Goal: Ask a question

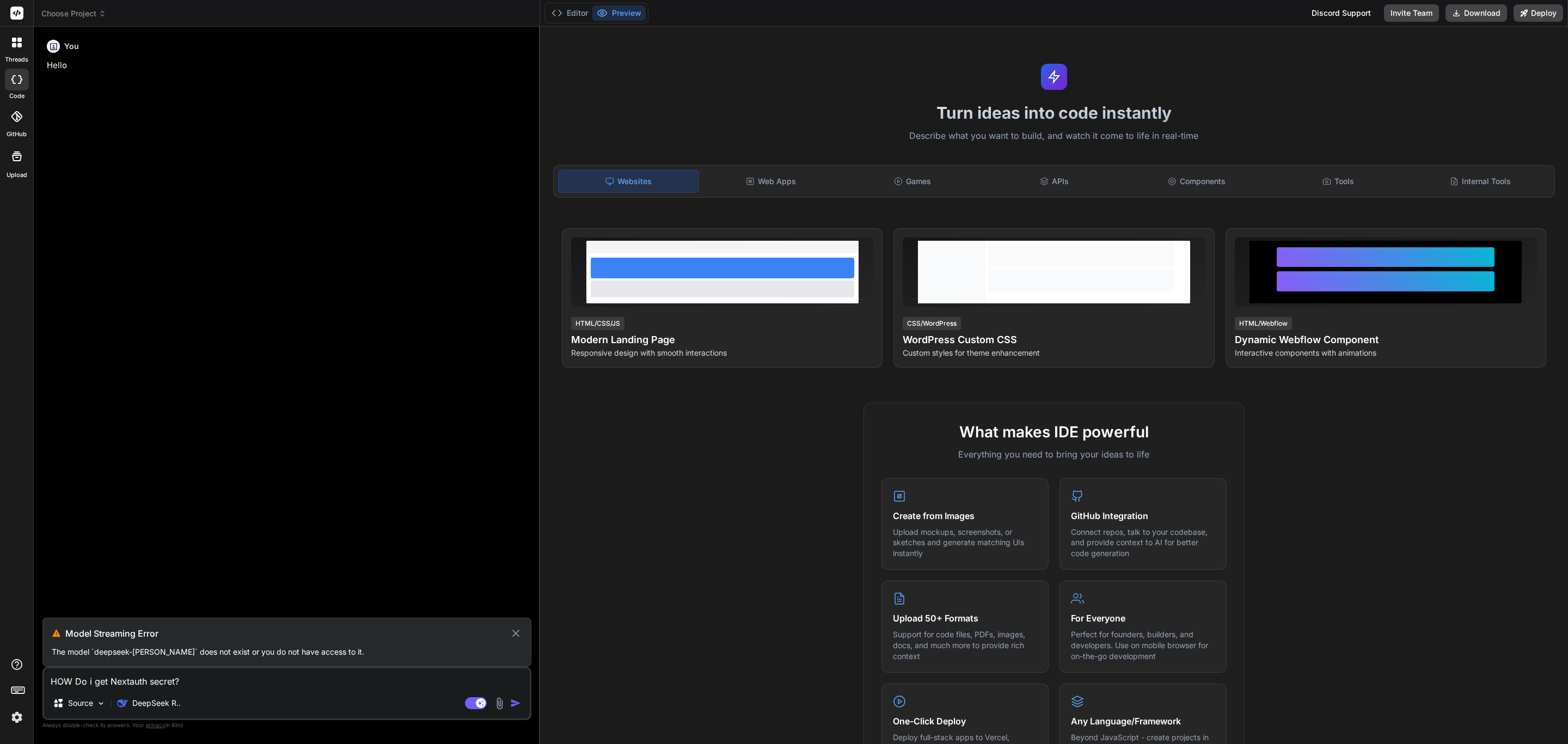
click at [12, 714] on img at bounding box center [17, 716] width 19 height 19
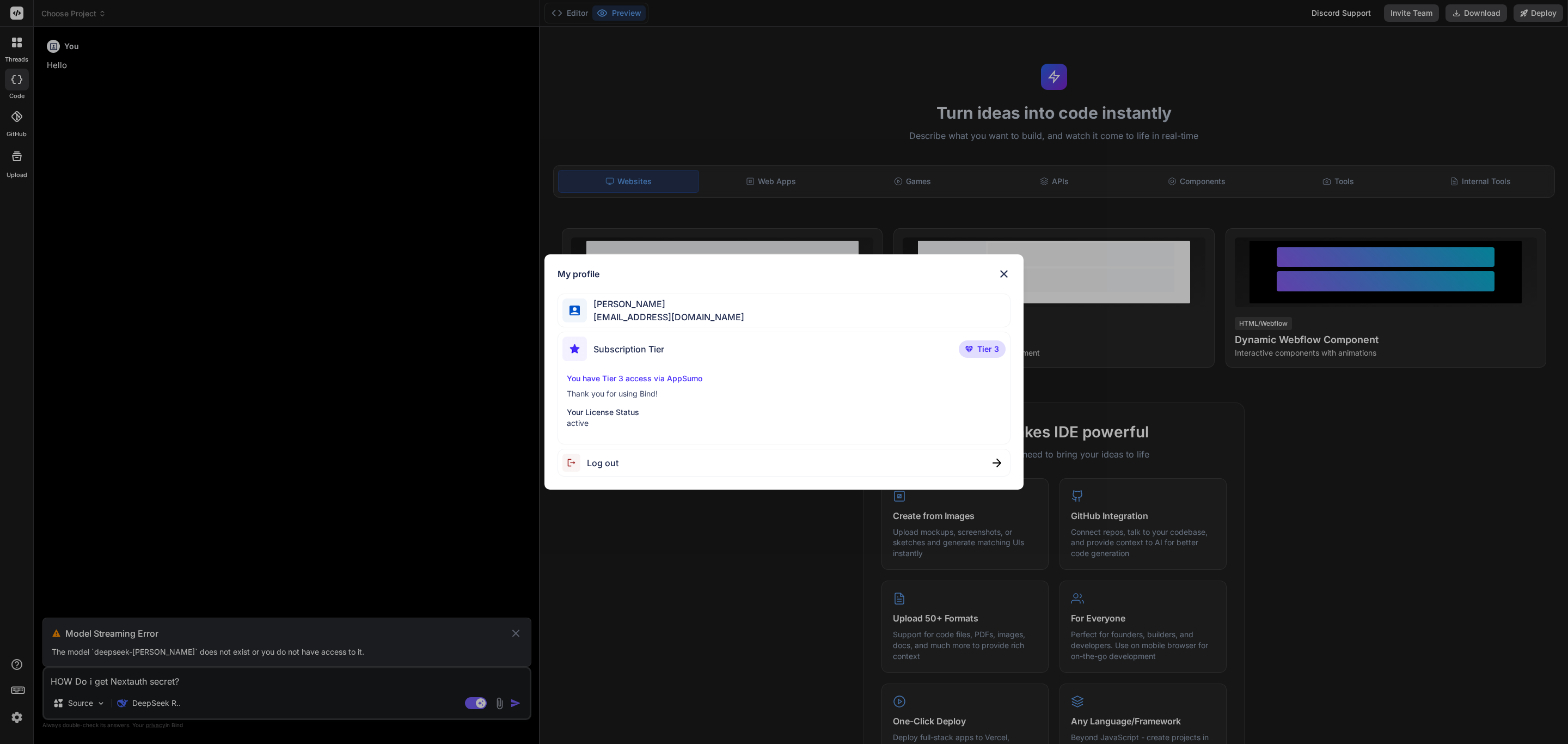
click at [20, 80] on div "My profile [PERSON_NAME] [EMAIL_ADDRESS][DOMAIN_NAME] Subscription Tier Tier 3 …" at bounding box center [784, 372] width 1568 height 744
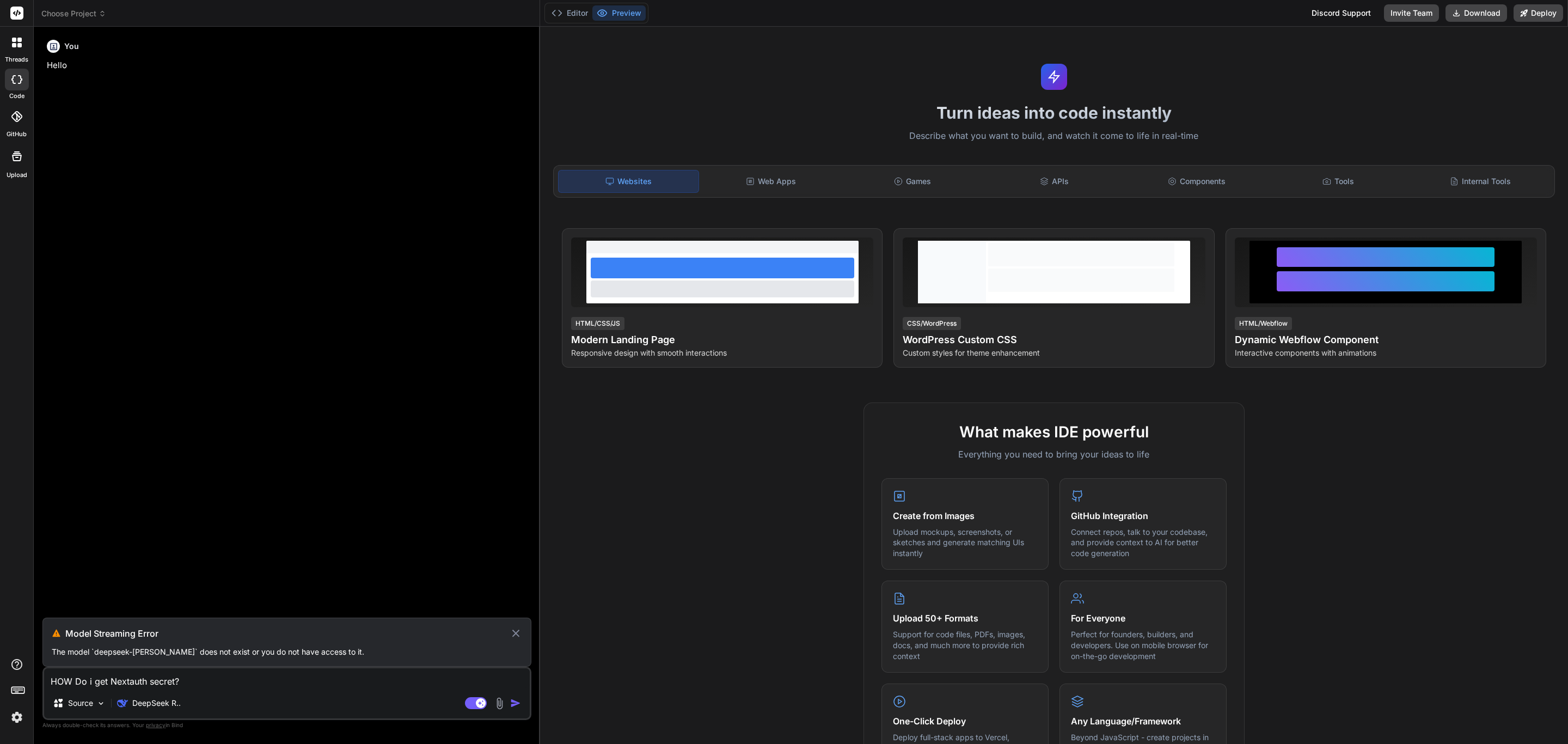
click at [20, 80] on icon at bounding box center [17, 80] width 11 height 9
click at [15, 52] on div at bounding box center [17, 43] width 23 height 23
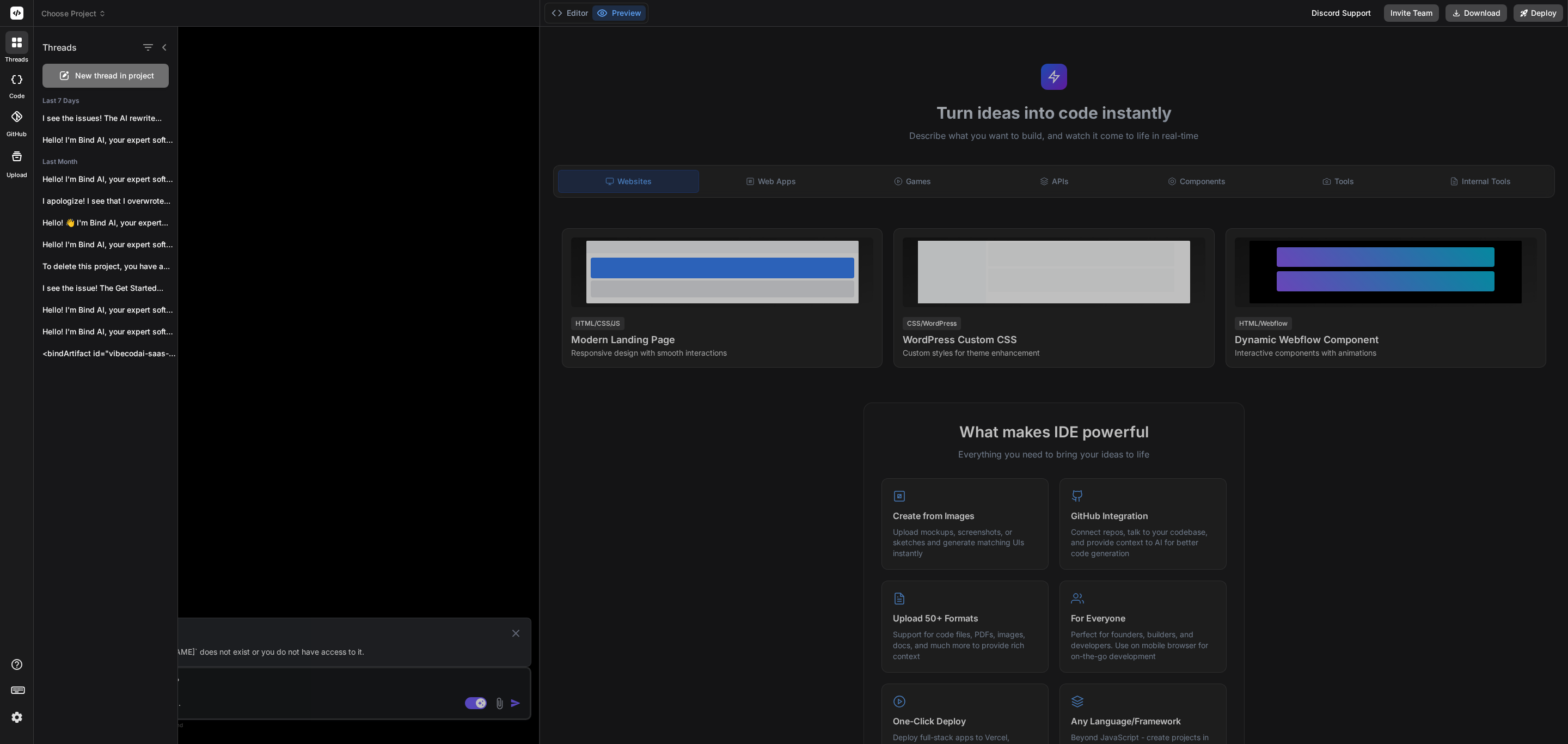
click at [18, 82] on icon at bounding box center [17, 80] width 11 height 9
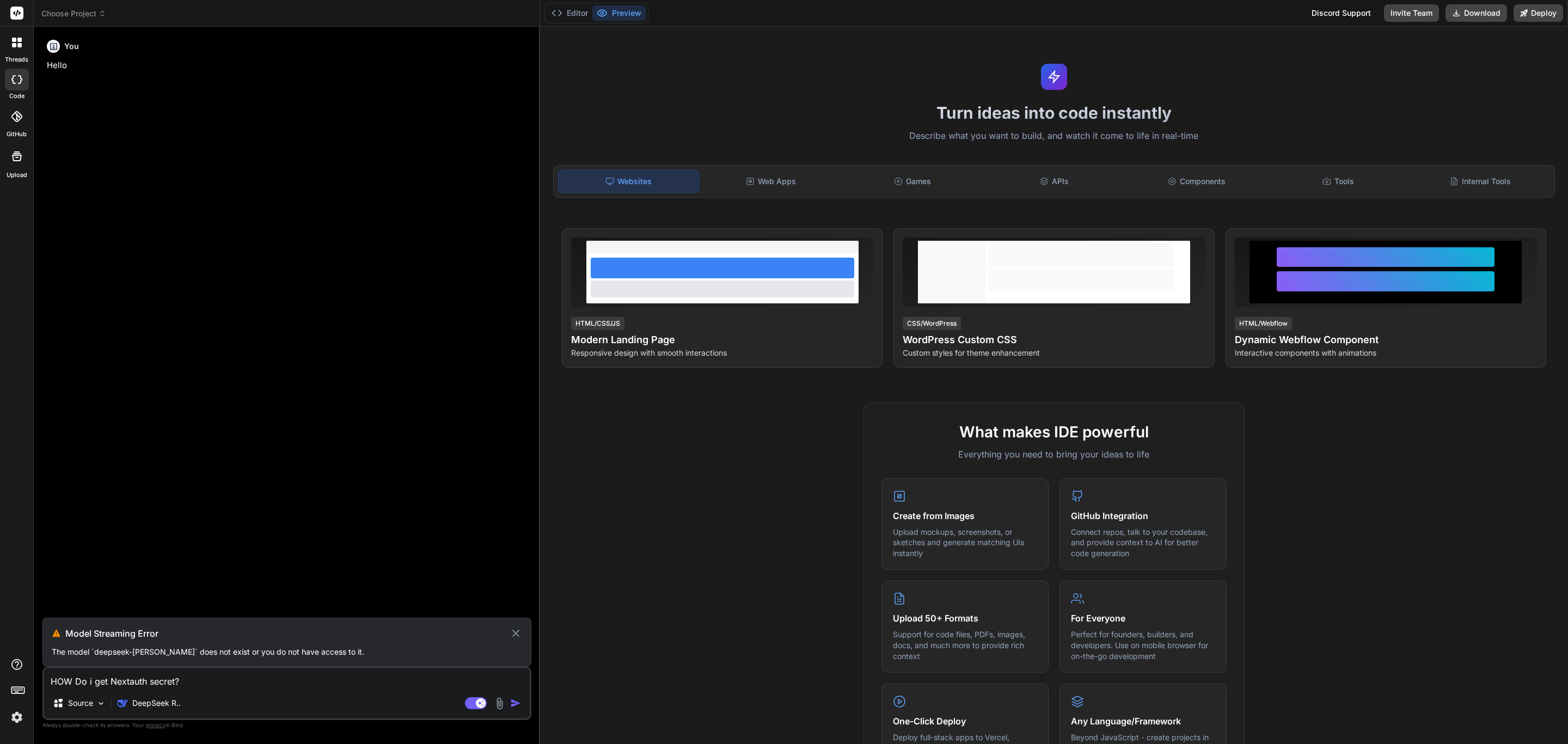
click at [72, 10] on span "Choose Project" at bounding box center [74, 13] width 65 height 11
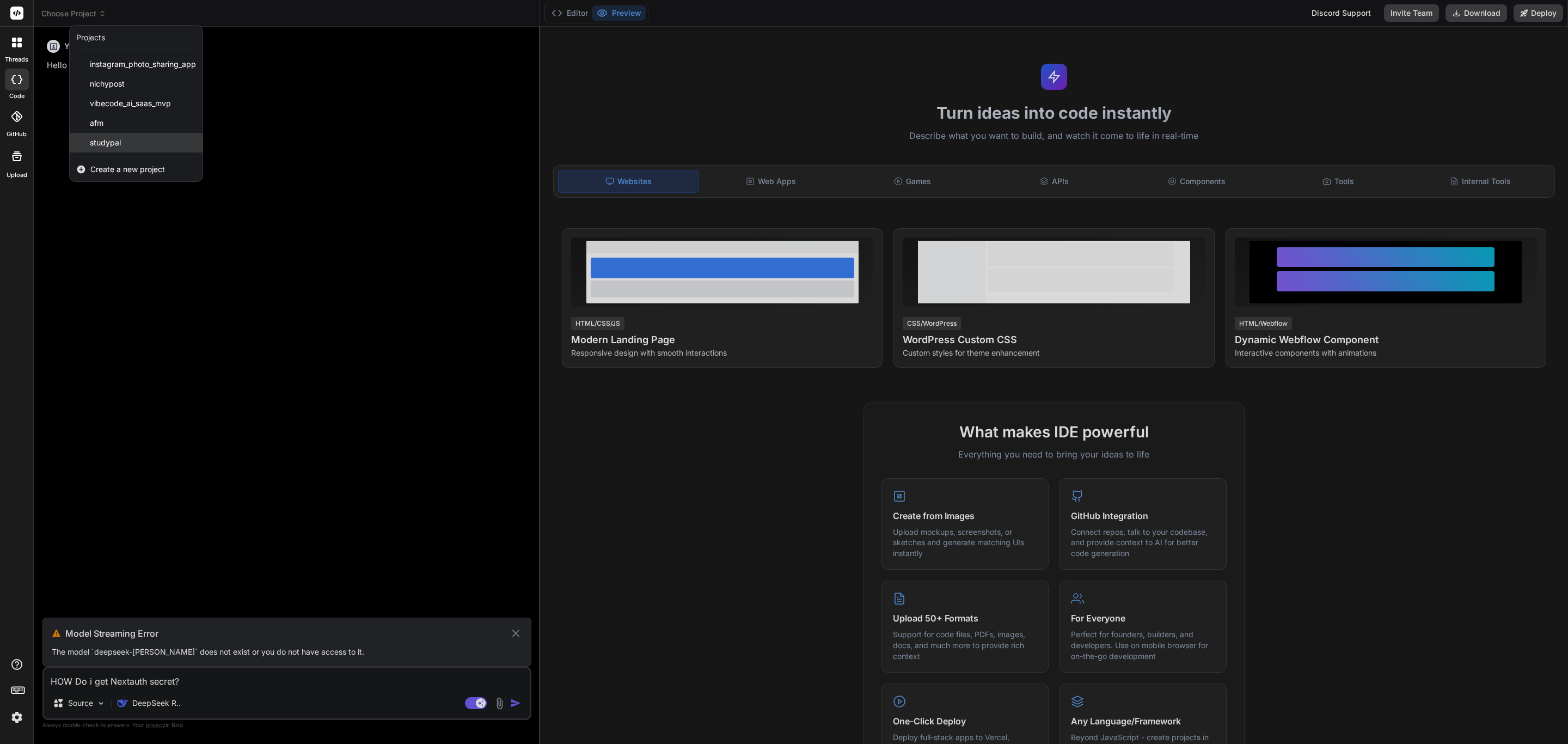
click at [113, 142] on span "studypal" at bounding box center [105, 142] width 31 height 11
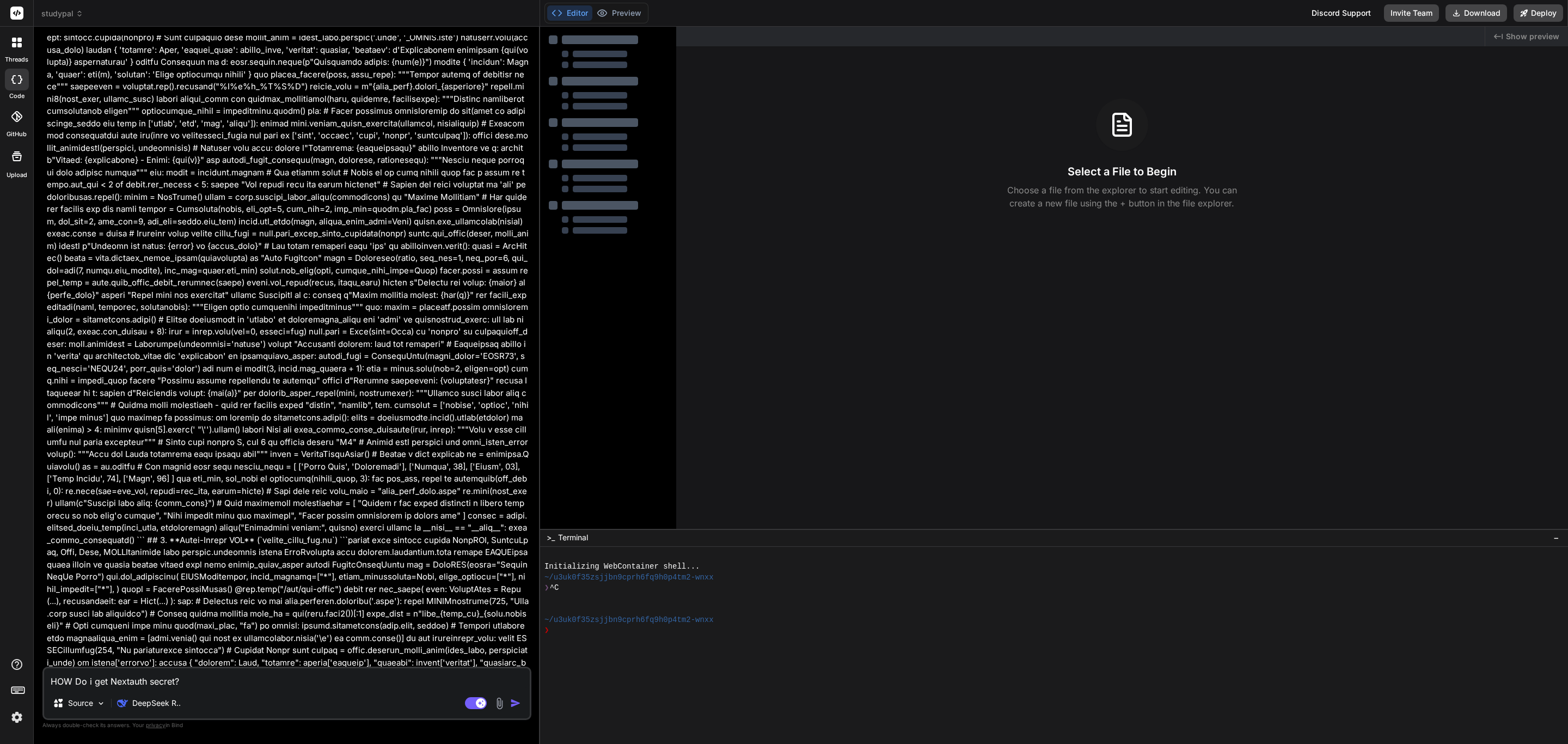
type textarea "x"
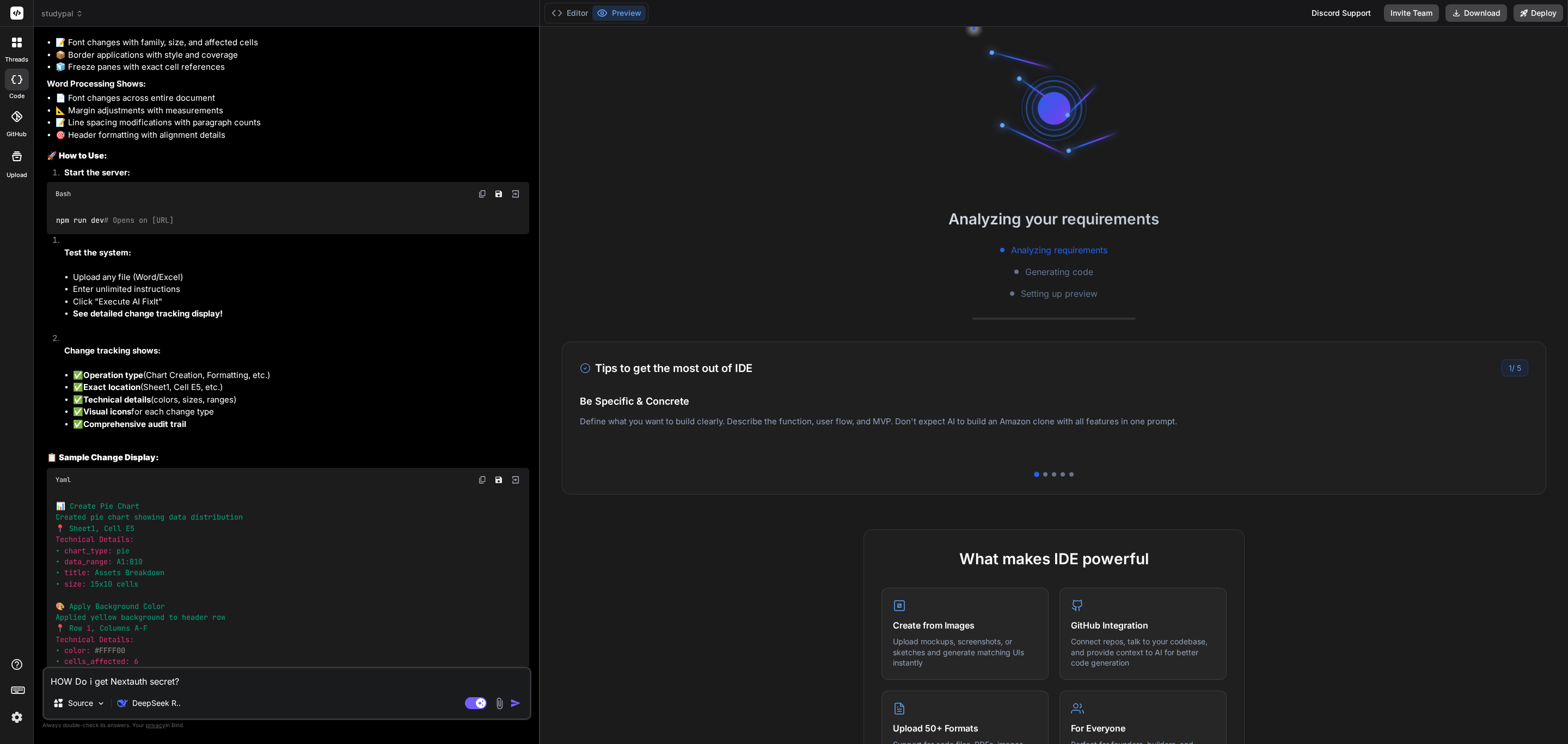
scroll to position [6803, 0]
click at [205, 684] on textarea "HOW Do i get Nextauth secret?" at bounding box center [287, 677] width 485 height 20
drag, startPoint x: 206, startPoint y: 684, endPoint x: 35, endPoint y: 671, distance: 171.5
click at [35, 671] on div "Bind AI Web Search Created with Pixso. Code Generator You Bind AI Thank you for…" at bounding box center [287, 385] width 507 height 716
type textarea "x"
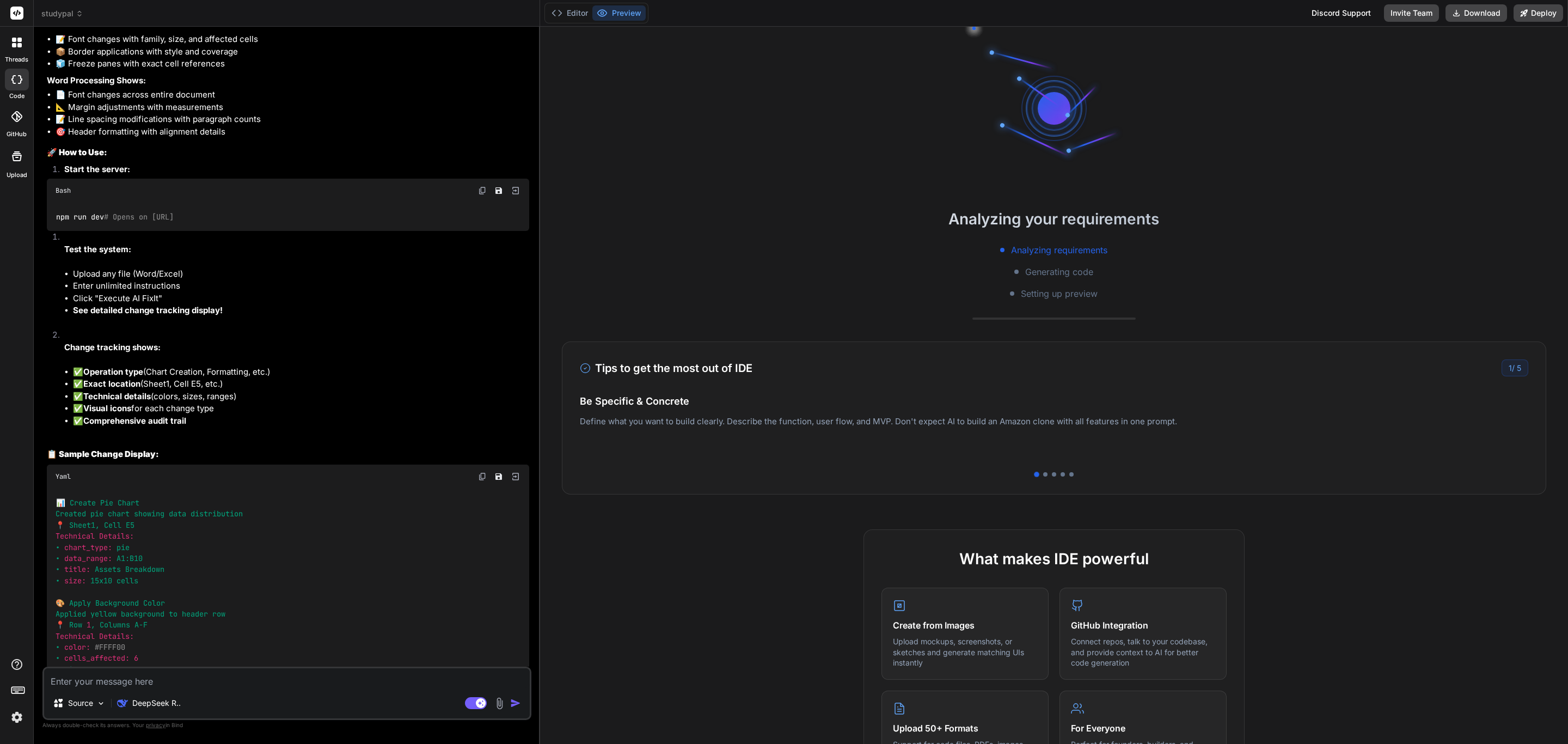
paste textarea "OfficeAutomator Pro - AI-Powered Productivity Suite for Solopreneurs I'm buildi…"
type textarea "OfficeAutomator Pro - AI-Powered Productivity Suite for Solopreneurs I'm buildi…"
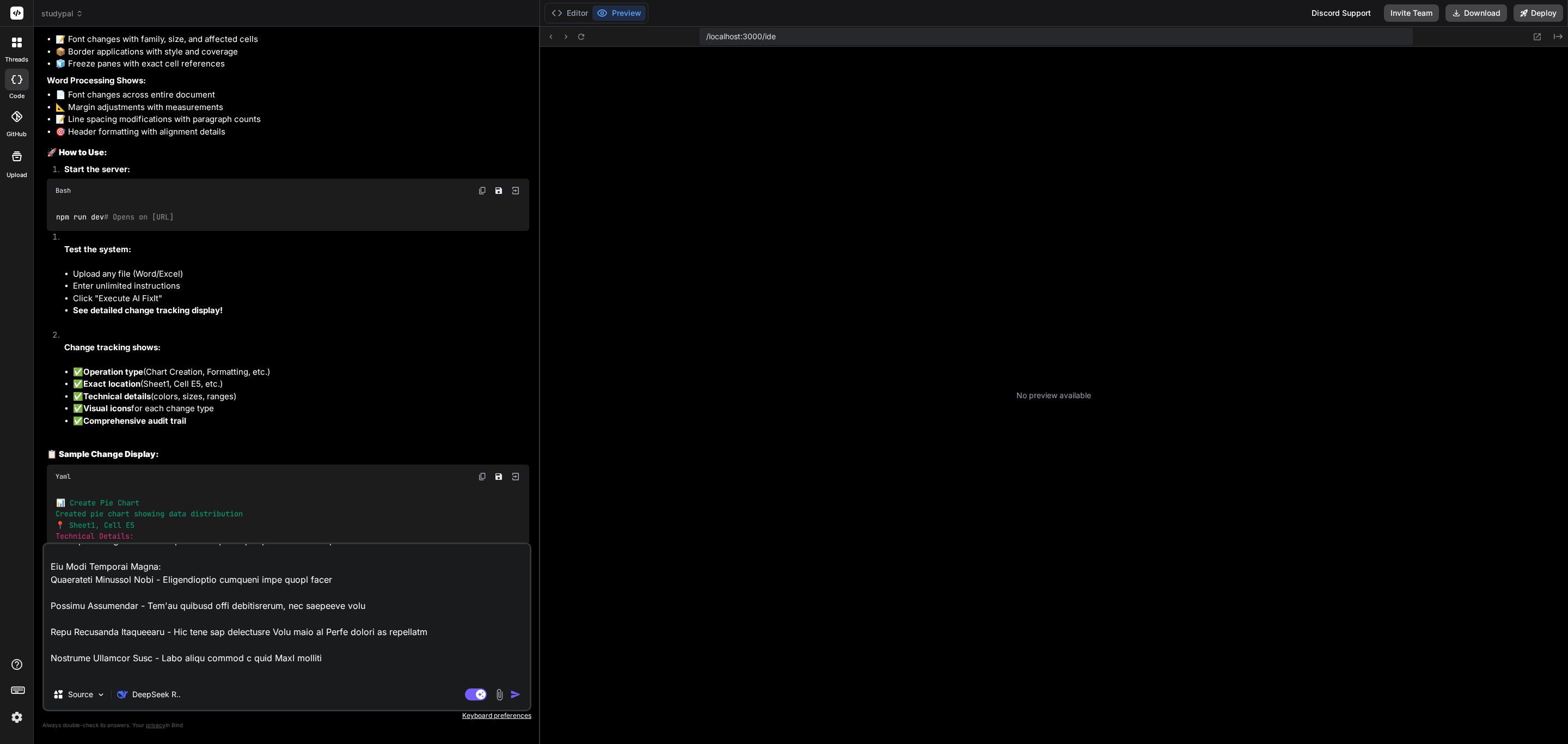
scroll to position [170, 0]
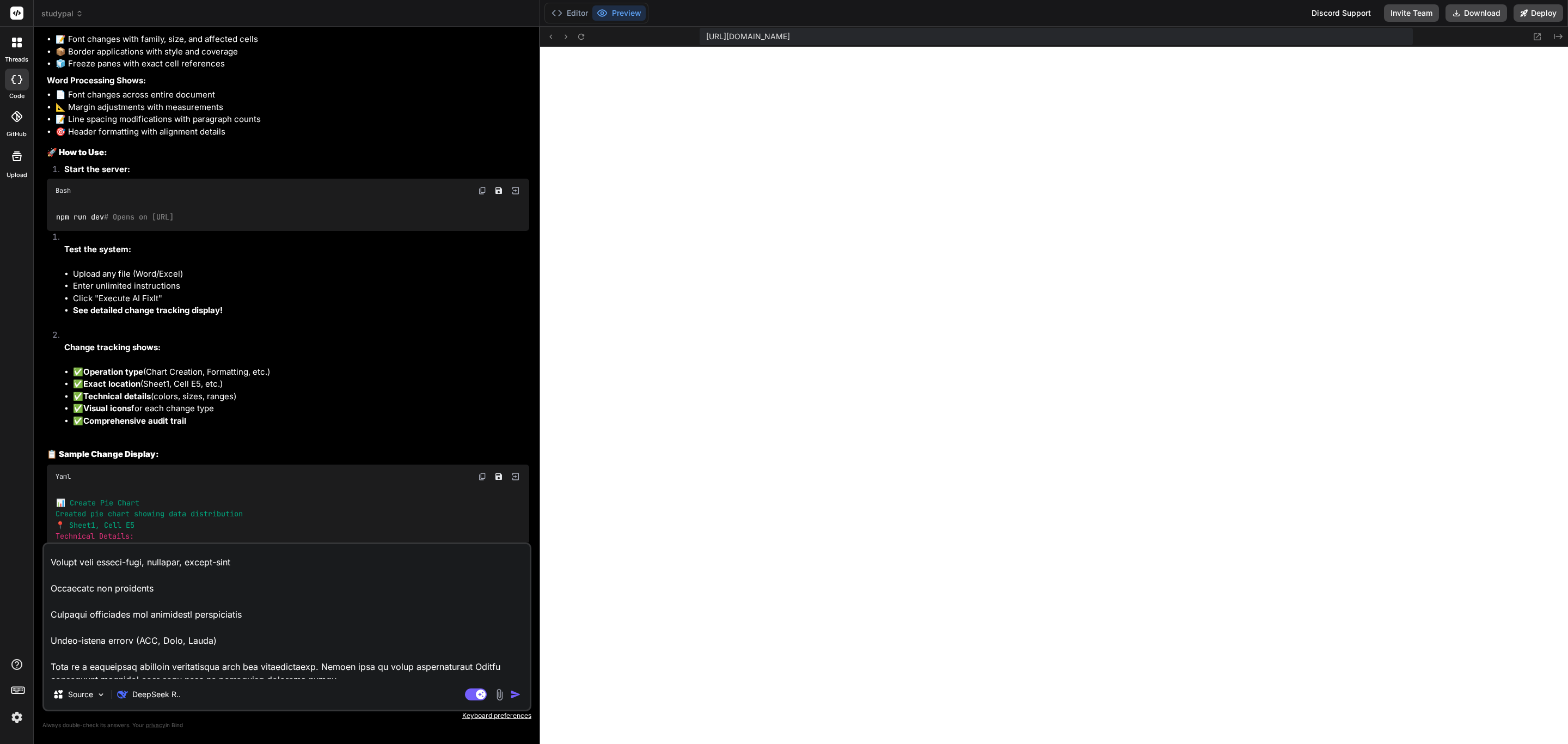
type textarea "x"
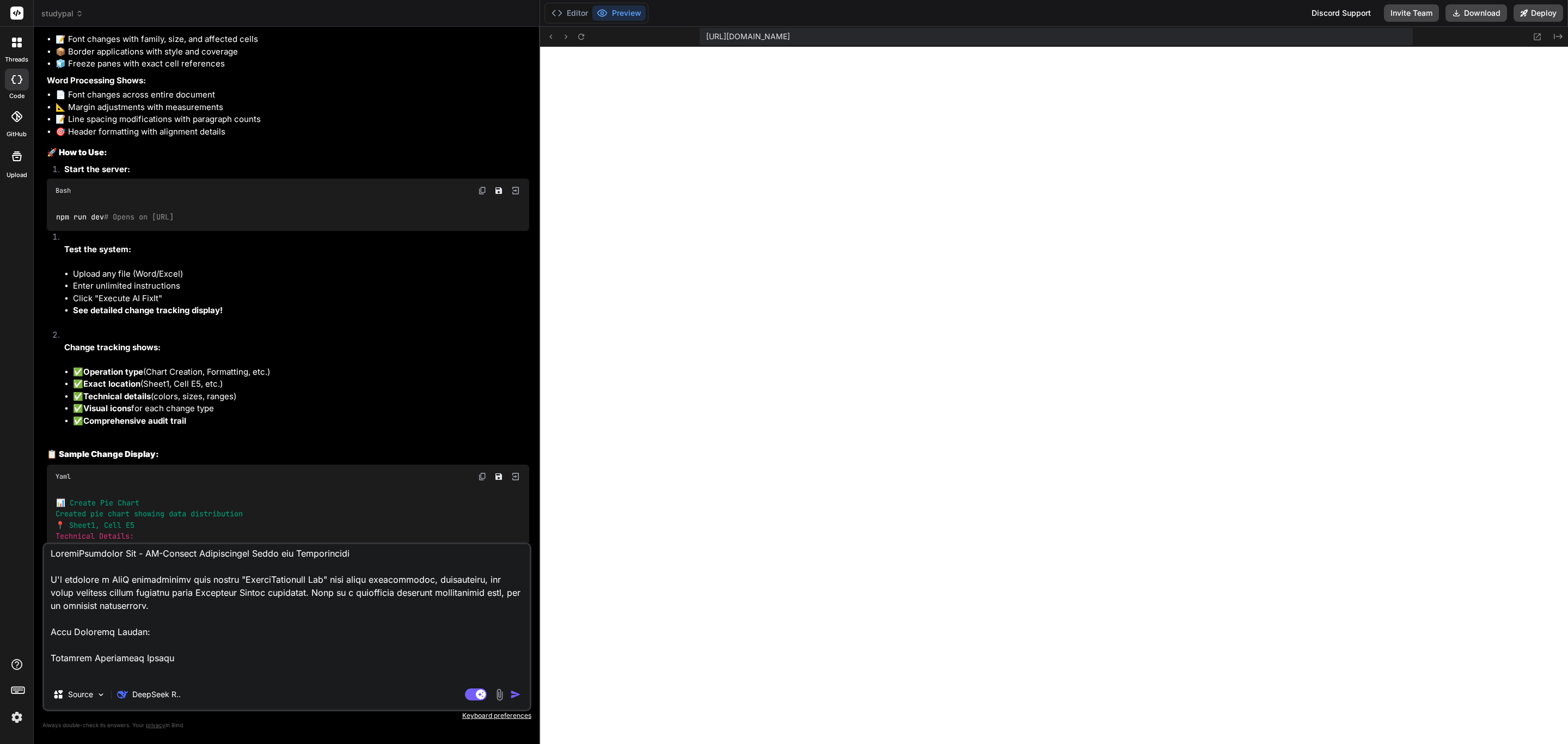
scroll to position [0, 0]
click at [46, 556] on textarea at bounding box center [287, 612] width 485 height 135
type textarea "wOfficeAutomator Pro - AI-Powered Productivity Suite for Solopreneurs I'm build…"
type textarea "x"
type textarea "weOfficeAutomator Pro - AI-Powered Productivity Suite for Solopreneurs I'm buil…"
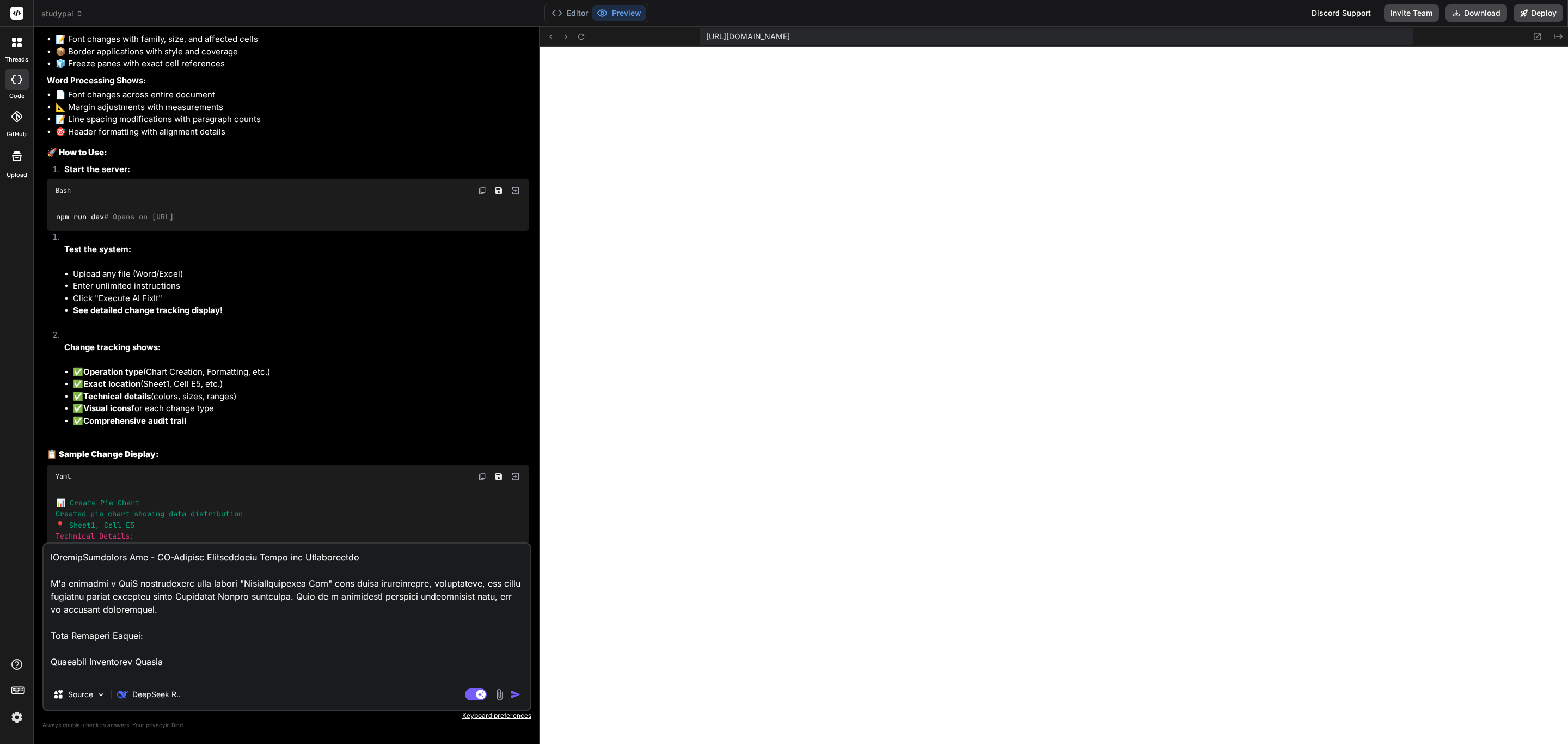
type textarea "x"
type textarea "we OfficeAutomator Pro - AI-Powered Productivity Suite for Solopreneurs I'm bui…"
type textarea "x"
type textarea "we aOfficeAutomator Pro - AI-Powered Productivity Suite for Solopreneurs I'm bu…"
type textarea "x"
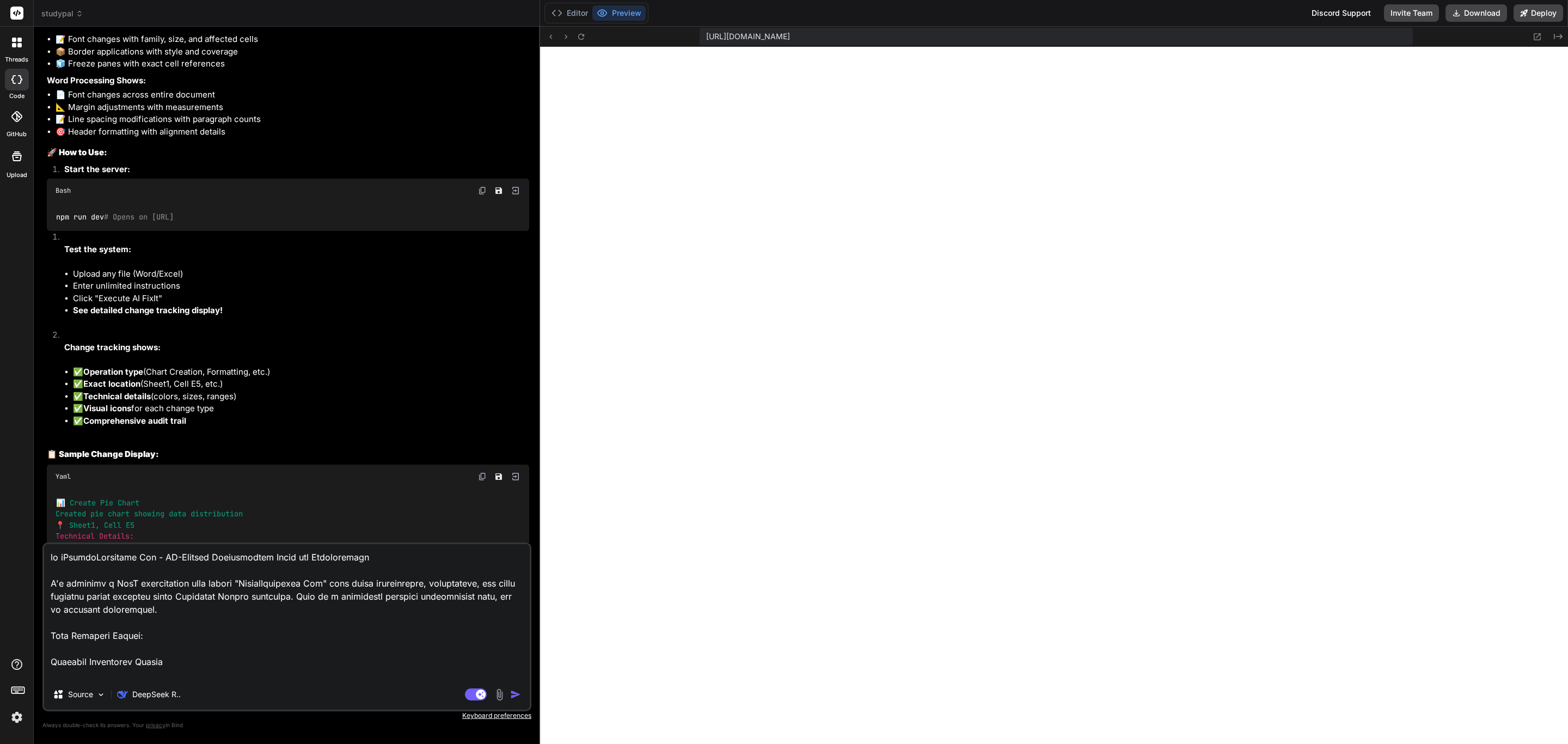
type textarea "we arOfficeAutomator Pro - AI-Powered Productivity Suite for Solopreneurs I'm b…"
type textarea "x"
type textarea "we areOfficeAutomator Pro - AI-Powered Productivity Suite for Solopreneurs I'm …"
type textarea "x"
type textarea "we are OfficeAutomator Pro - AI-Powered Productivity Suite for Solopreneurs I'm…"
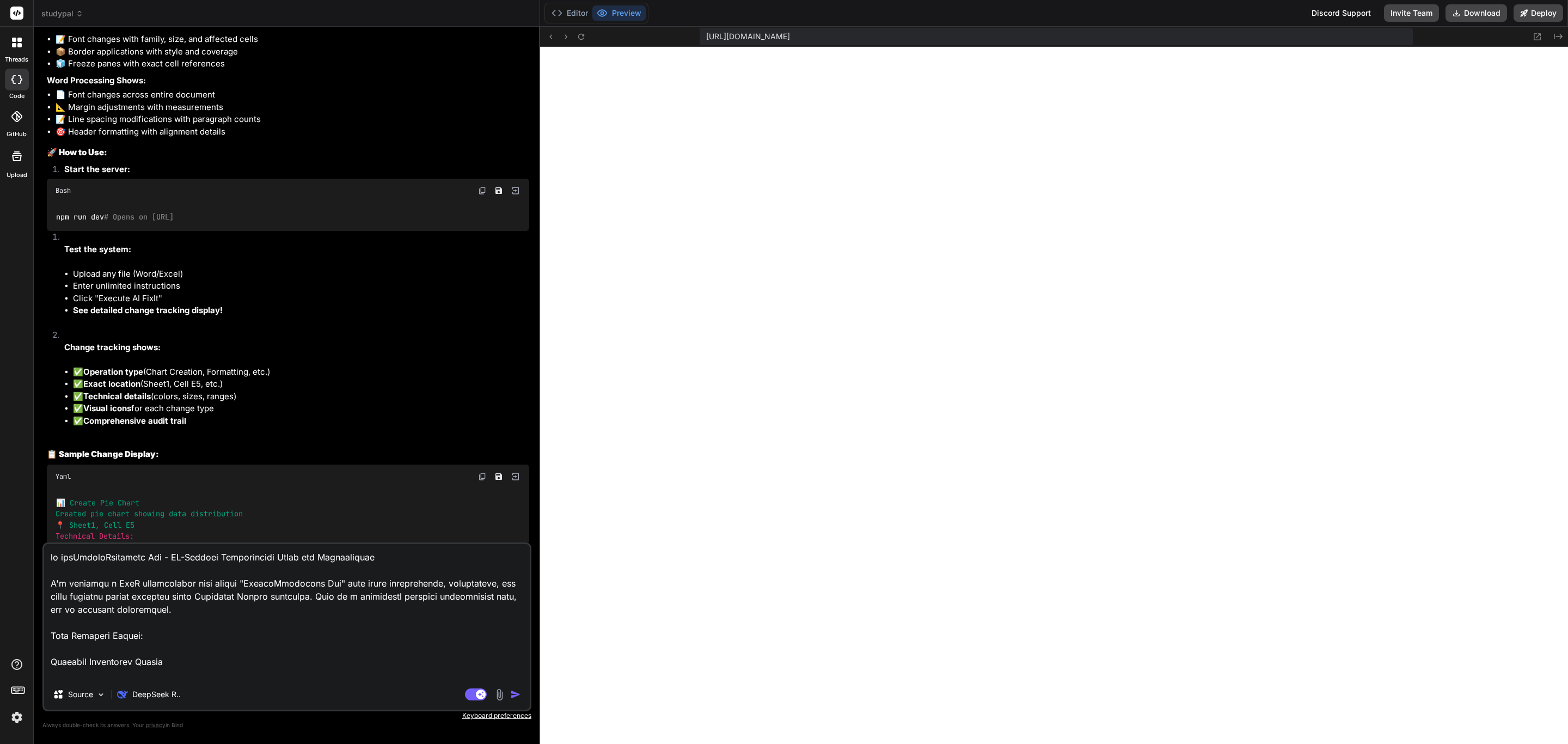
type textarea "x"
type textarea "we are rOfficeAutomator Pro - AI-Powered Productivity Suite for Solopreneurs I'…"
type textarea "x"
type textarea "we are reOfficeAutomator Pro - AI-Powered Productivity Suite for Solopreneurs I…"
type textarea "x"
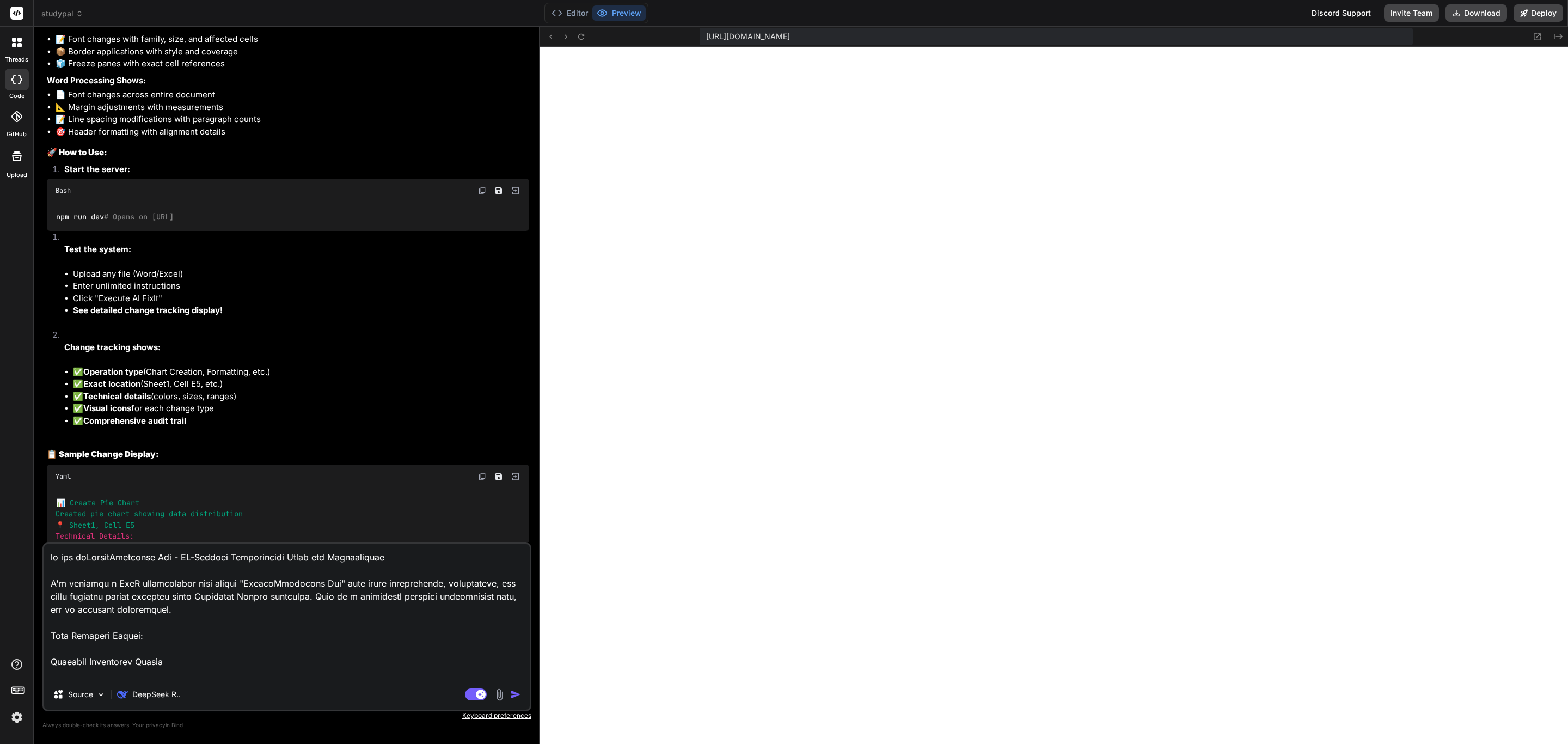
type textarea "we are rebOfficeAutomator Pro - AI-Powered Productivity Suite for Solopreneurs …"
type textarea "x"
type textarea "we are rebrOfficeAutomator Pro - AI-Powered Productivity Suite for Solopreneurs…"
type textarea "x"
type textarea "we are rebraOfficeAutomator Pro - AI-Powered Productivity Suite for Solopreneur…"
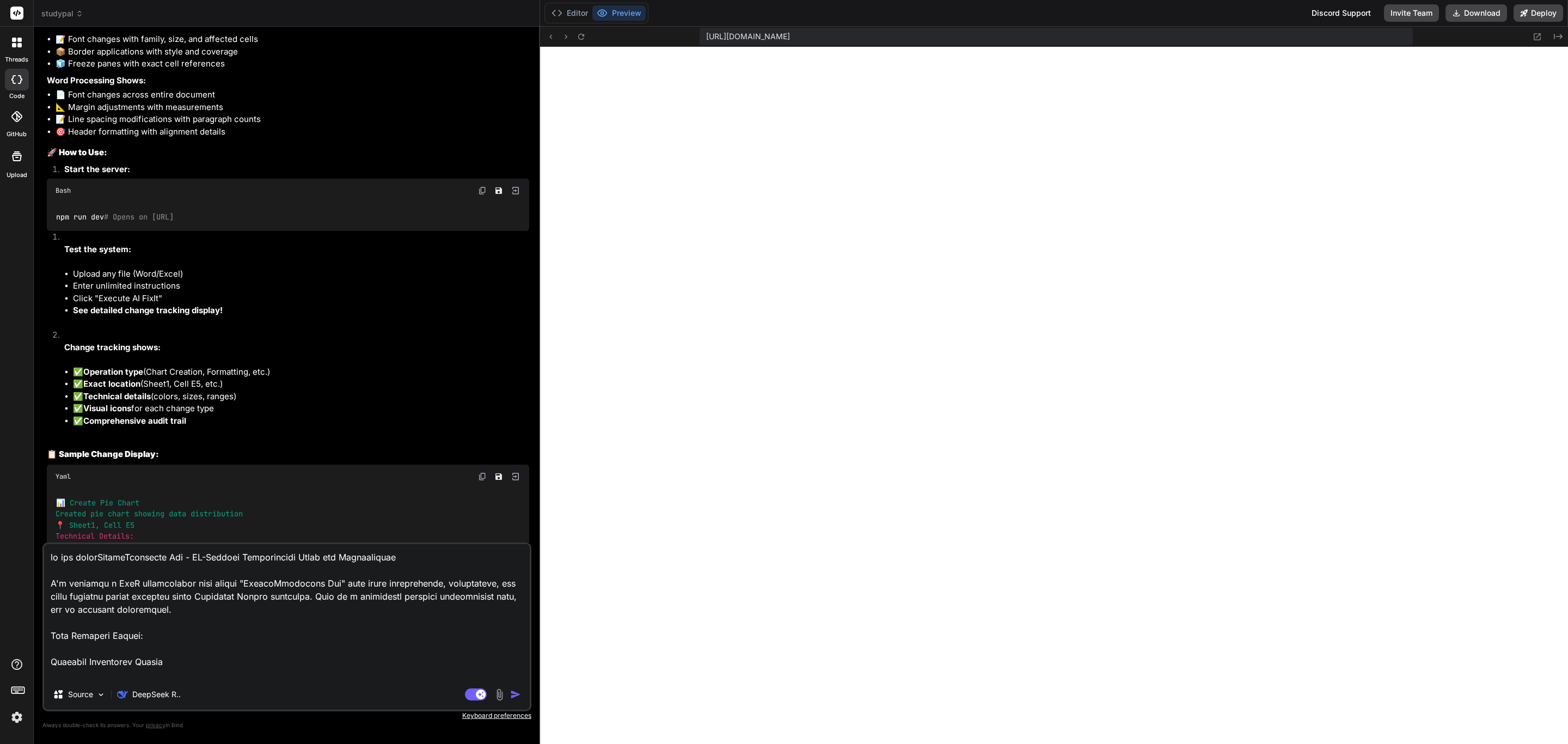
type textarea "x"
type textarea "we are rebranOfficeAutomator Pro - AI-Powered Productivity Suite for Solopreneu…"
type textarea "x"
type textarea "we are rebrandOfficeAutomator Pro - AI-Powered Productivity Suite for Soloprene…"
type textarea "x"
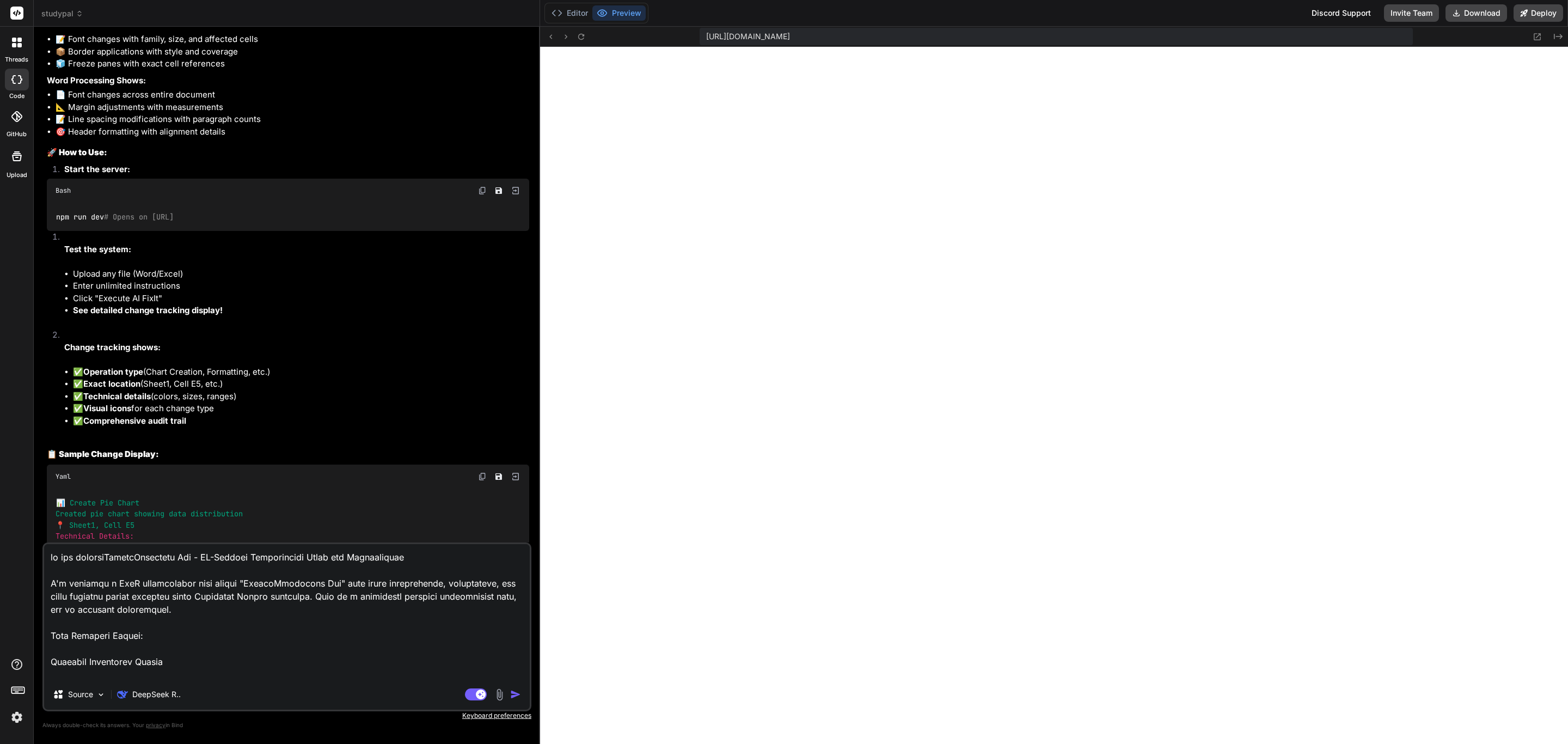
type textarea "we are rebrandiOfficeAutomator Pro - AI-Powered Productivity Suite for Solopren…"
type textarea "x"
type textarea "we are rebrandinOfficeAutomator Pro - AI-Powered Productivity Suite for Solopre…"
type textarea "x"
type textarea "we are rebrandingOfficeAutomator Pro - AI-Powered Productivity Suite for Solopr…"
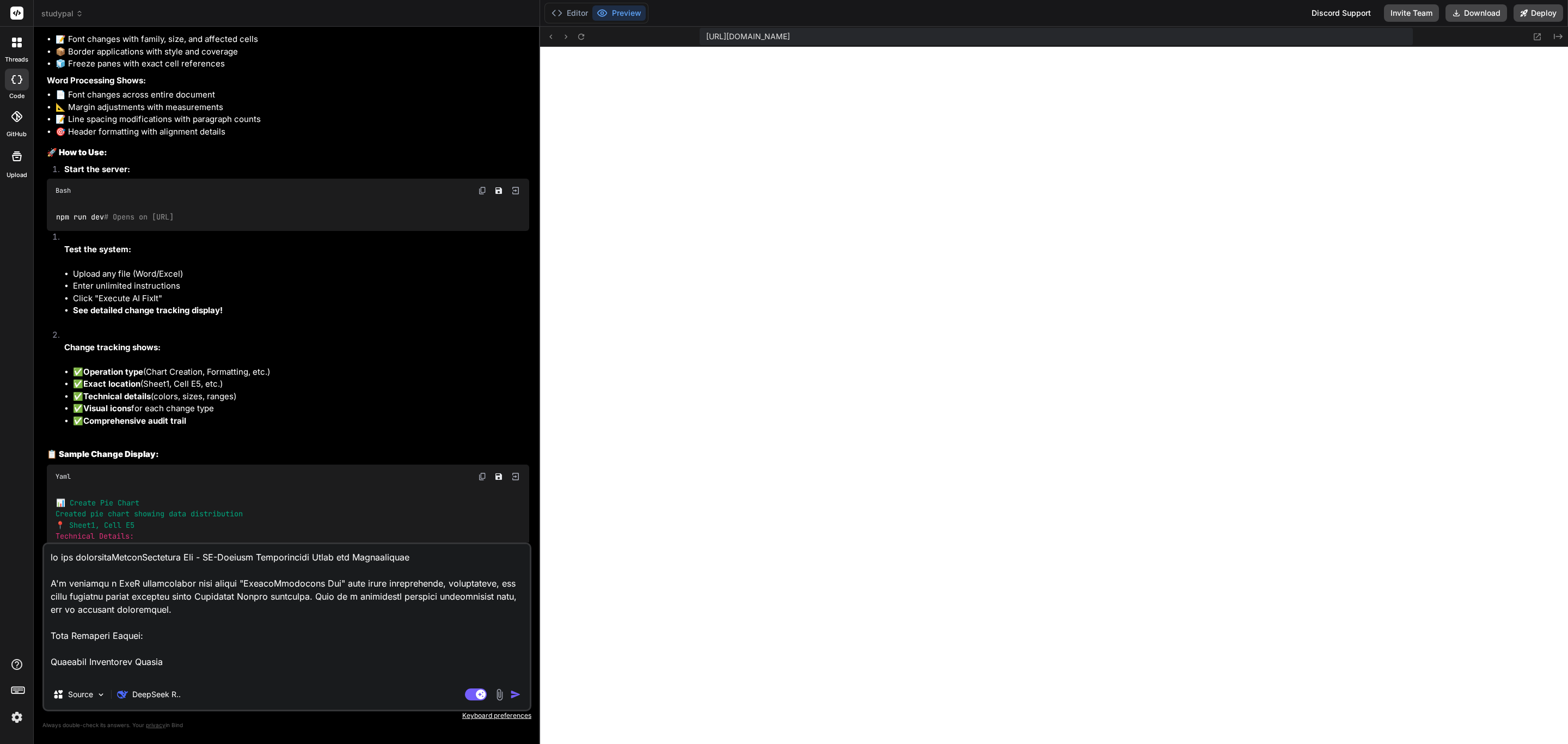
type textarea "x"
type textarea "we are rebranding OfficeAutomator Pro - AI-Powered Productivity Suite for Solop…"
type textarea "x"
type textarea "we are rebranding tOfficeAutomator Pro - AI-Powered Productivity Suite for Solo…"
type textarea "x"
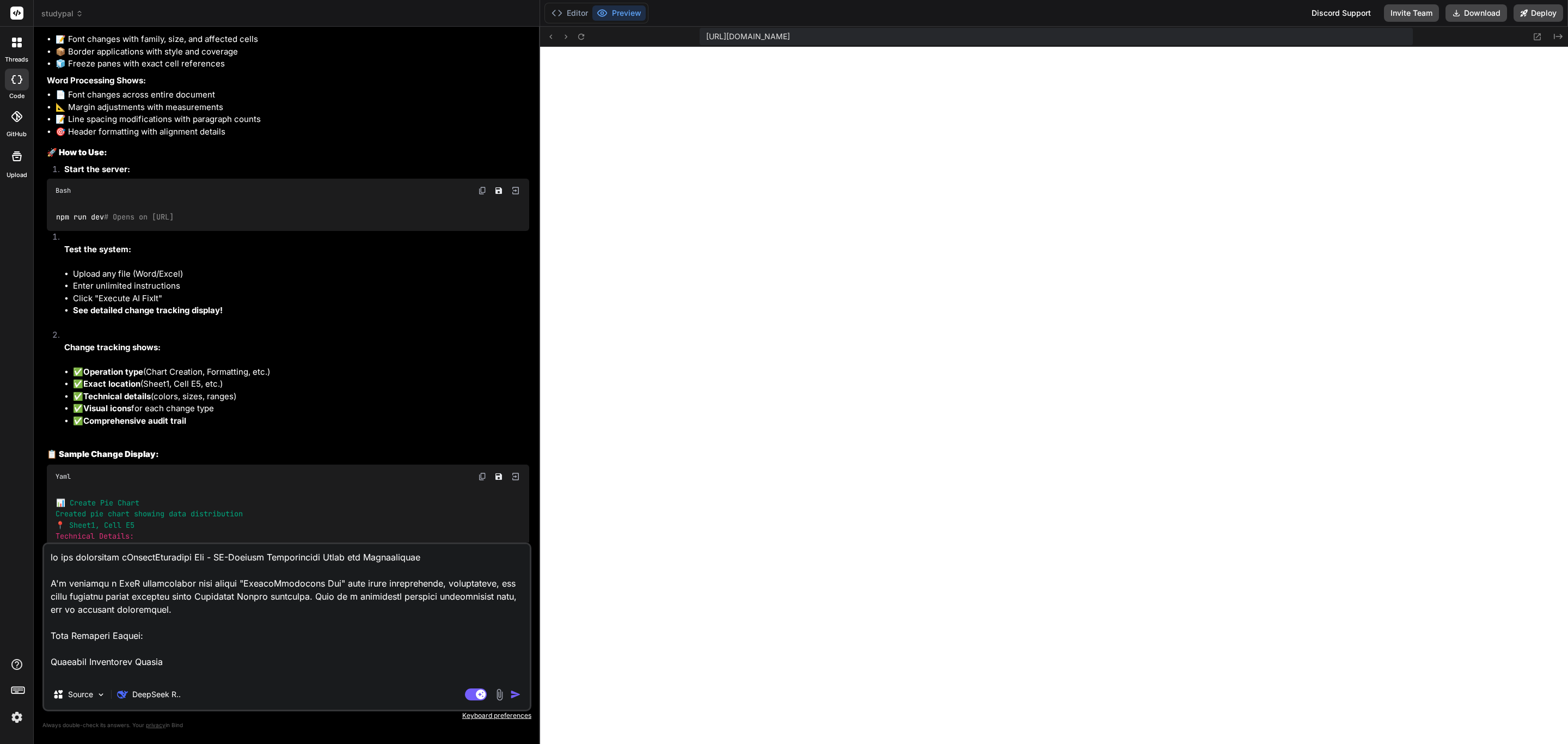
type textarea "we are rebranding thOfficeAutomator Pro - AI-Powered Productivity Suite for Sol…"
type textarea "x"
type textarea "we are rebranding thiOfficeAutomator Pro - AI-Powered Productivity Suite for So…"
type textarea "x"
type textarea "we are rebranding thisOfficeAutomator Pro - AI-Powered Productivity Suite for S…"
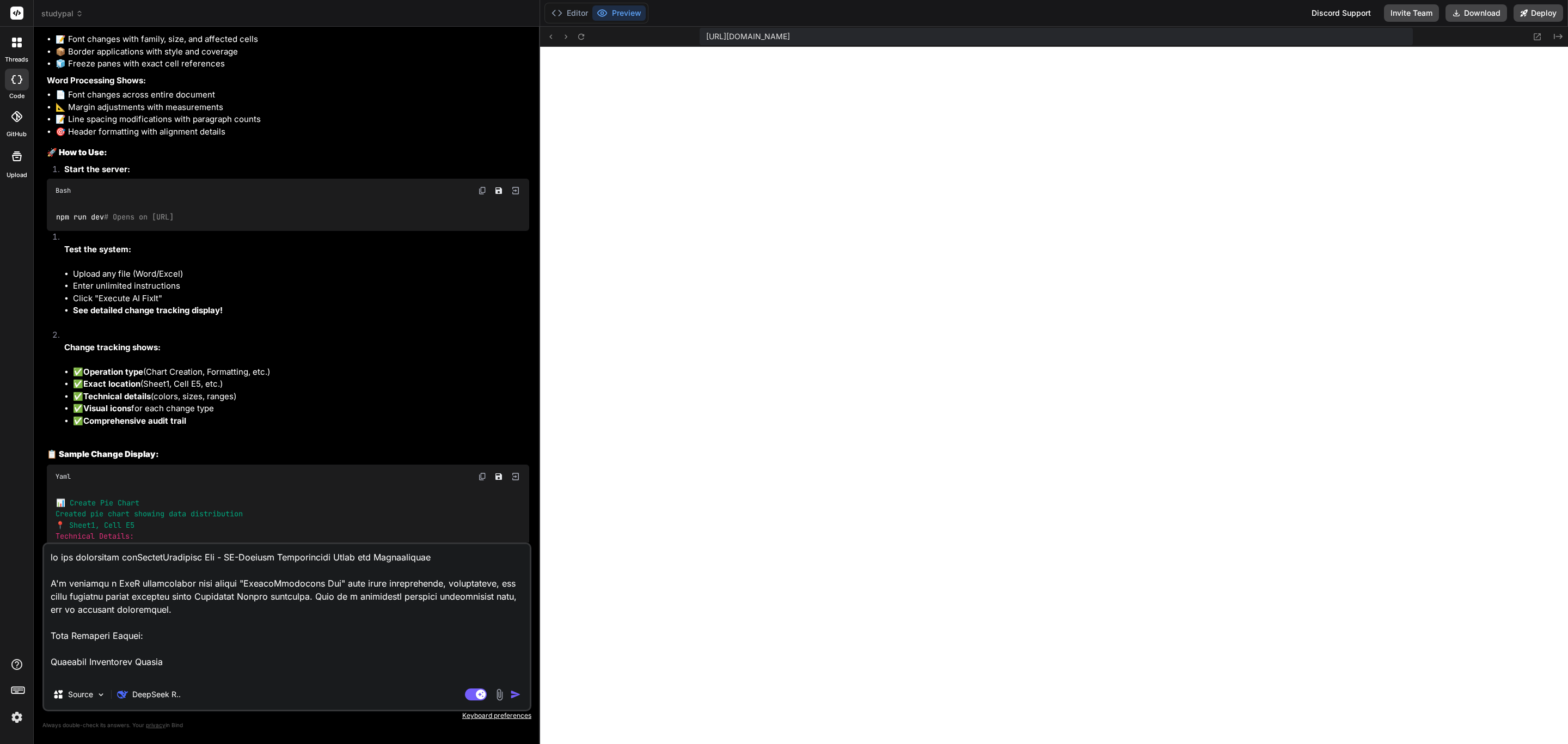
type textarea "x"
type textarea "we are rebranding this OfficeAutomator Pro - AI-Powered Productivity Suite for …"
type textarea "x"
type textarea "we are rebranding this aOfficeAutomator Pro - AI-Powered Productivity Suite for…"
type textarea "x"
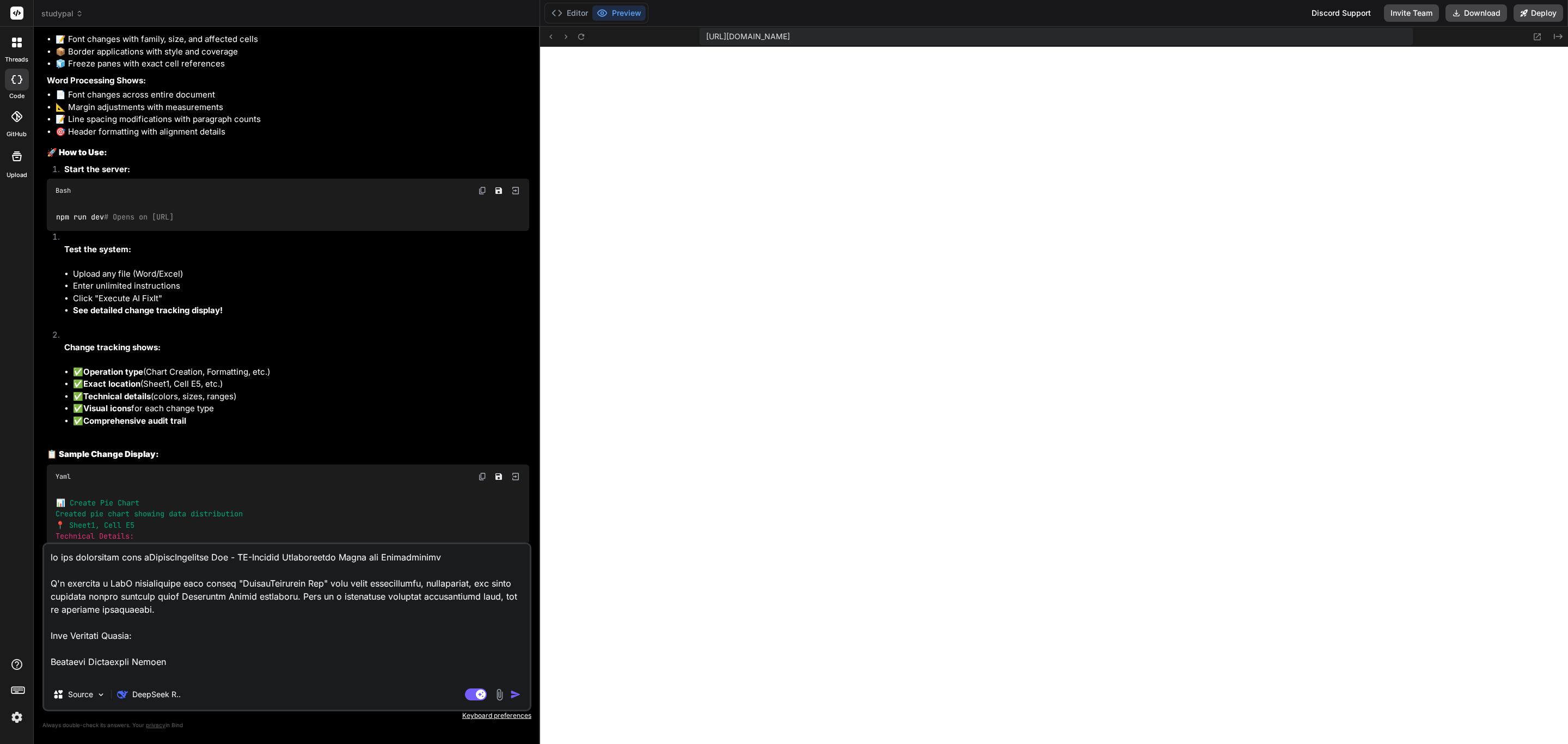
type textarea "we are rebranding this apOfficeAutomator Pro - AI-Powered Productivity Suite fo…"
type textarea "x"
type textarea "we are rebranding this appOfficeAutomator Pro - AI-Powered Productivity Suite f…"
type textarea "x"
type textarea "we are rebranding this app OfficeAutomator Pro - AI-Powered Productivity Suite …"
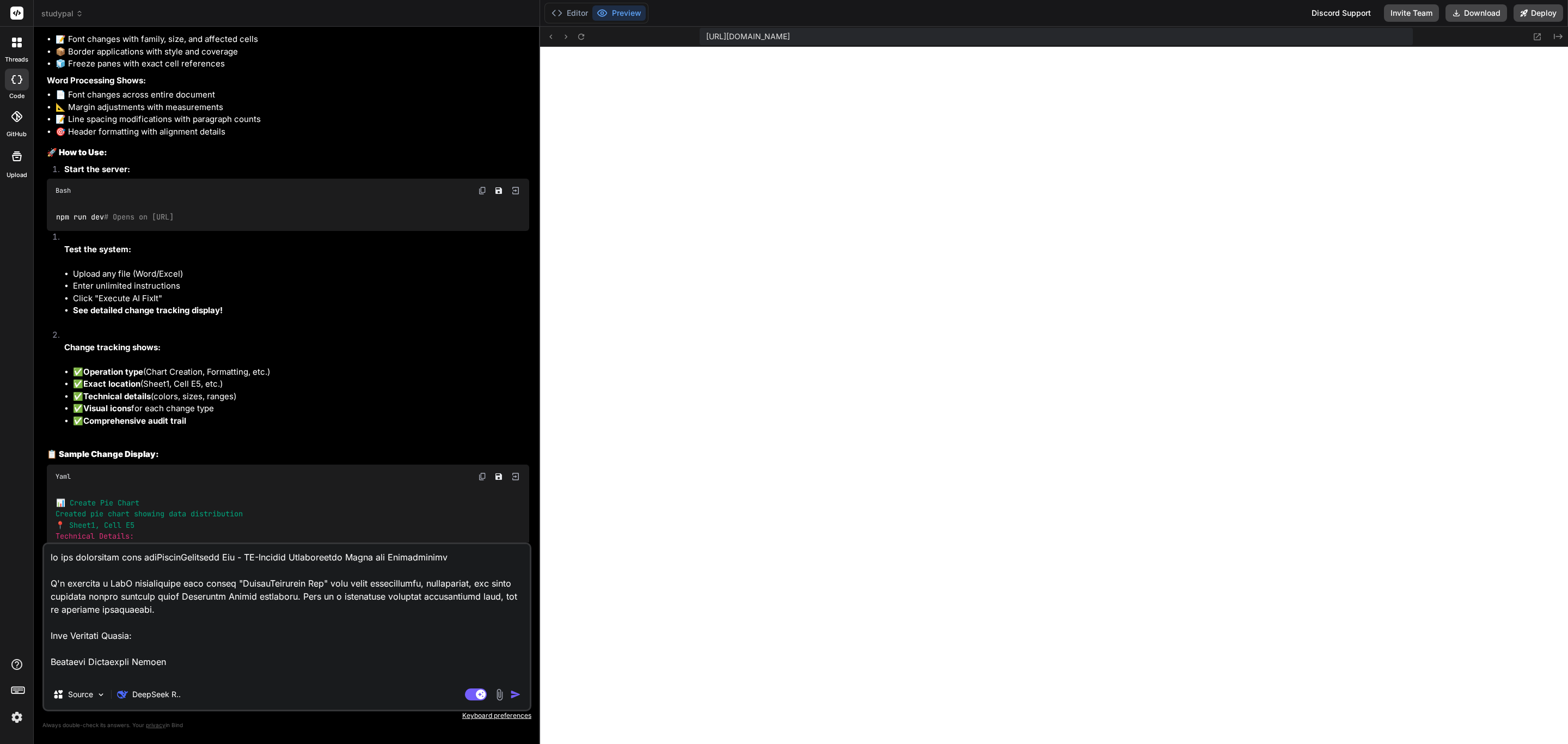
type textarea "x"
type textarea "we are rebranding this app tOfficeAutomator Pro - AI-Powered Productivity Suite…"
type textarea "x"
type textarea "we are rebranding this app toOfficeAutomator Pro - AI-Powered Productivity Suit…"
type textarea "x"
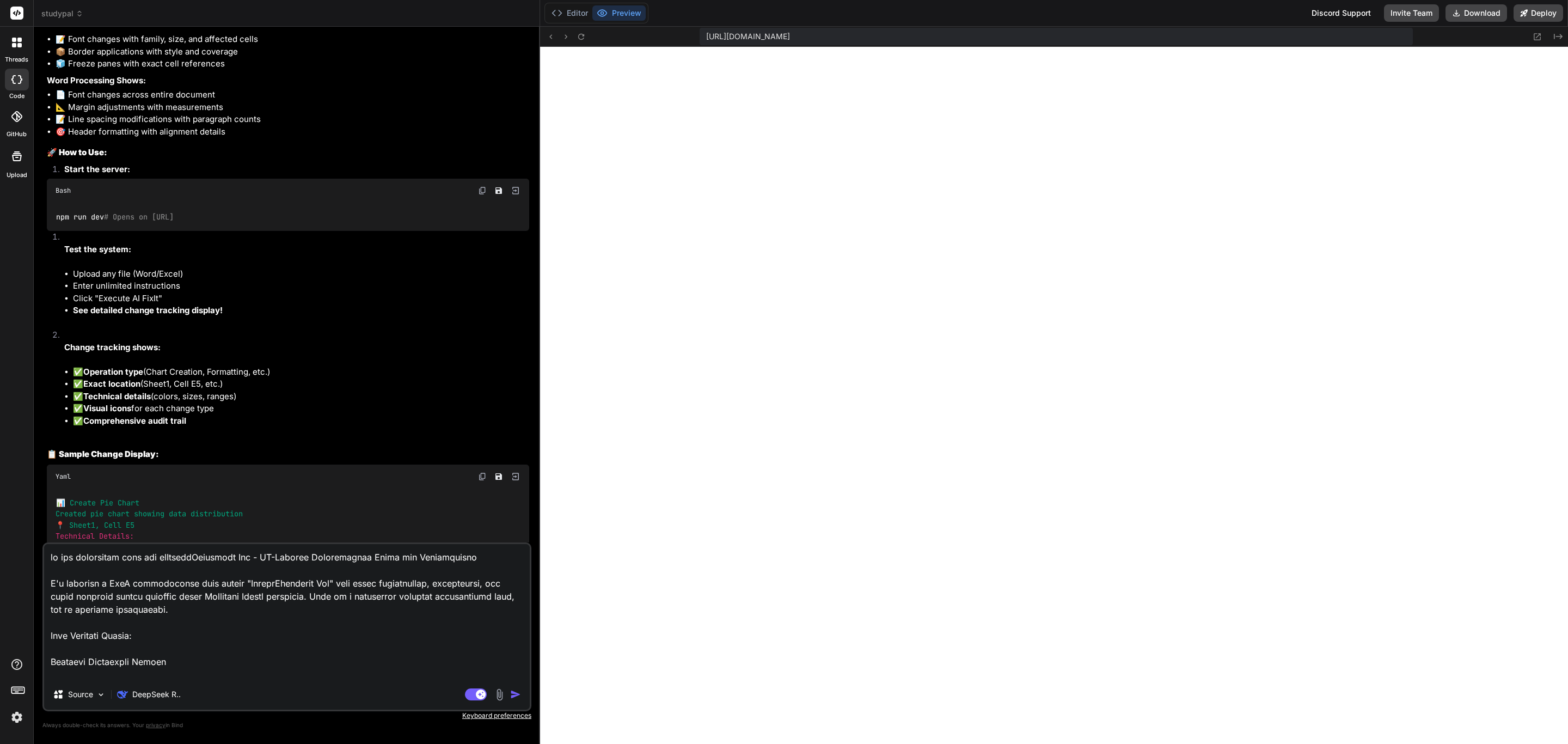
type textarea "we are rebranding this app to OfficeAutomator Pro - AI-Powered Productivity Sui…"
type textarea "x"
type textarea "we are rebranding this app to tOfficeAutomator Pro - AI-Powered Productivity Su…"
type textarea "x"
type textarea "we are rebranding this app to thOfficeAutomator Pro - AI-Powered Productivity S…"
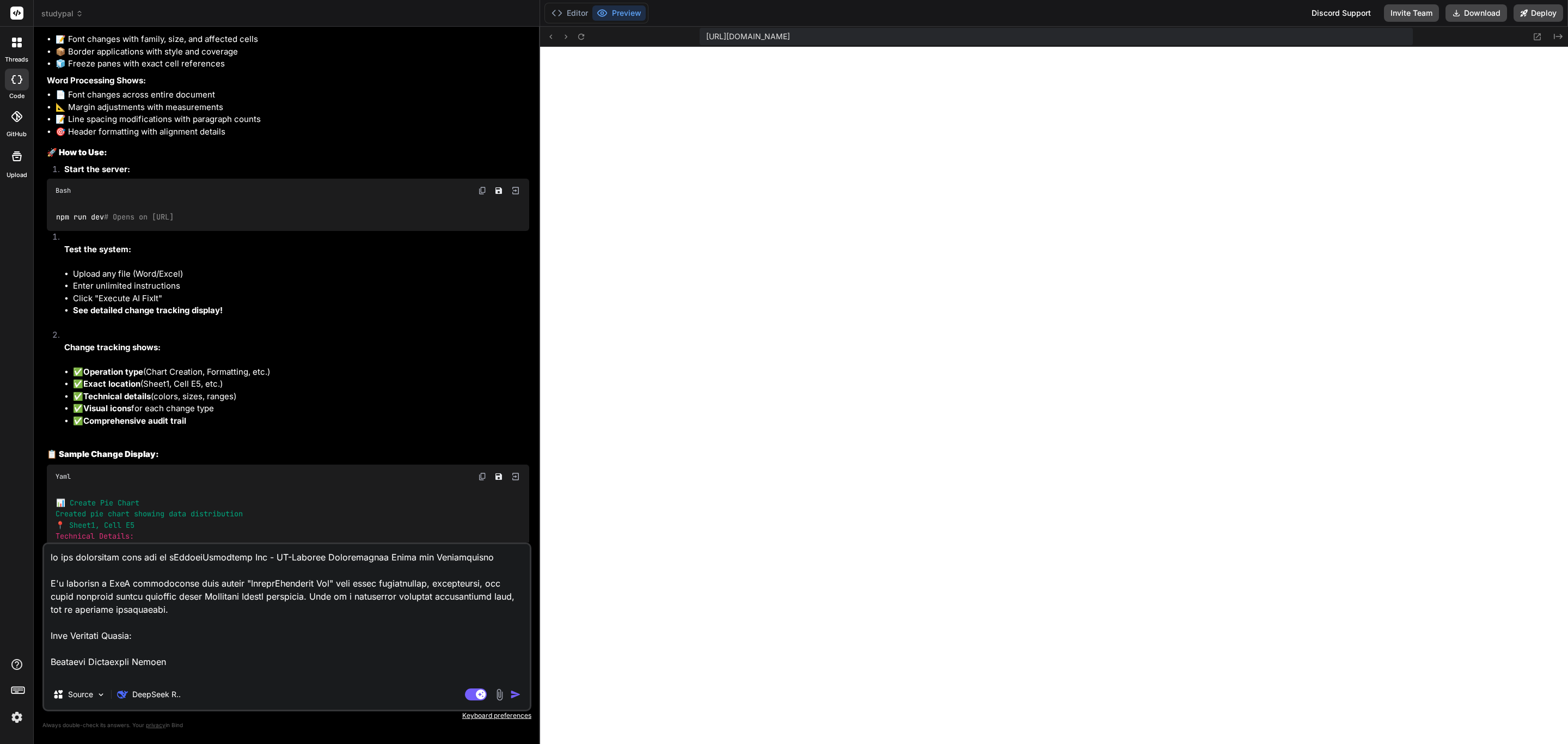
type textarea "x"
type textarea "we are rebranding this app to thiOfficeAutomator Pro - AI-Powered Productivity …"
type textarea "x"
type textarea "we are rebranding this app to thisOfficeAutomator Pro - AI-Powered Productivity…"
type textarea "x"
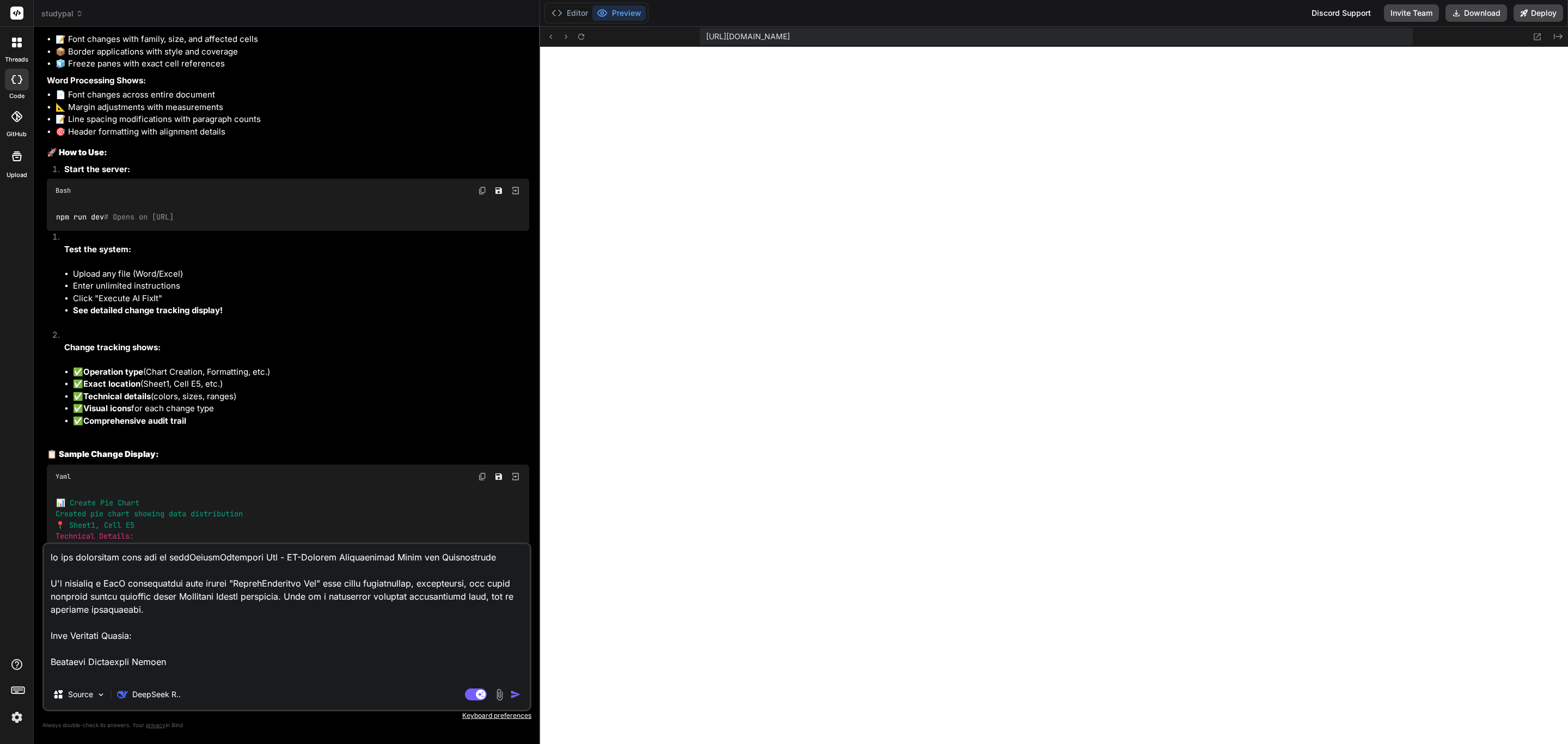
type textarea "we are rebranding this app to this:OfficeAutomator Pro - AI-Powered Productivit…"
type textarea "x"
type textarea "we are rebranding this app to this: OfficeAutomator Pro - AI-Powered Productivi…"
type textarea "x"
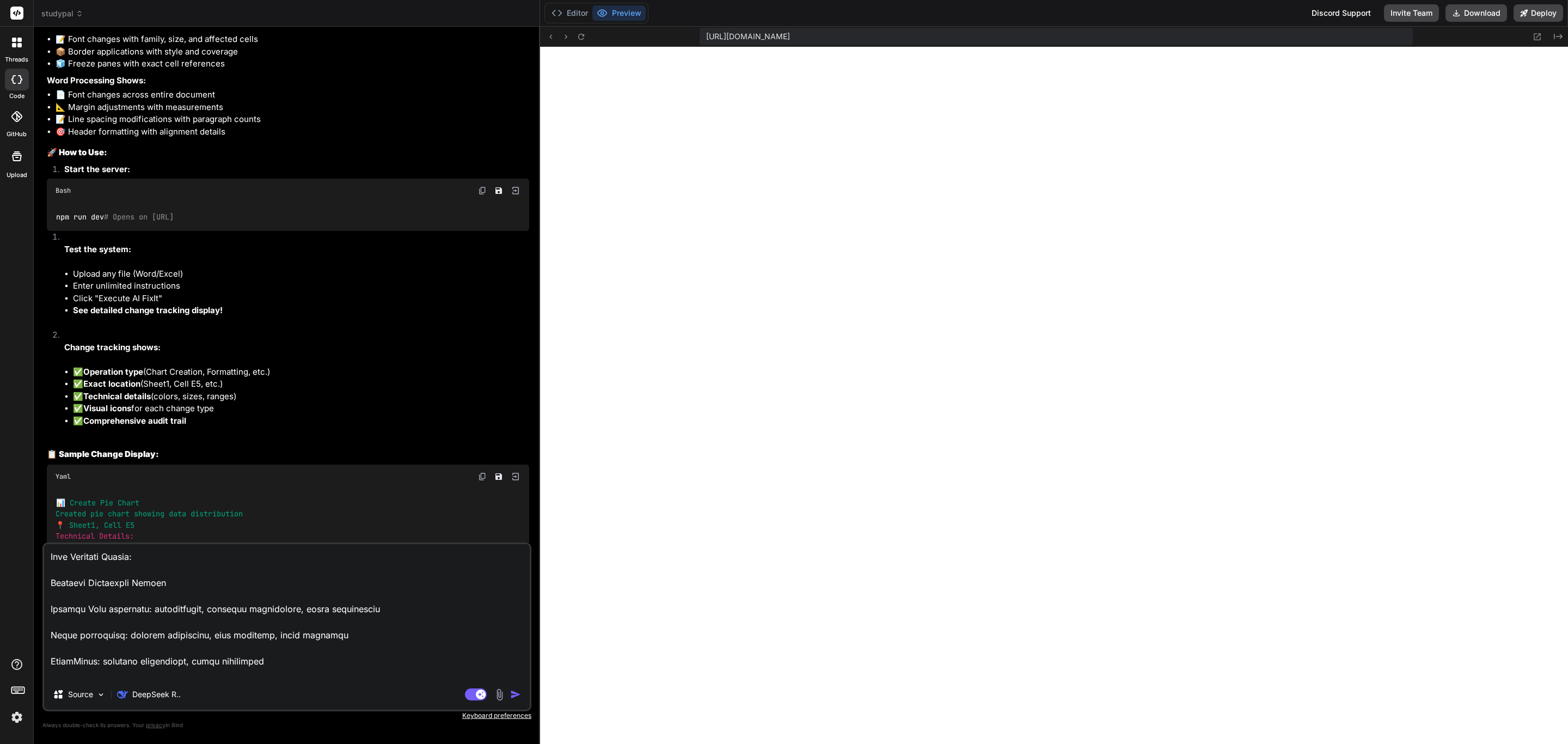
scroll to position [82, 0]
type textarea "we are rebranding this app to this: OfficeAutomator Pro - AI-Powered Productivi…"
click at [515, 693] on img "button" at bounding box center [516, 694] width 11 height 11
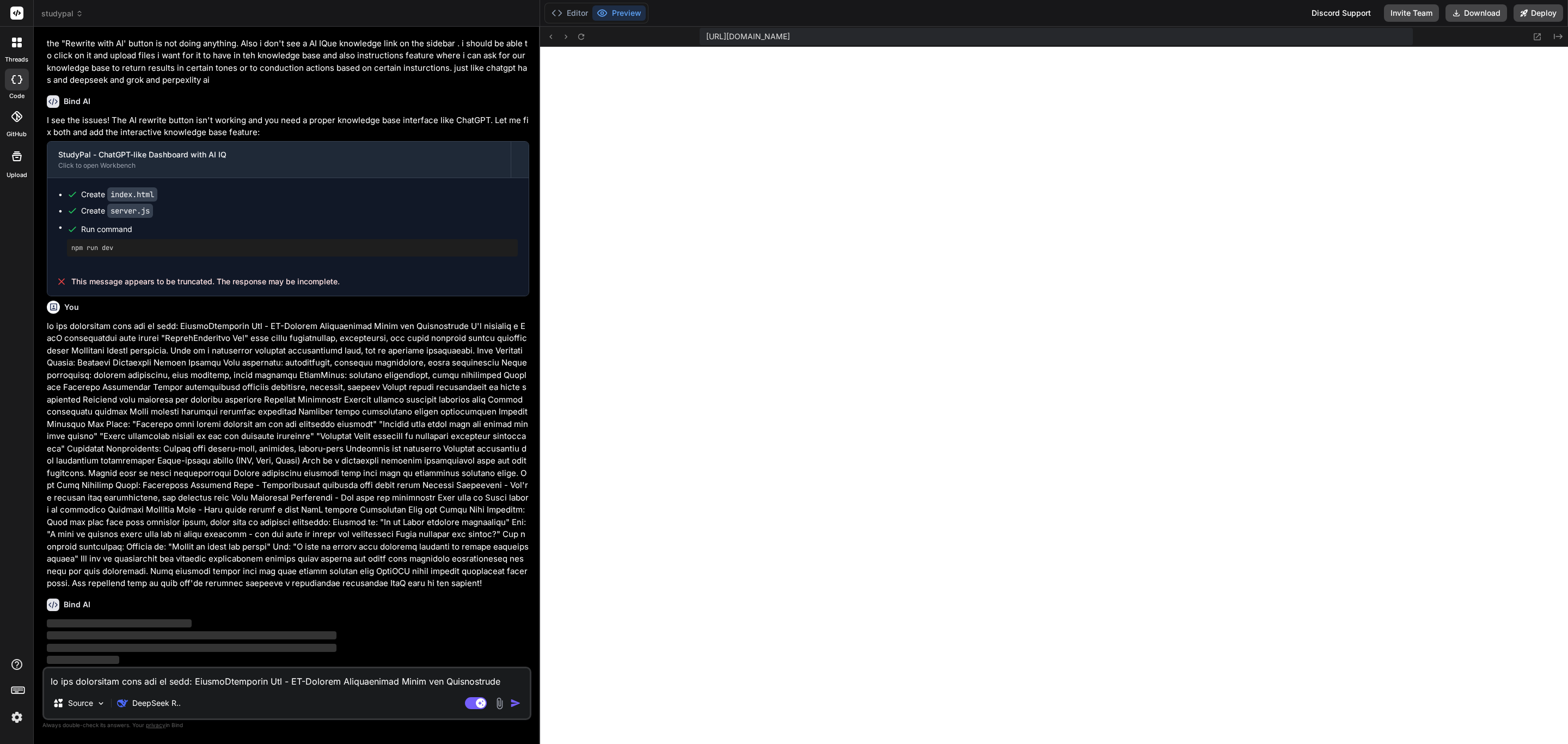
scroll to position [7684, 0]
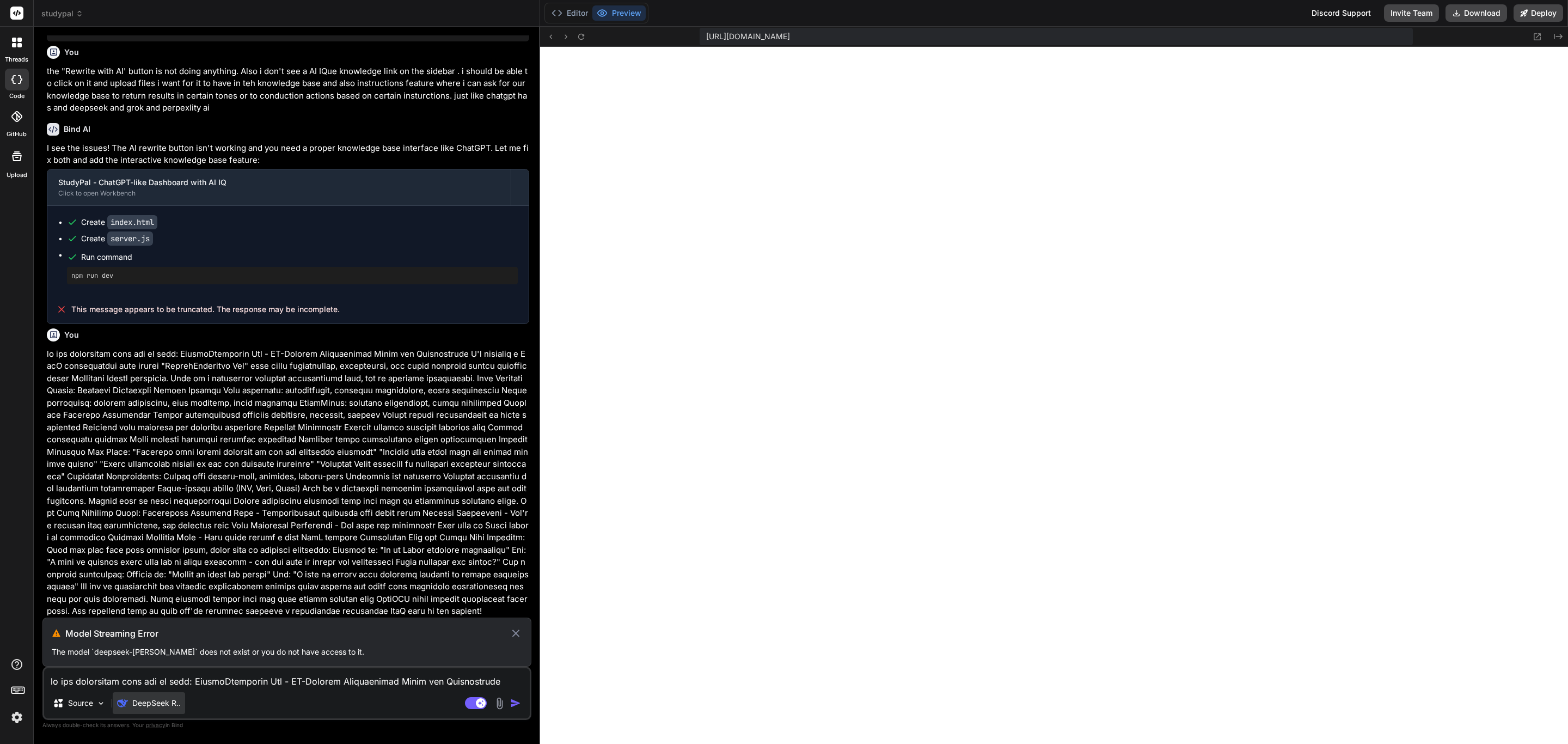
click at [175, 699] on p "DeepSeek R.." at bounding box center [156, 702] width 49 height 11
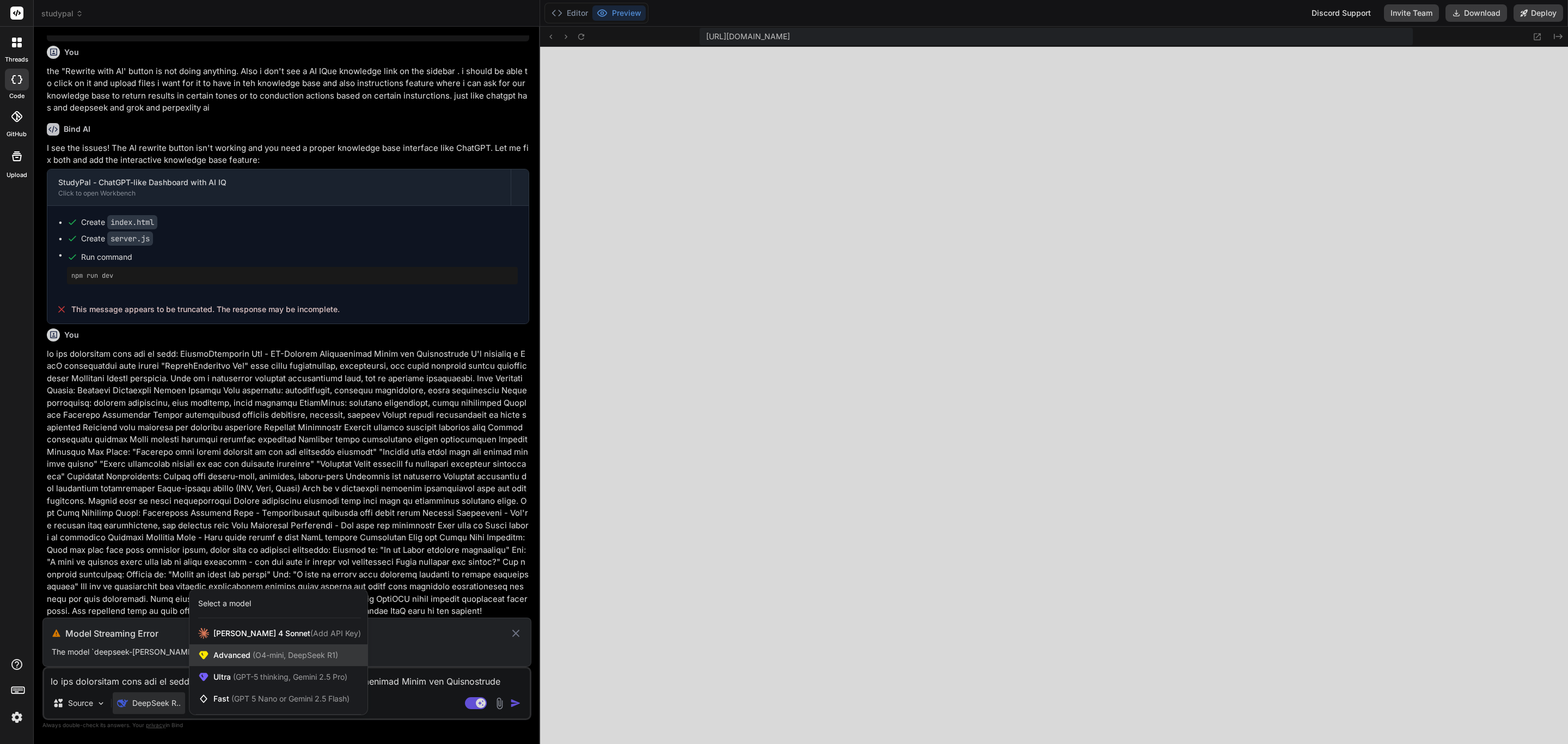
click at [288, 657] on span "(O4-mini, DeepSeek R1)" at bounding box center [294, 654] width 88 height 9
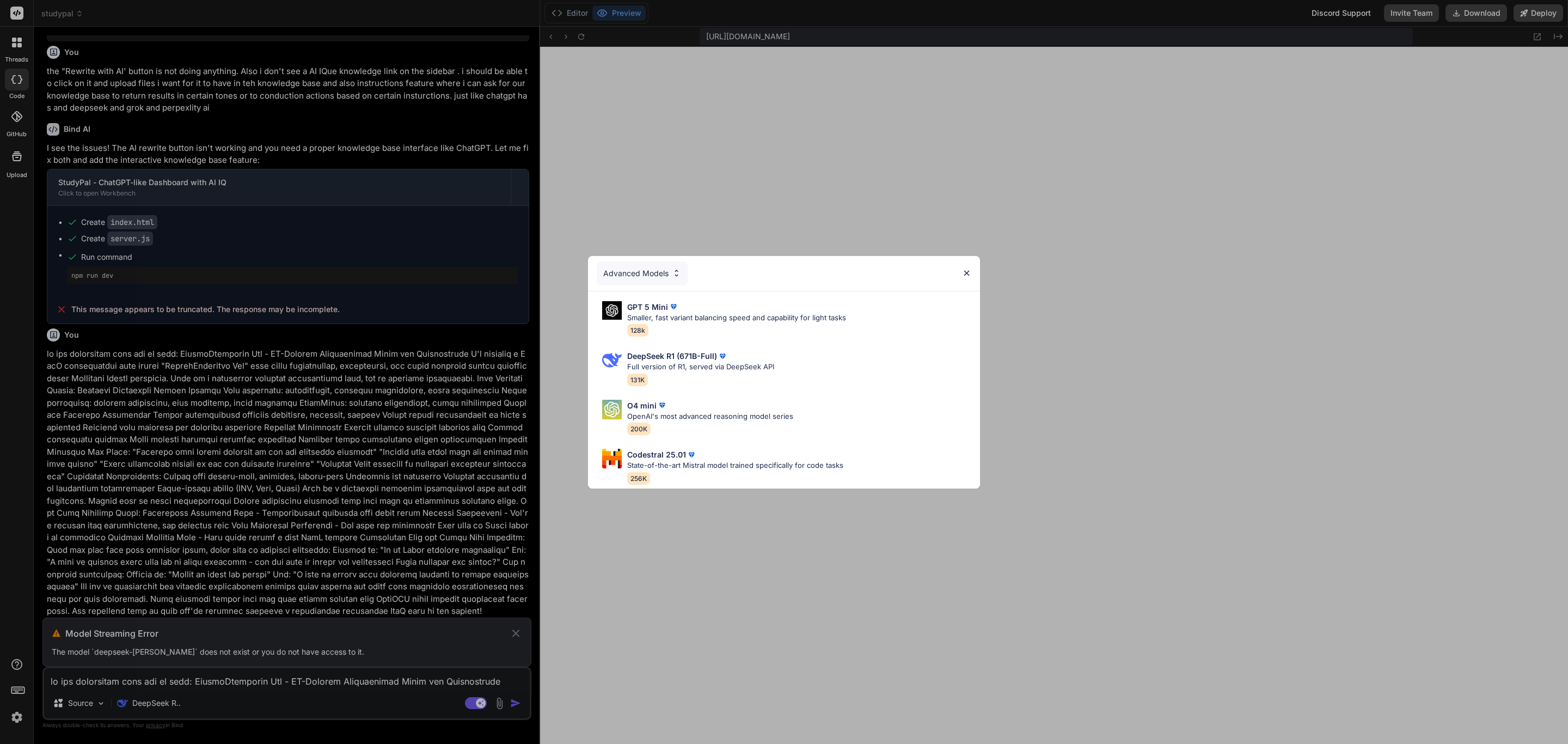
click at [652, 263] on div "Advanced Models" at bounding box center [642, 273] width 91 height 24
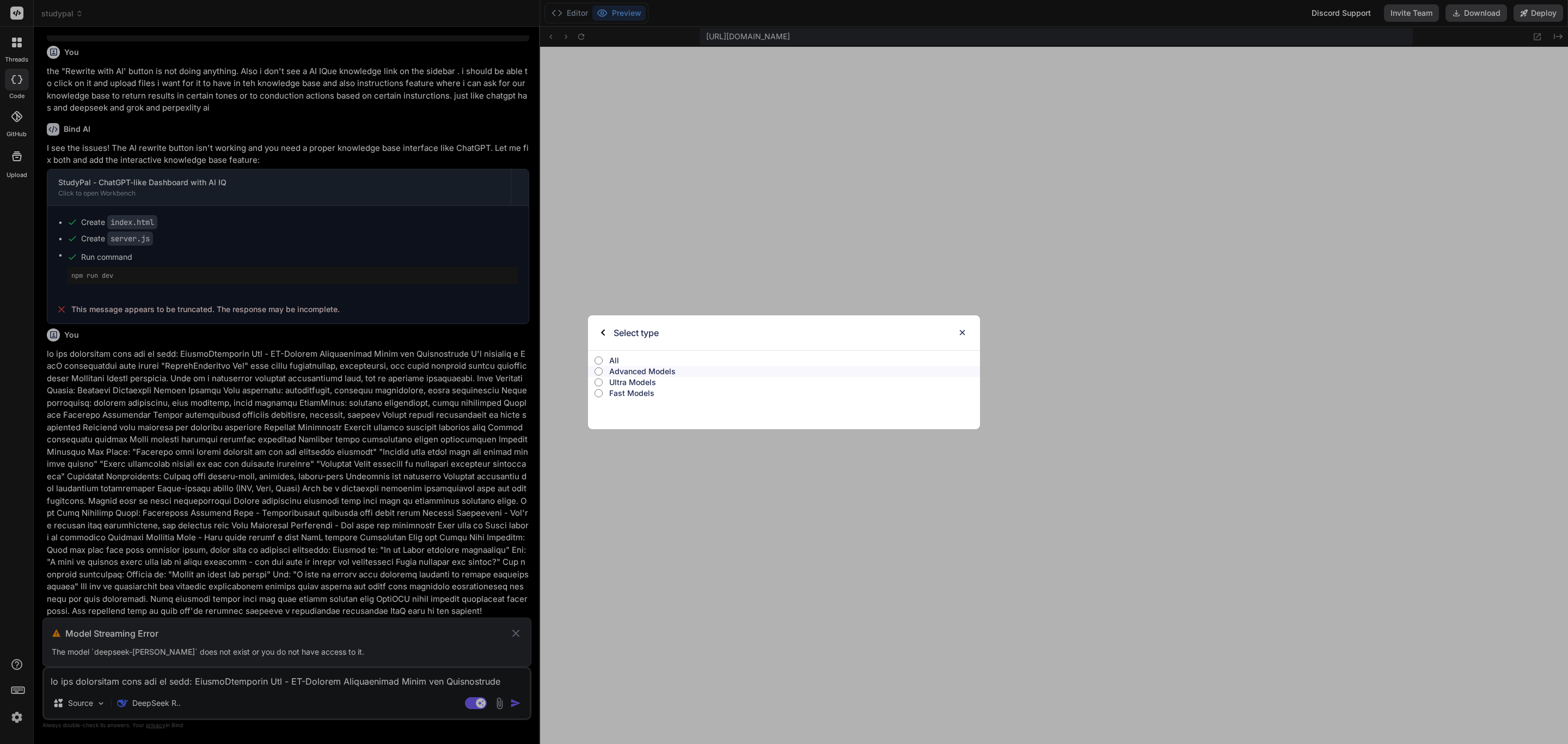
click at [638, 386] on p "Ultra Models" at bounding box center [794, 382] width 371 height 11
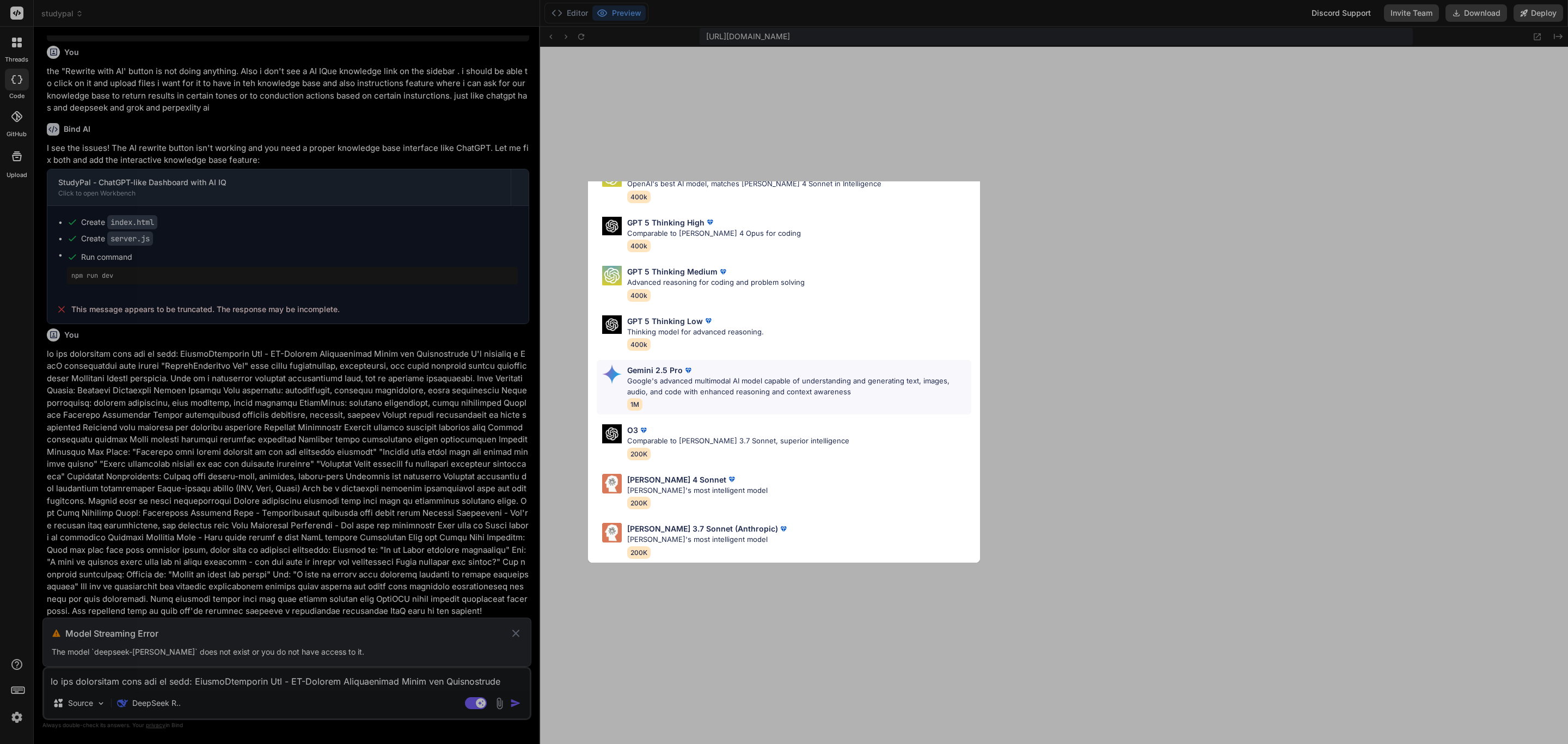
scroll to position [71, 0]
click at [634, 485] on p "[PERSON_NAME]'s most intelligent model" at bounding box center [697, 491] width 140 height 11
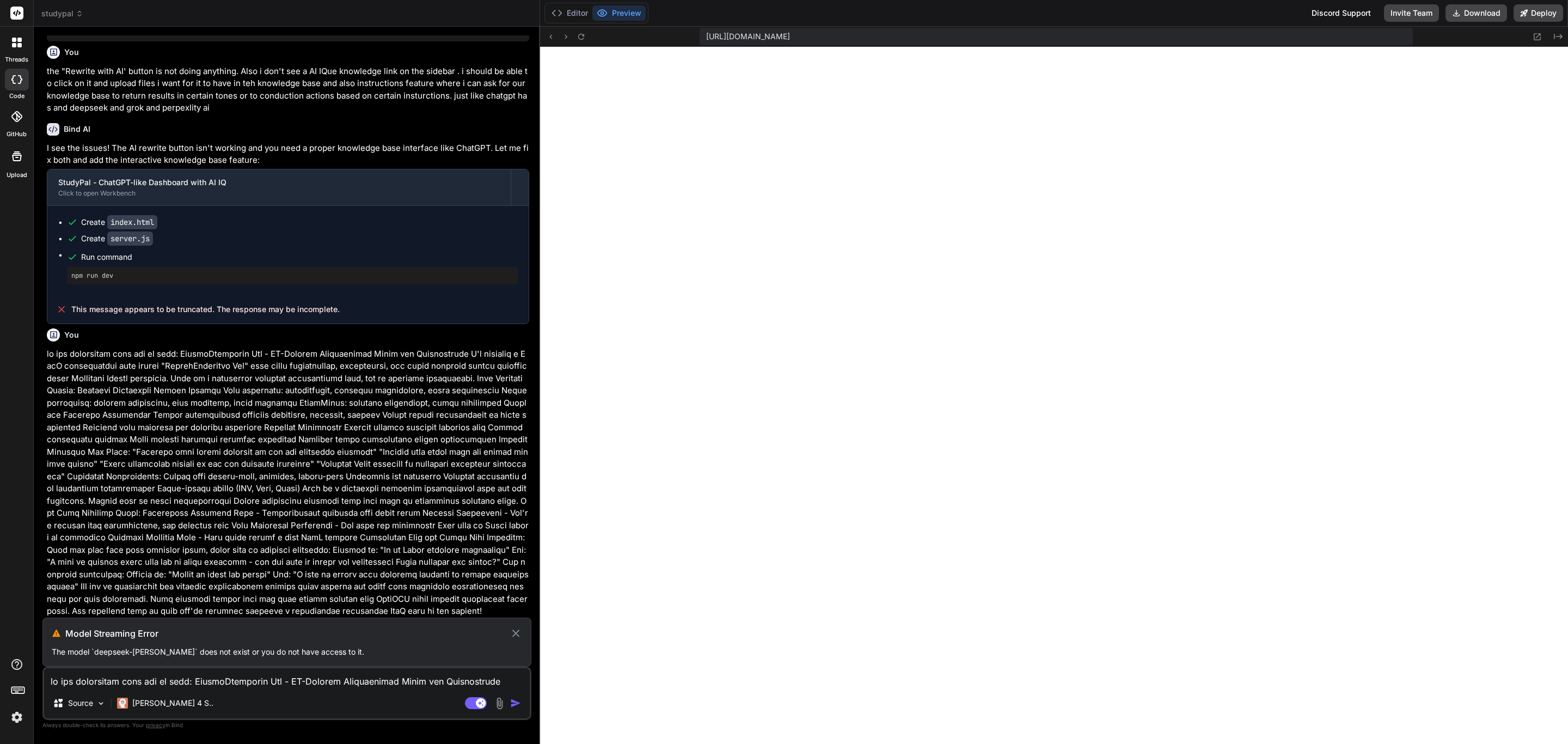
click at [517, 631] on icon at bounding box center [516, 633] width 8 height 8
type textarea "x"
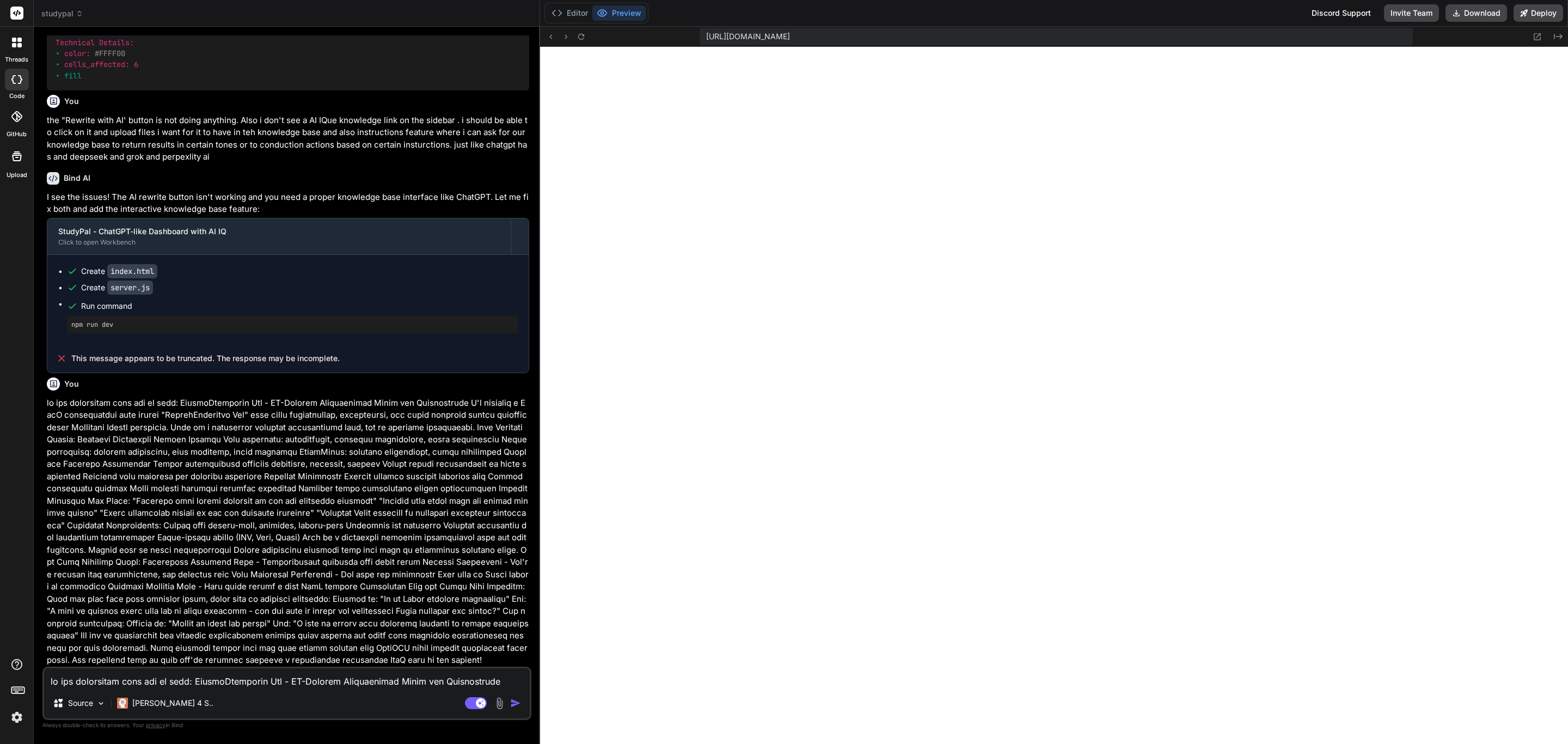
click at [363, 674] on textarea at bounding box center [287, 677] width 485 height 20
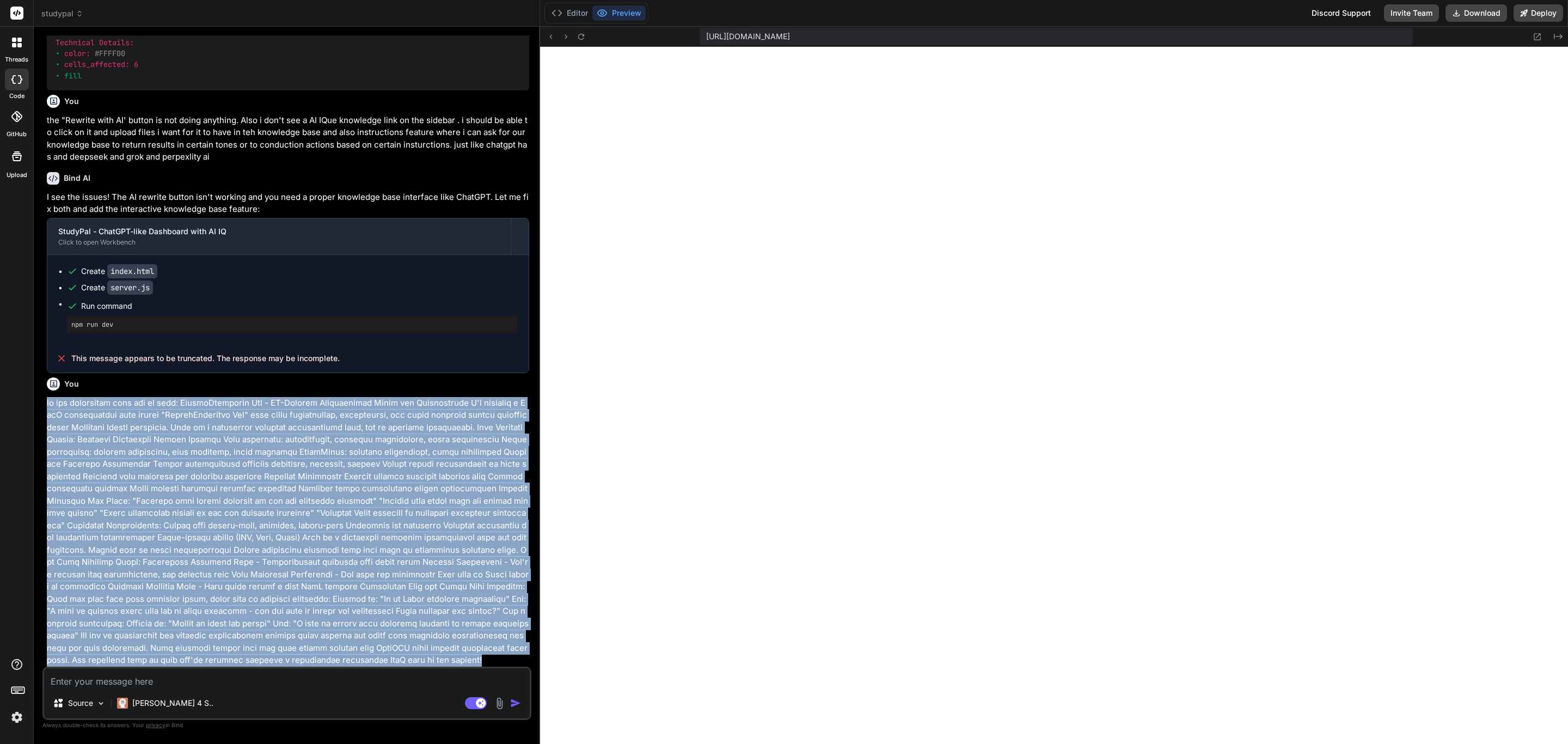
drag, startPoint x: 48, startPoint y: 404, endPoint x: 378, endPoint y: 654, distance: 414.0
click at [378, 654] on p at bounding box center [288, 531] width 483 height 269
copy p "we are rebranding this app to this: OfficeAutomator Pro - AI-Powered Productivi…"
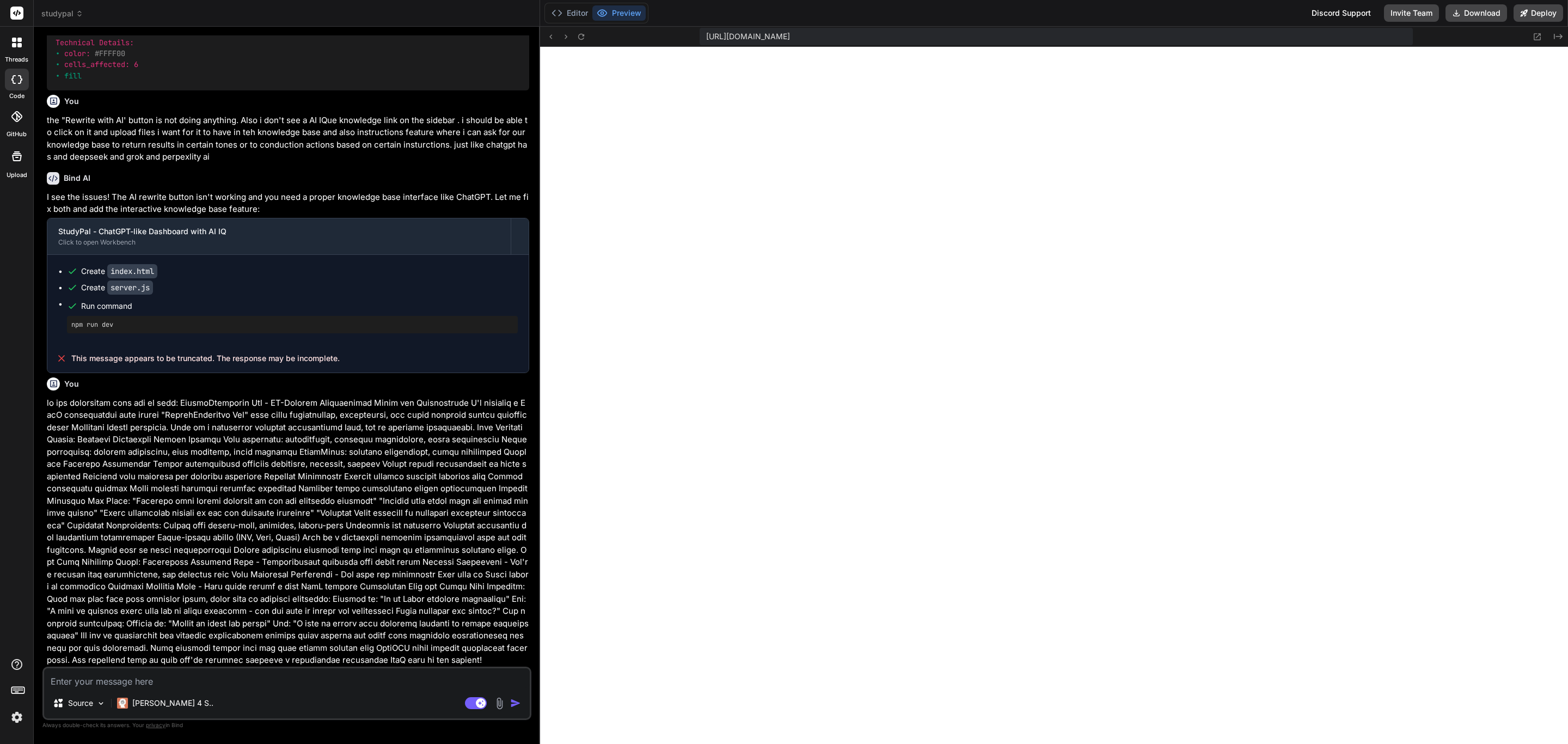
click at [363, 686] on textarea at bounding box center [287, 677] width 485 height 20
paste textarea "we are rebranding this app to this: OfficeAutomator Pro - AI-Powered Productivi…"
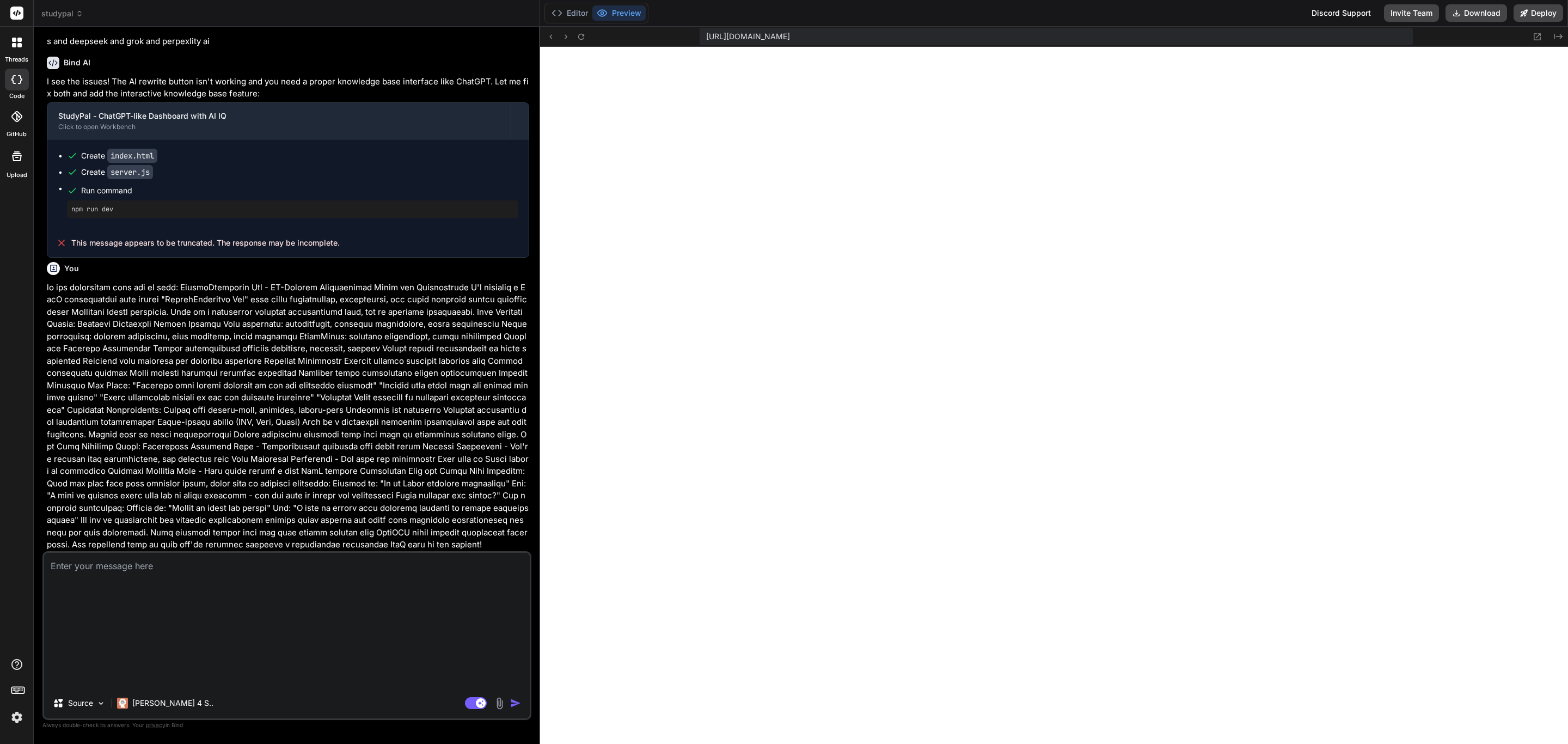
type textarea "we are rebranding this app to this: OfficeAutomator Pro - AI-Powered Productivi…"
type textarea "x"
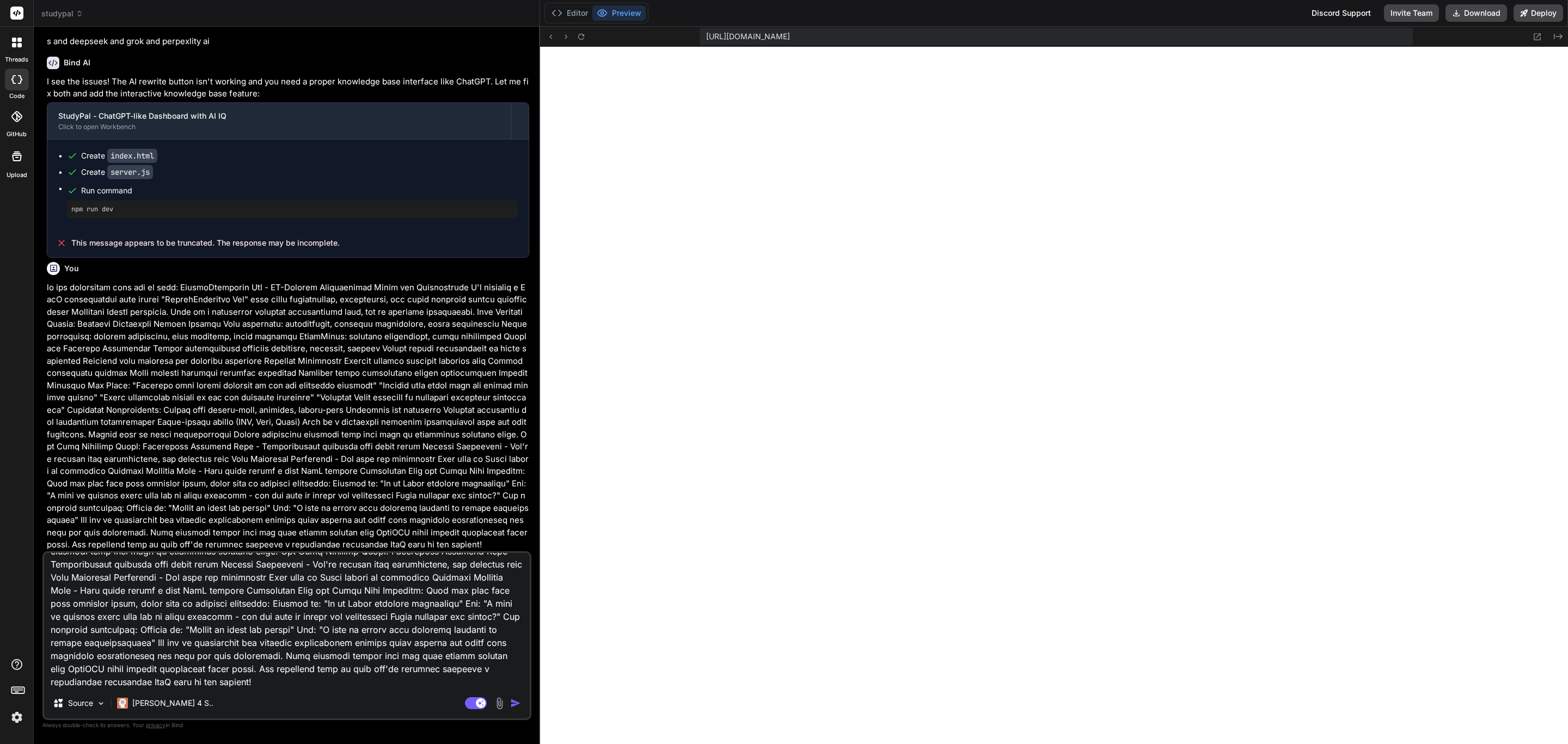
scroll to position [7711, 0]
type textarea "we are rebranding this app to this: OfficeAutomator Pro - AI-Powered Productivi…"
click at [515, 702] on img "button" at bounding box center [516, 702] width 11 height 11
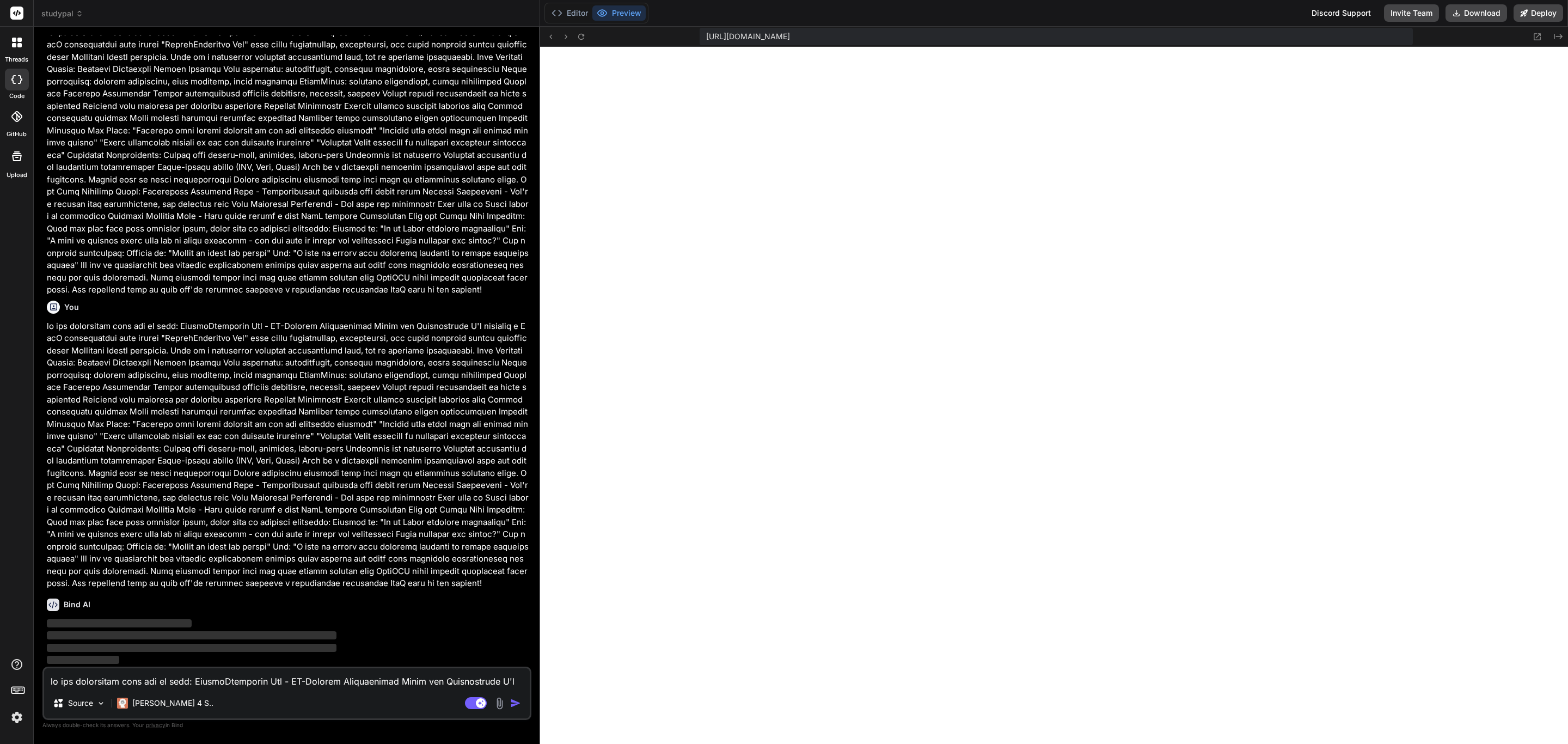
scroll to position [7988, 0]
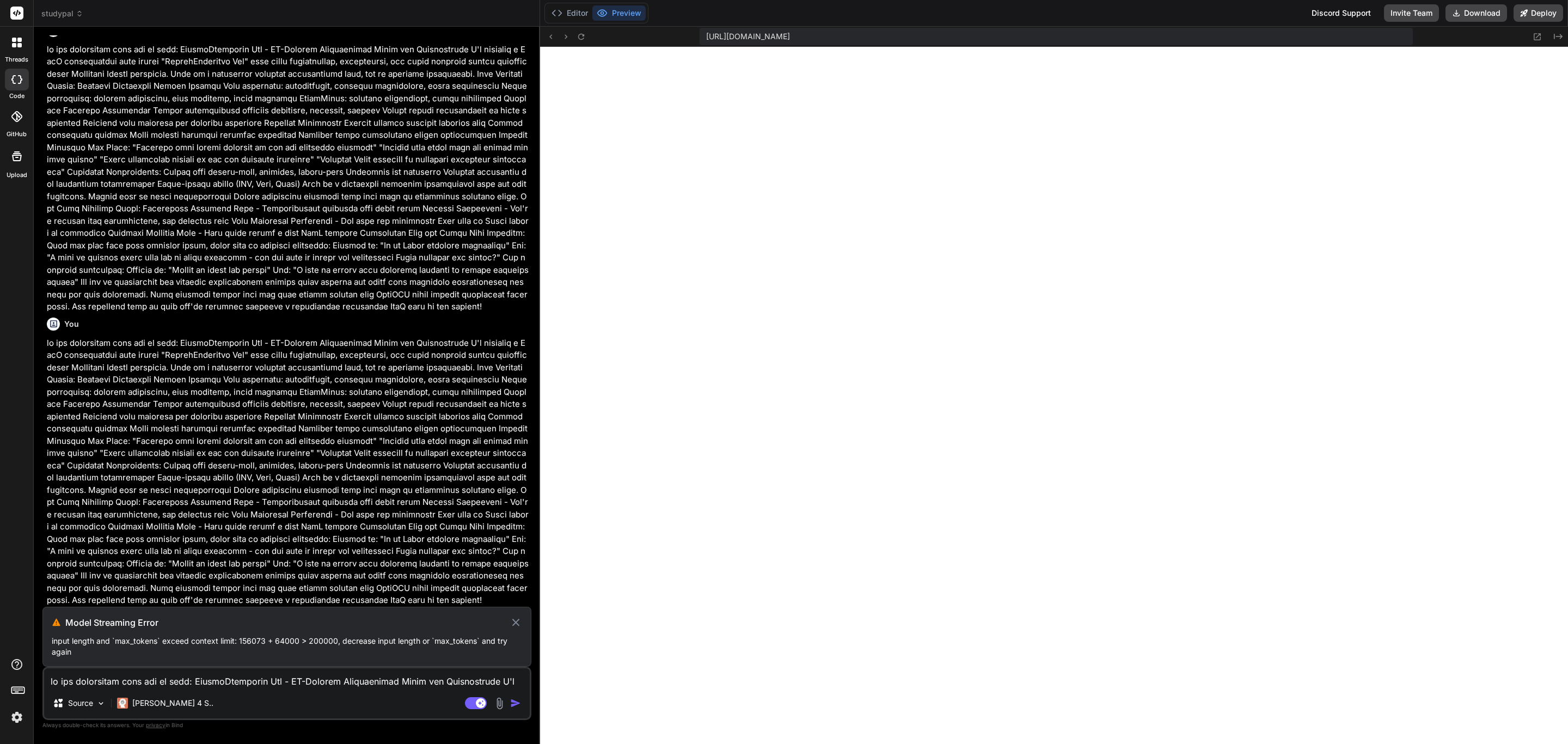
click at [513, 624] on icon at bounding box center [516, 622] width 8 height 8
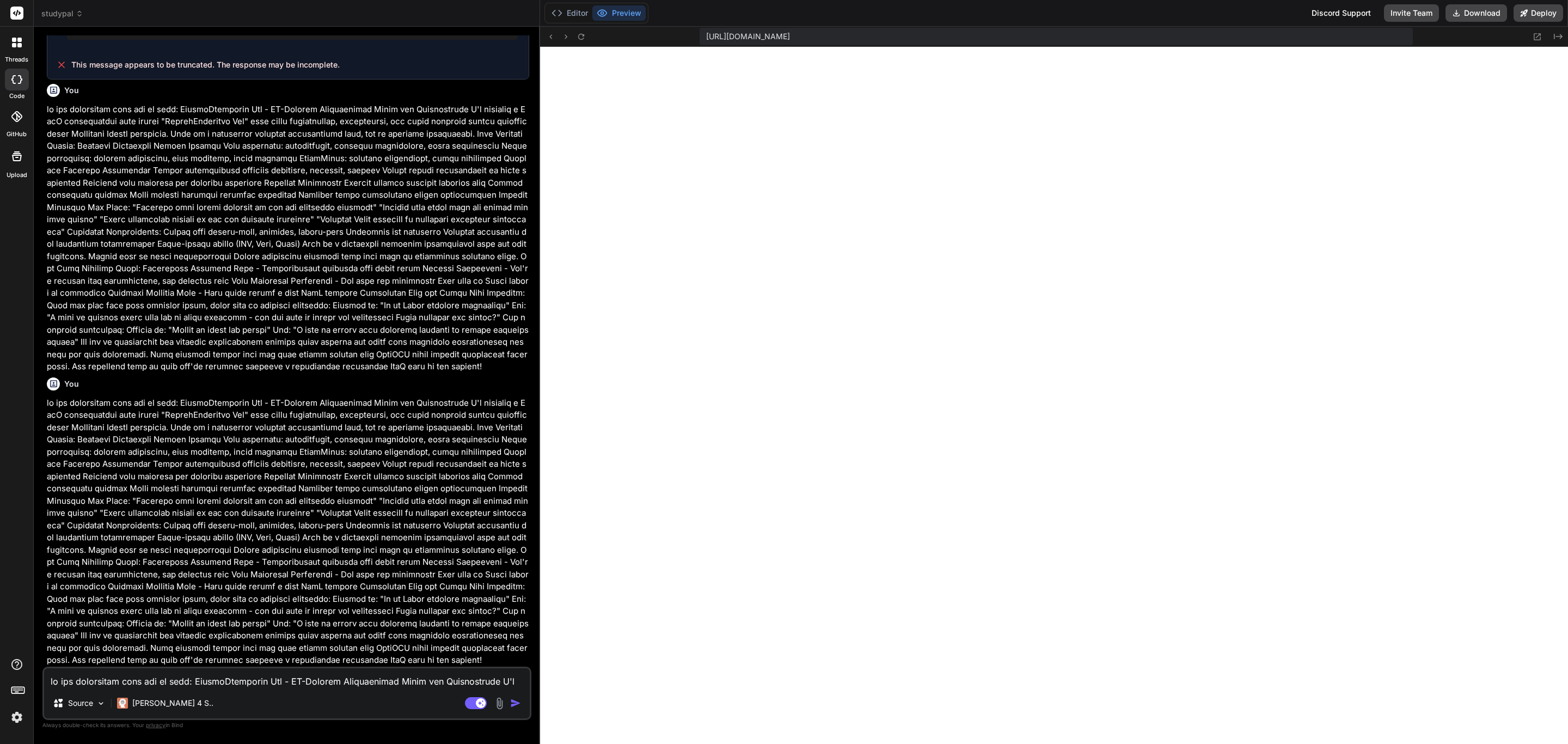
type textarea "x"
click at [147, 678] on textarea at bounding box center [287, 677] width 485 height 20
paste textarea "we are rebranding this app to this: OfficeAutomator Pro - AI-Powered Productivi…"
type textarea "we are rebranding this app to this: OfficeAutomator Pro - AI-Powered Productivi…"
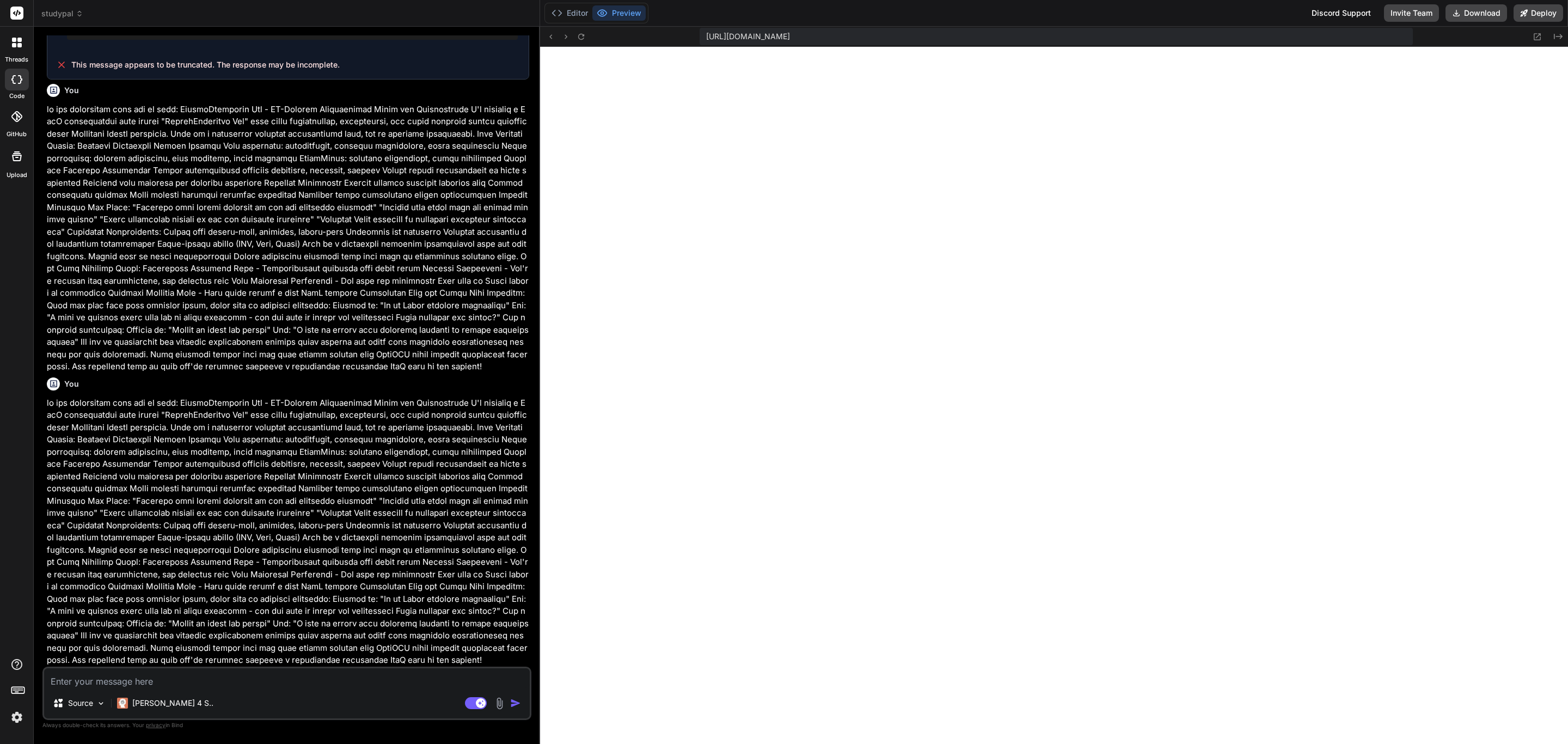
type textarea "x"
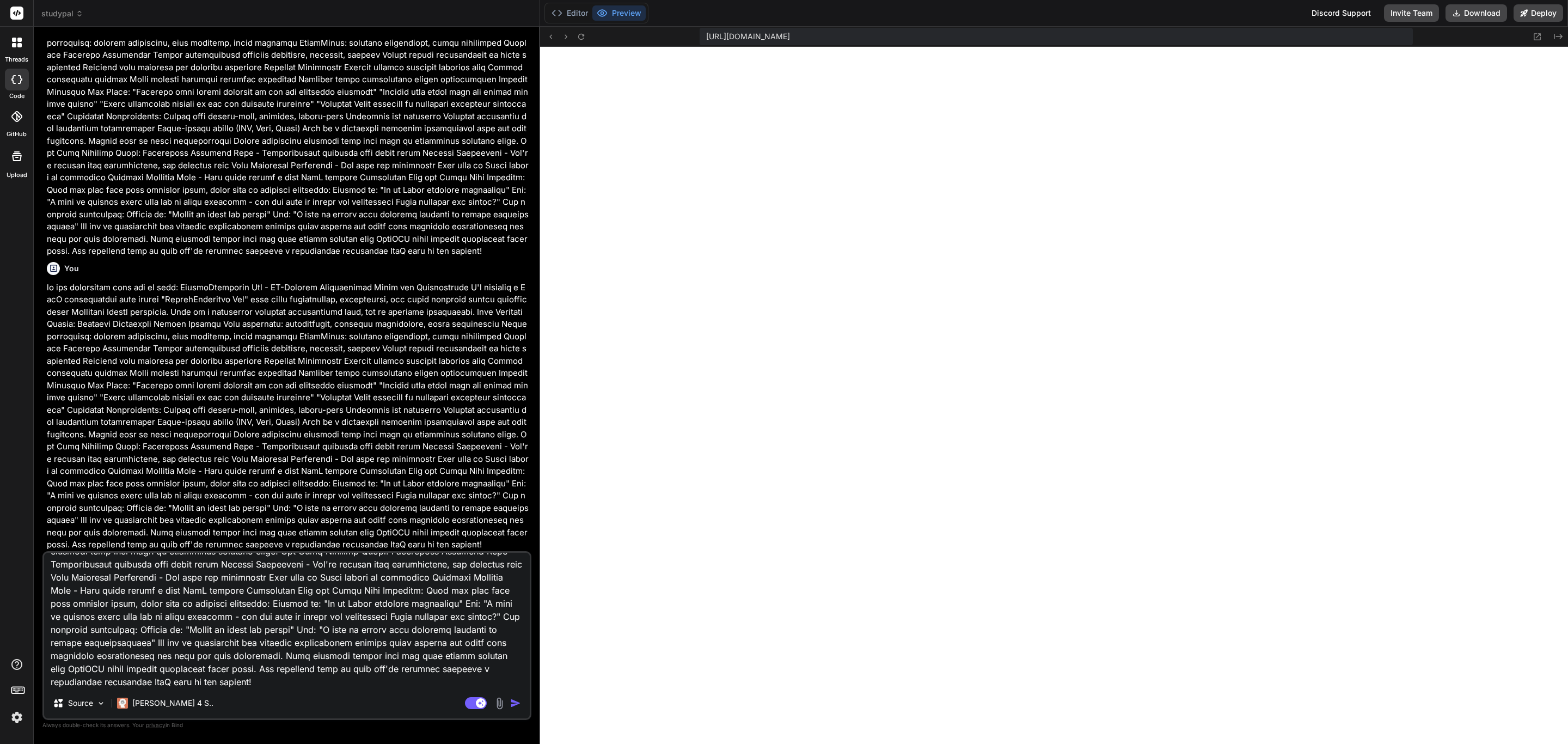
type textarea "we are rebranding this app to this: OfficeAutomator Pro - AI-Powered Productivi…"
click at [515, 703] on img "button" at bounding box center [516, 702] width 11 height 11
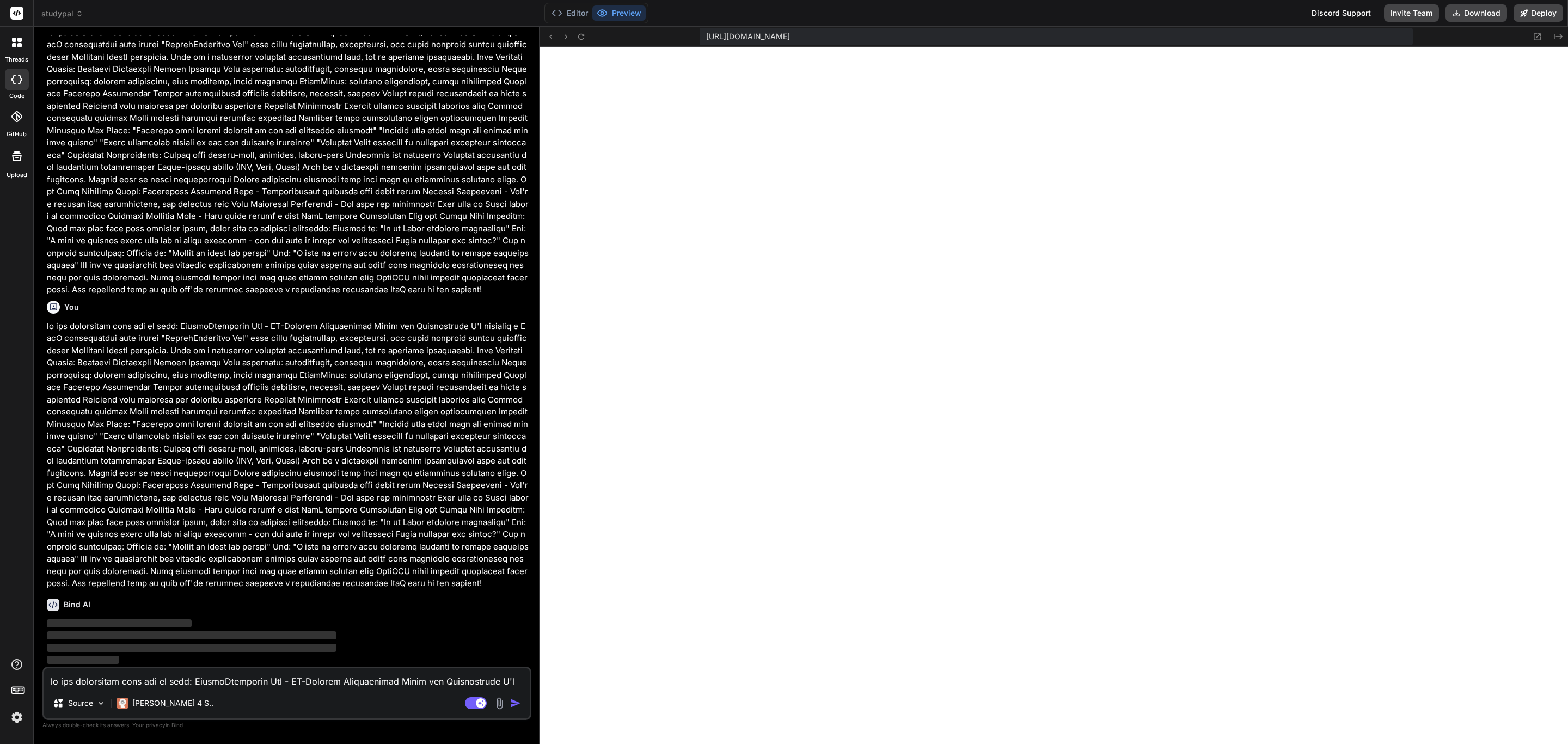
scroll to position [8282, 0]
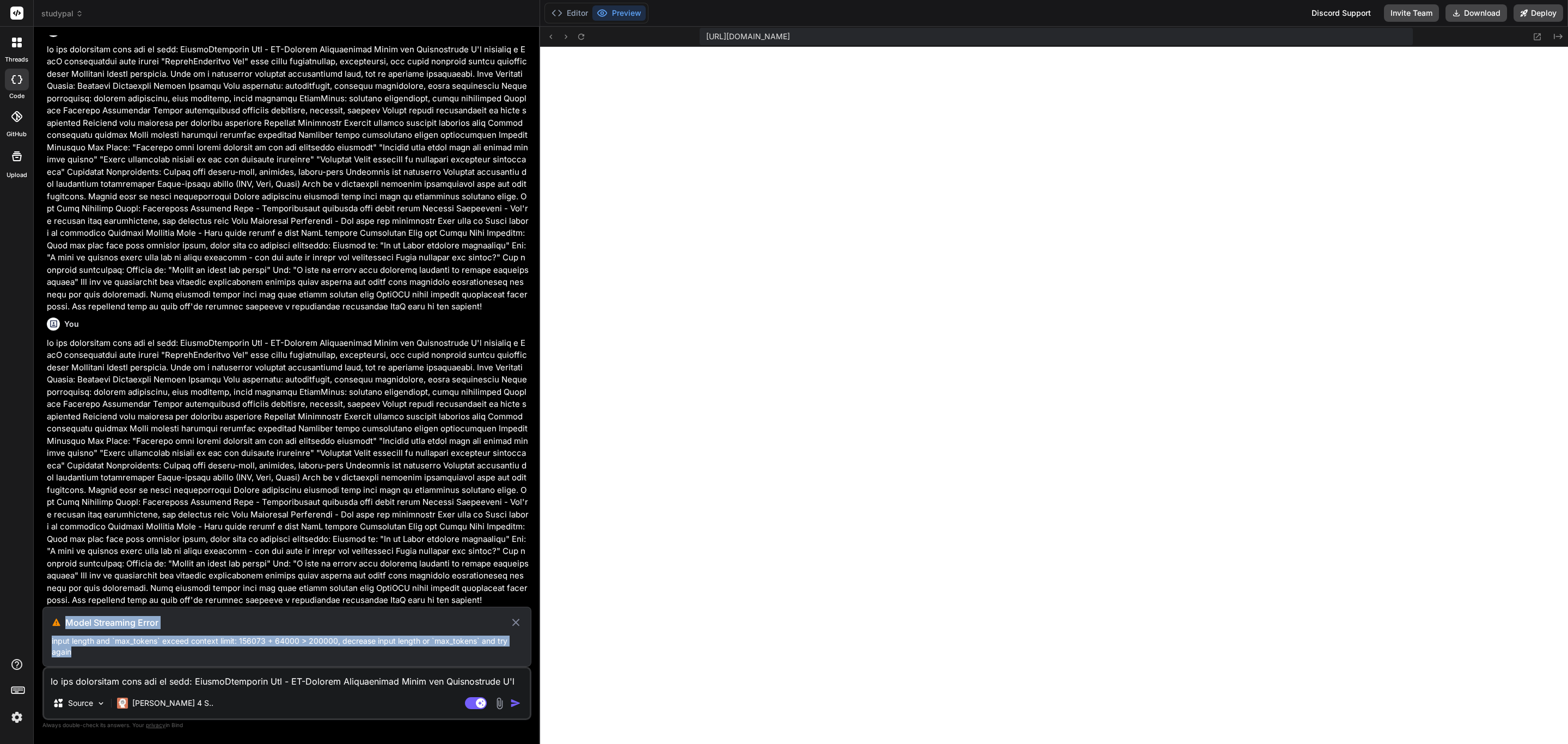
drag, startPoint x: 120, startPoint y: 654, endPoint x: 39, endPoint y: 620, distance: 87.8
click at [39, 620] on div "Bind AI Web Search Created with Pixso. Code Generator You Bind AI Thank you for…" at bounding box center [287, 385] width 507 height 716
copy div "Model Streaming Error input length and `max_tokens` exceed context limit: 15607…"
click at [466, 700] on rect at bounding box center [476, 702] width 21 height 12
type textarea "x"
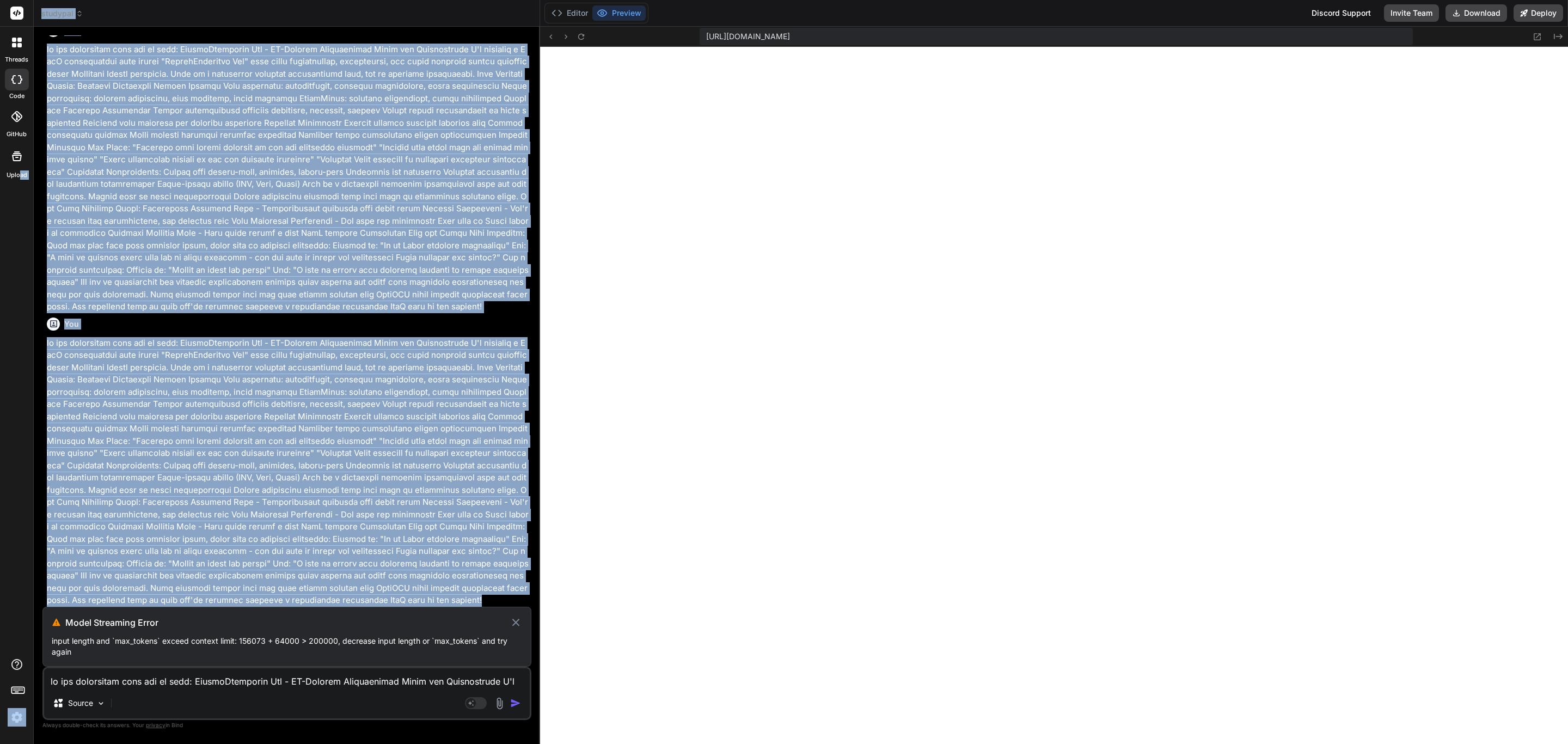
drag, startPoint x: 333, startPoint y: 603, endPoint x: 18, endPoint y: 380, distance: 385.9
click at [18, 380] on div "threads code GitHub Upload studypal Created with Pixso. Bind AI Web Search Crea…" at bounding box center [784, 372] width 1568 height 744
click at [18, 380] on div "threads code GitHub Upload" at bounding box center [17, 372] width 34 height 744
click at [68, 363] on p at bounding box center [288, 471] width 483 height 269
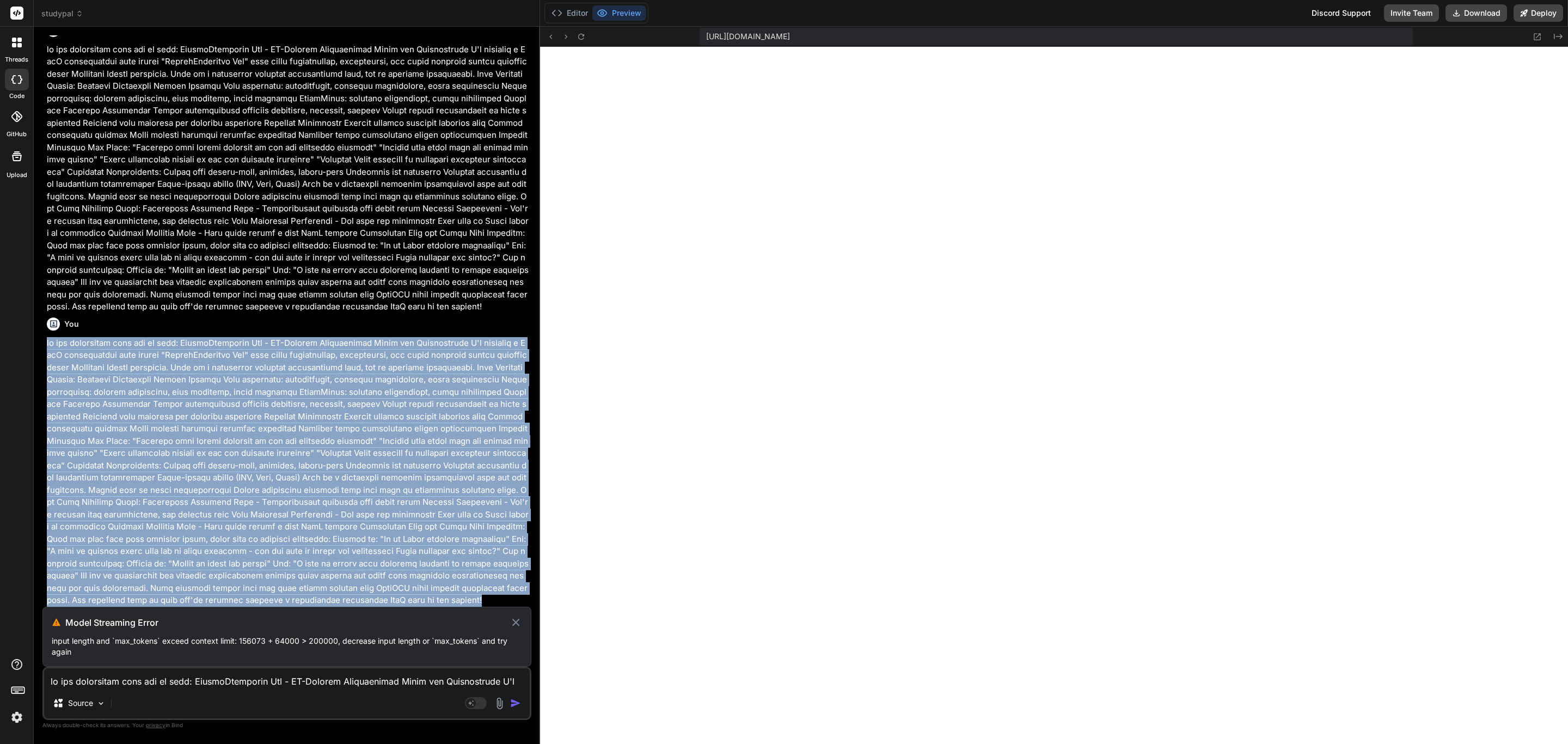
drag, startPoint x: 48, startPoint y: 340, endPoint x: 352, endPoint y: 595, distance: 396.8
click at [352, 595] on p at bounding box center [288, 471] width 483 height 269
copy p "we are rebranding this app to this: OfficeAutomator Pro - AI-Powered Productivi…"
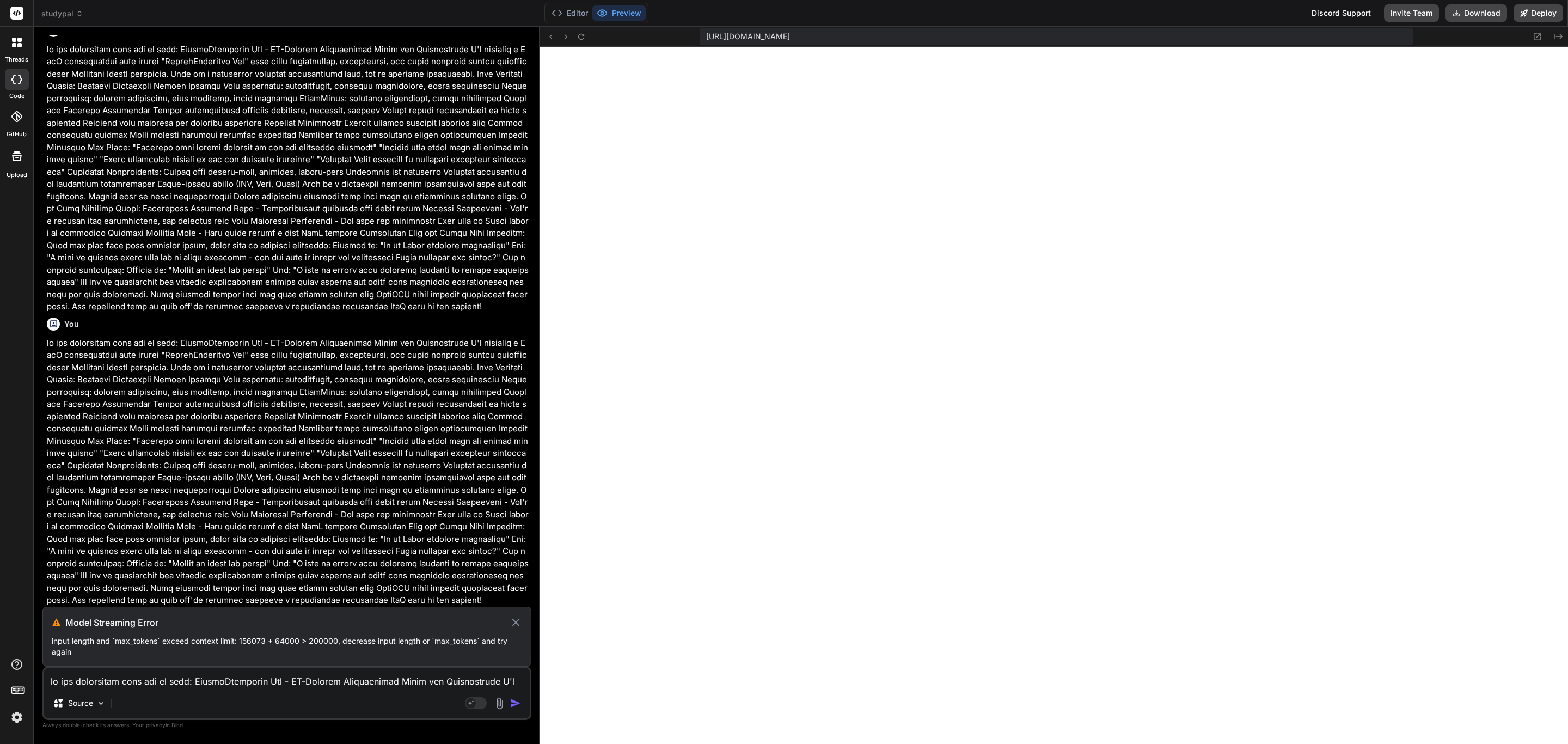
click at [431, 683] on textarea at bounding box center [287, 677] width 485 height 20
paste textarea "we are rebranding this app to this: OfficeAutomator Pro - AI-Powered Productivi…"
type textarea "we are rebranding this app to this: OfficeAutomator Pro - AI-Powered Productivi…"
type textarea "x"
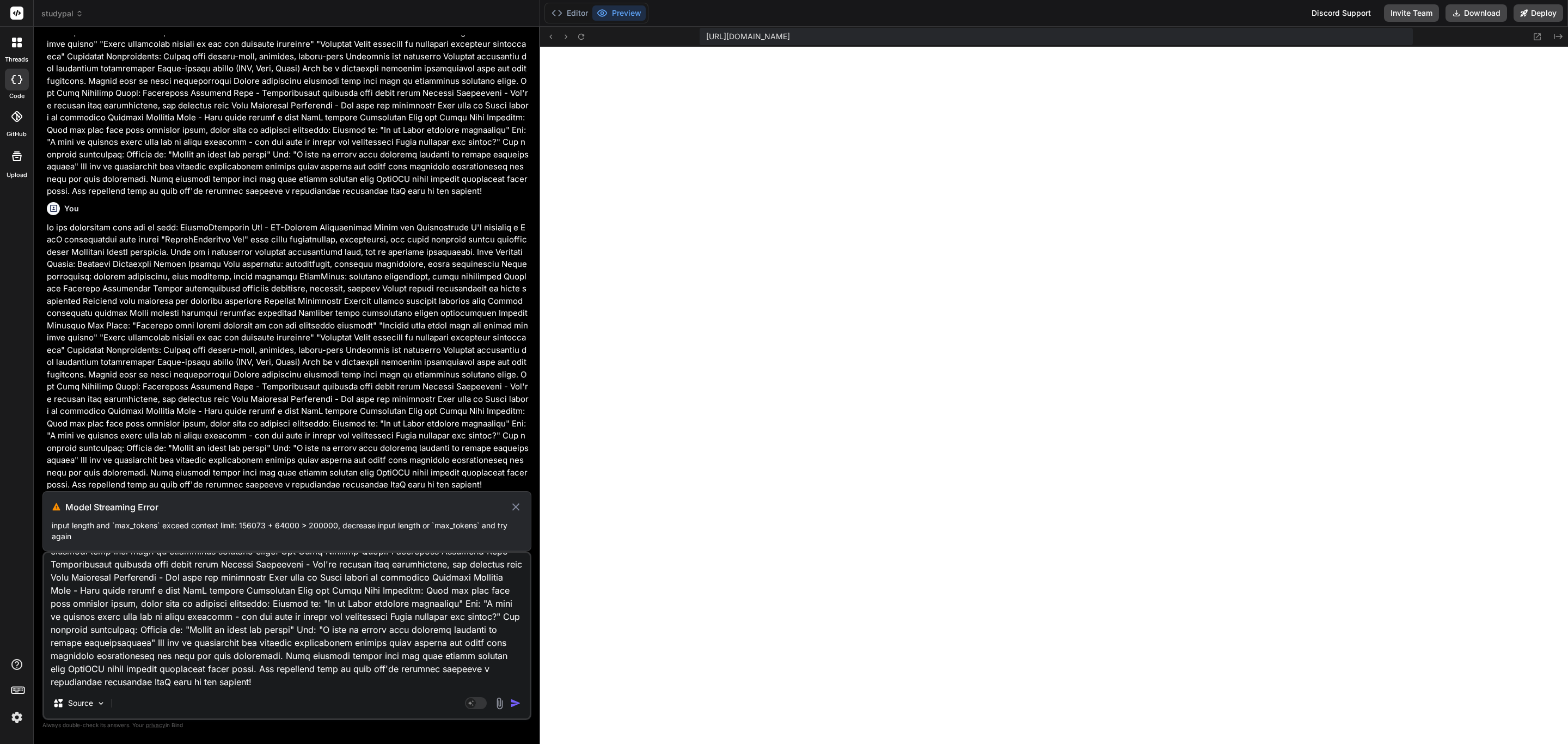
type textarea "we are rebranding this app to this: OfficeAutomator Pro - AI-Powered Productivi…"
click at [372, 679] on textarea at bounding box center [287, 620] width 485 height 135
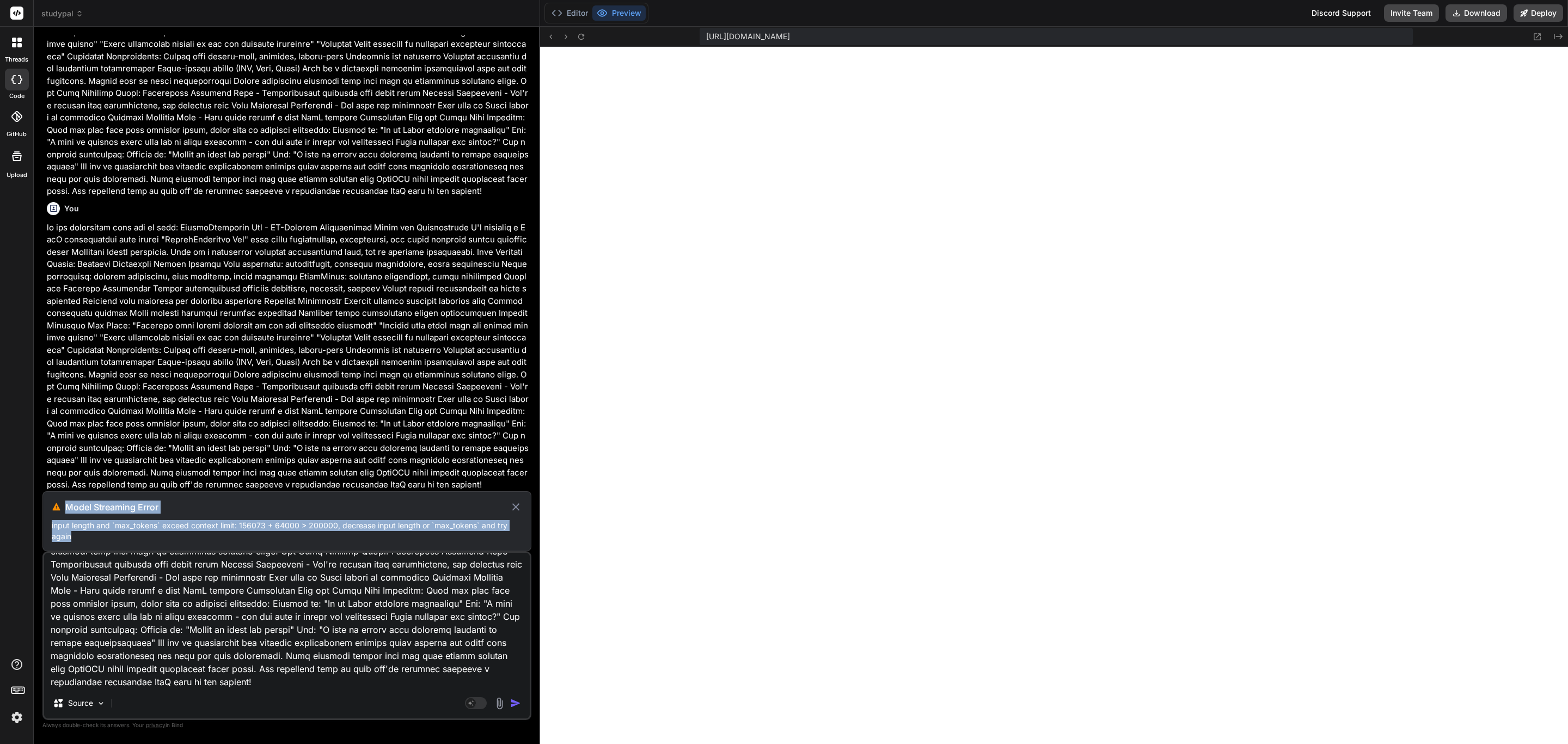
drag, startPoint x: 80, startPoint y: 544, endPoint x: 41, endPoint y: 507, distance: 53.8
click at [41, 507] on div "Bind AI Web Search Created with Pixso. Code Generator You Bind AI Thank you for…" at bounding box center [287, 385] width 507 height 716
copy div "Model Streaming Error input length and `max_tokens` exceed context limit: 15607…"
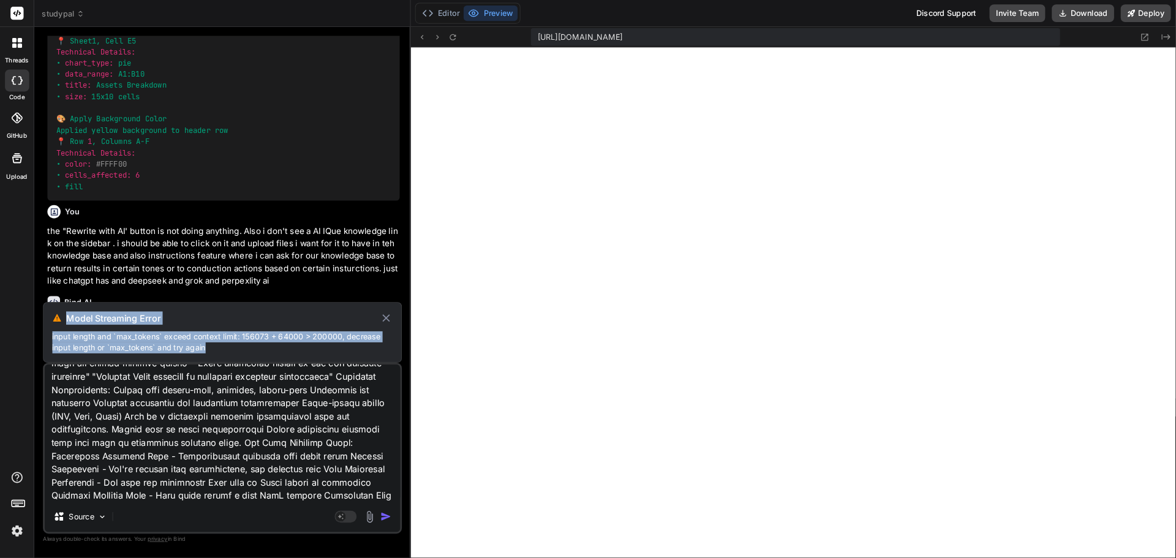
scroll to position [268, 0]
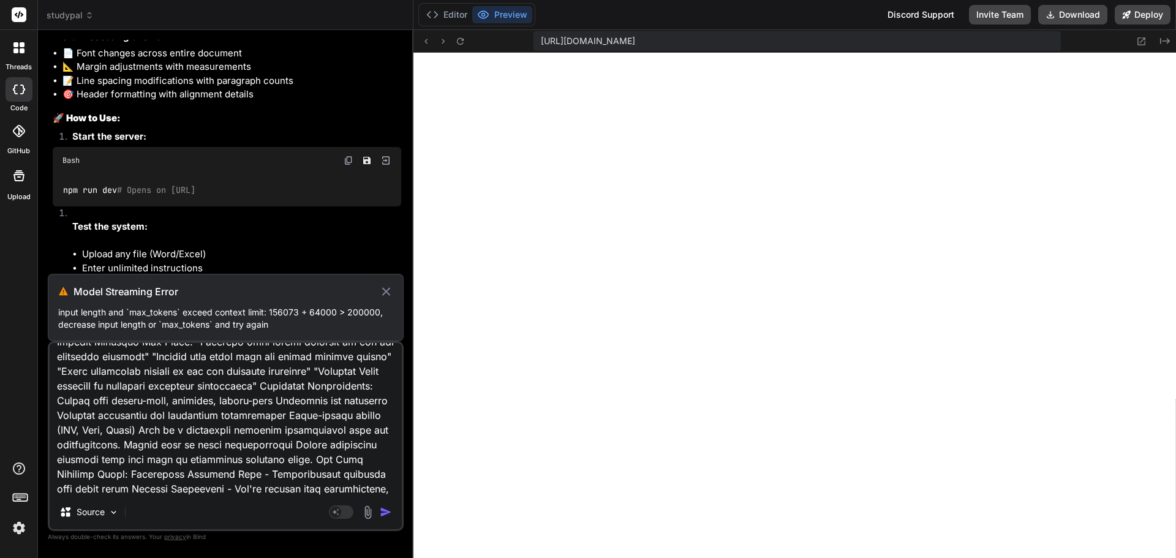
drag, startPoint x: 1742, startPoint y: 0, endPoint x: 18, endPoint y: 16, distance: 1724.0
click at [18, 16] on icon at bounding box center [19, 14] width 9 height 7
click at [13, 14] on rect at bounding box center [19, 14] width 15 height 15
click at [344, 513] on rect at bounding box center [341, 511] width 24 height 13
click at [386, 295] on icon at bounding box center [386, 291] width 14 height 15
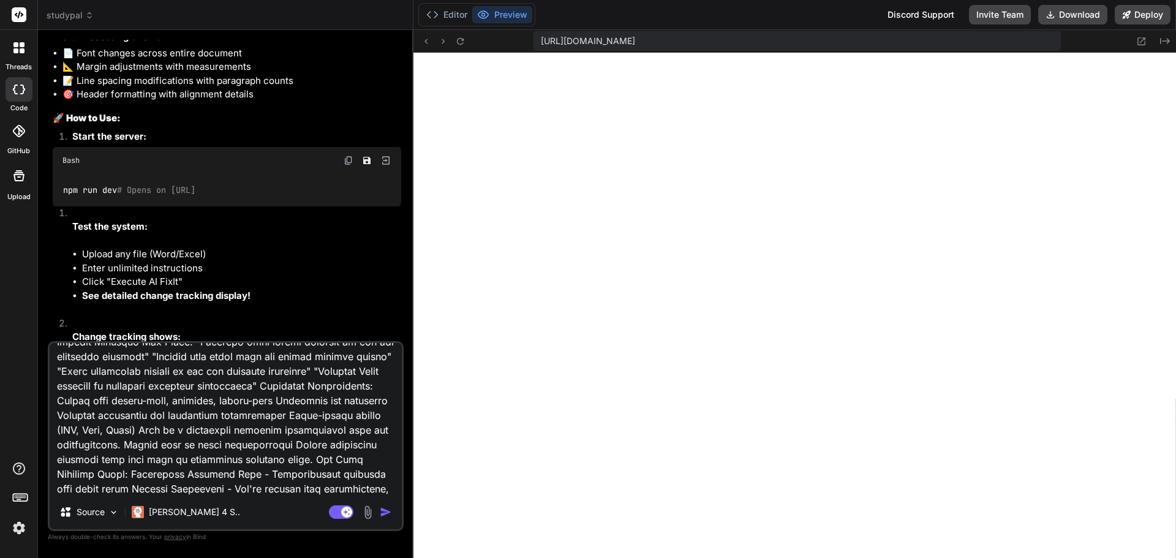
click at [386, 508] on img "button" at bounding box center [386, 512] width 12 height 12
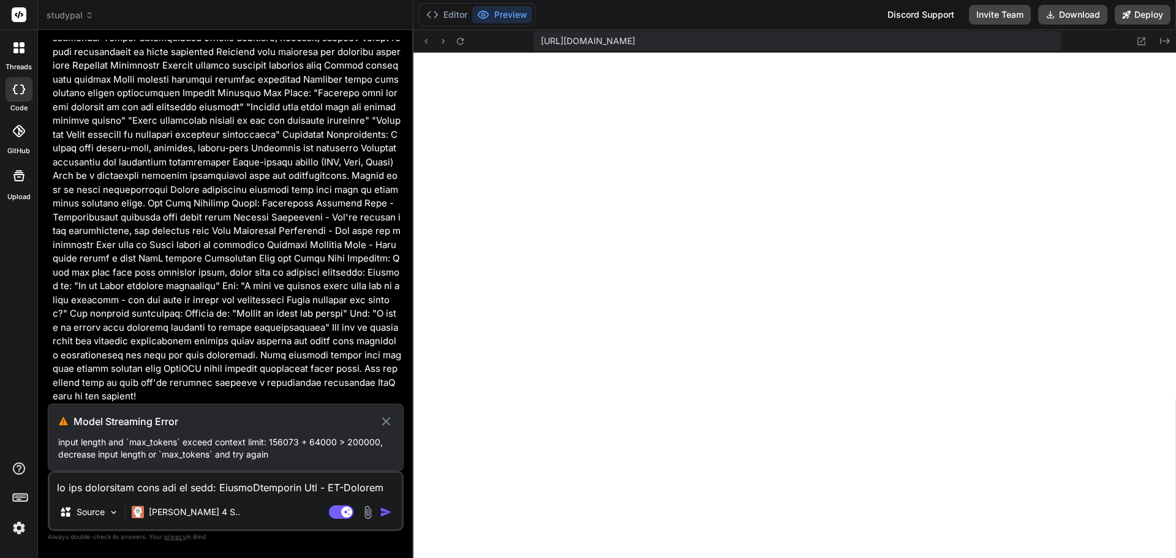
scroll to position [12057, 0]
click at [18, 531] on img at bounding box center [19, 527] width 21 height 21
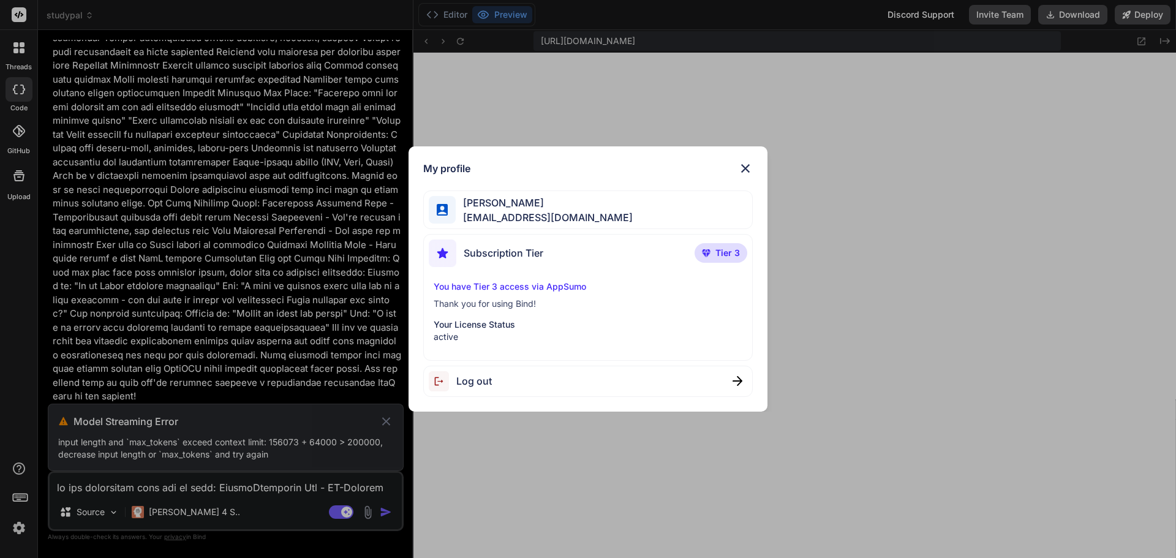
click at [24, 55] on div "My profile [PERSON_NAME] [EMAIL_ADDRESS][DOMAIN_NAME] Subscription Tier Tier 3 …" at bounding box center [588, 279] width 1176 height 558
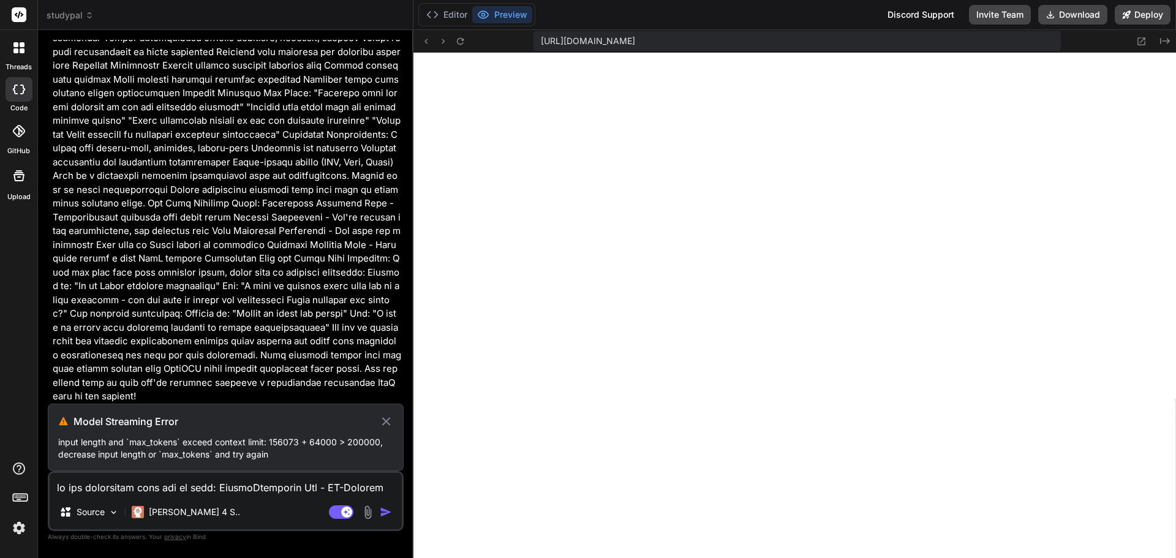
click at [24, 51] on icon at bounding box center [22, 50] width 5 height 5
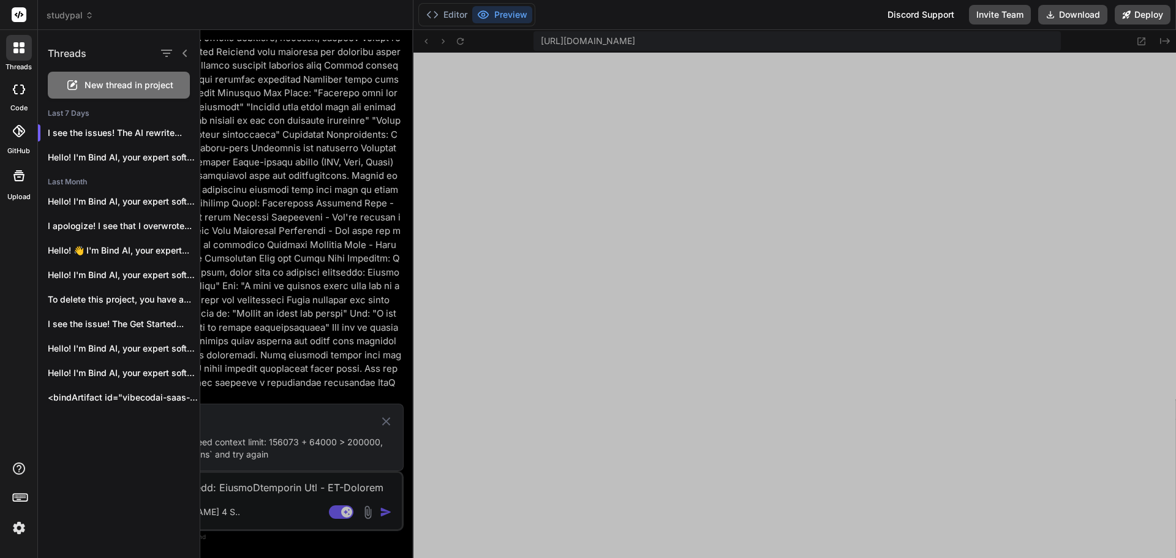
click at [90, 84] on span "New thread in project" at bounding box center [129, 85] width 89 height 12
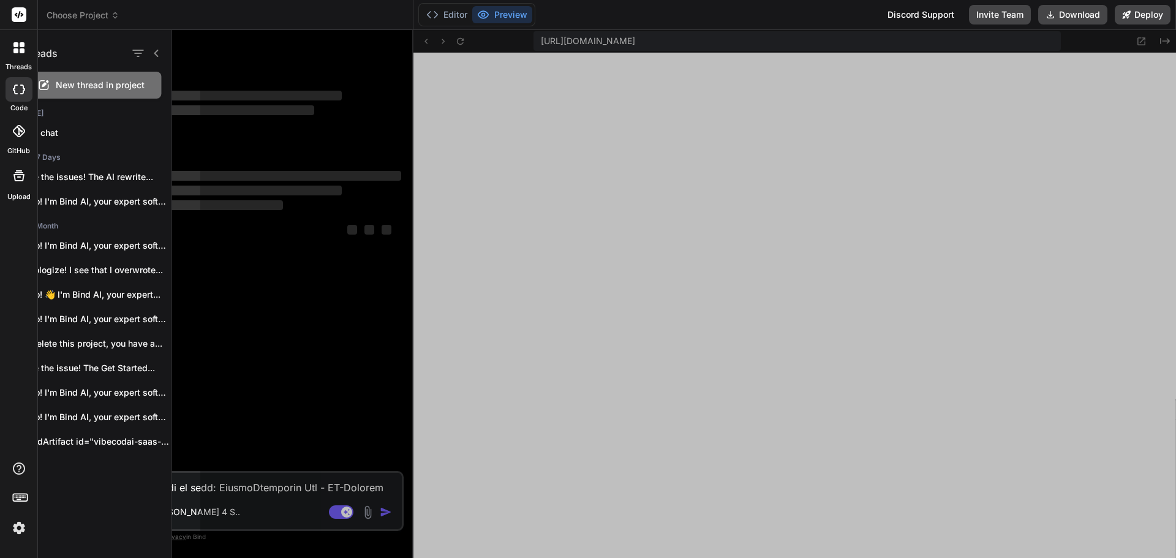
scroll to position [314, 0]
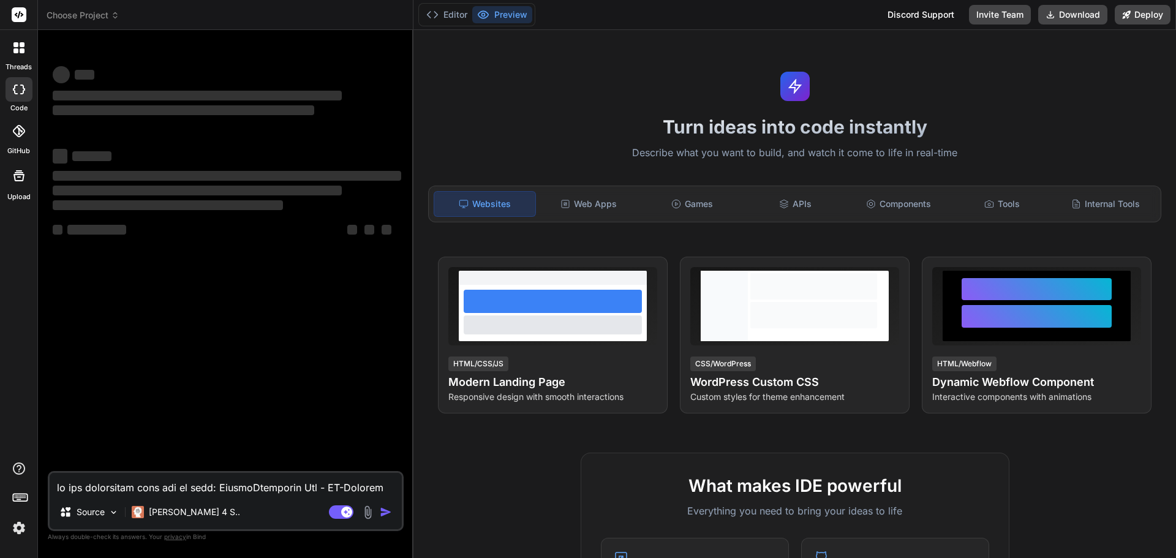
type textarea "x"
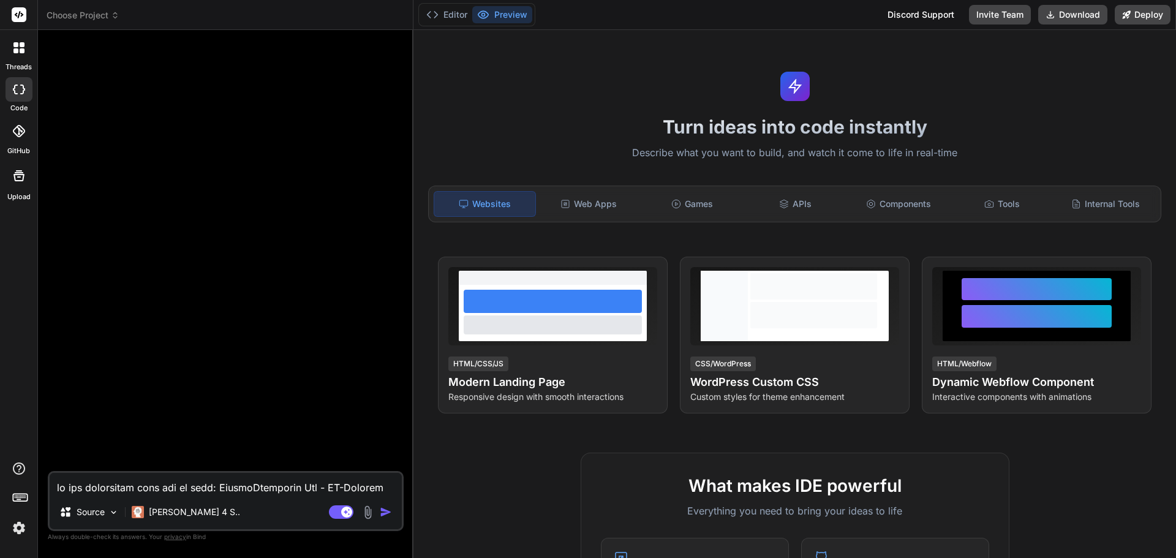
click at [271, 488] on textarea at bounding box center [226, 484] width 352 height 22
paste textarea "Model Streaming Error input length and `max_tokens` exceed context limit: 15607…"
type textarea "Model Streaming Error input length and `max_tokens` exceed context limit: 15607…"
type textarea "x"
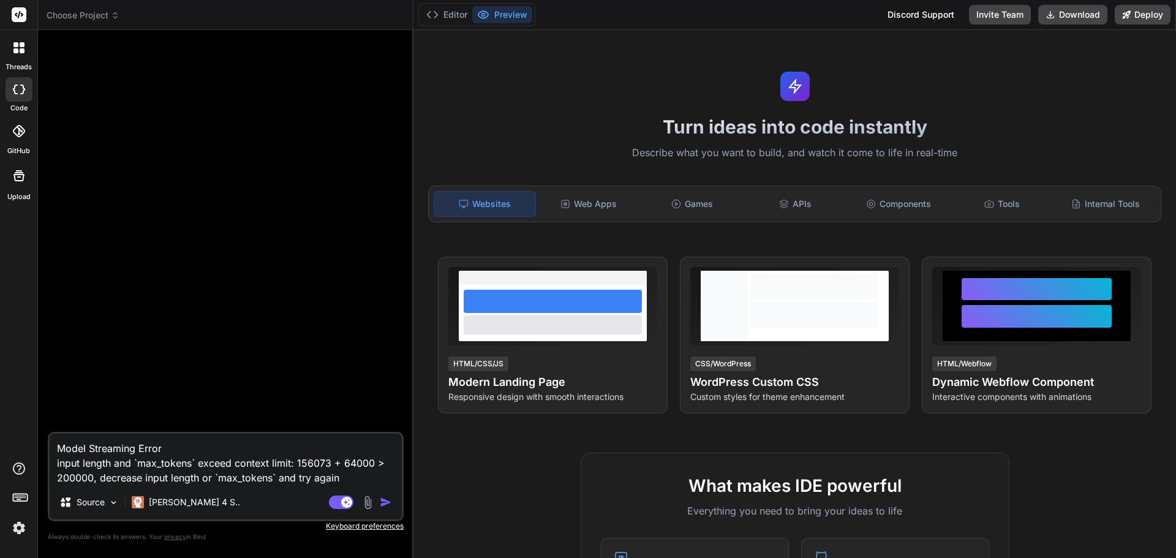
click at [53, 451] on textarea "Model Streaming Error input length and `max_tokens` exceed context limit: 15607…" at bounding box center [226, 459] width 352 height 51
type textarea "hModel Streaming Error input length and `max_tokens` exceed context limit: 1560…"
type textarea "x"
type textarea "hoModel Streaming Error input length and `max_tokens` exceed context limit: 156…"
type textarea "x"
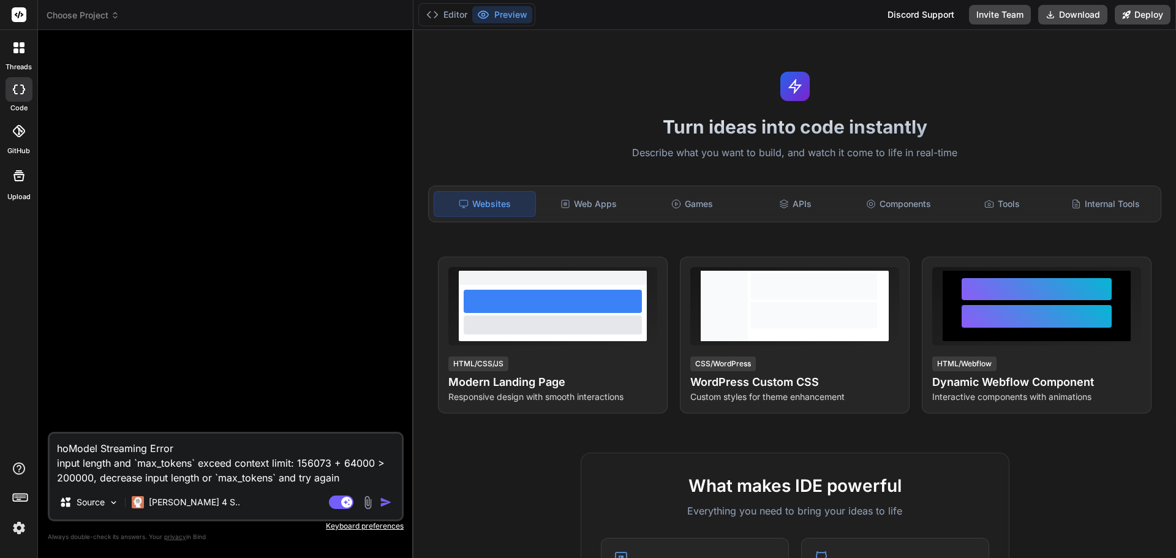
type textarea "howModel Streaming Error input length and `max_tokens` exceed context limit: 15…"
type textarea "x"
type textarea "how Model Streaming Error input length and `max_tokens` exceed context limit: 1…"
type textarea "x"
type textarea "how dModel Streaming Error input length and `max_tokens` exceed context limit: …"
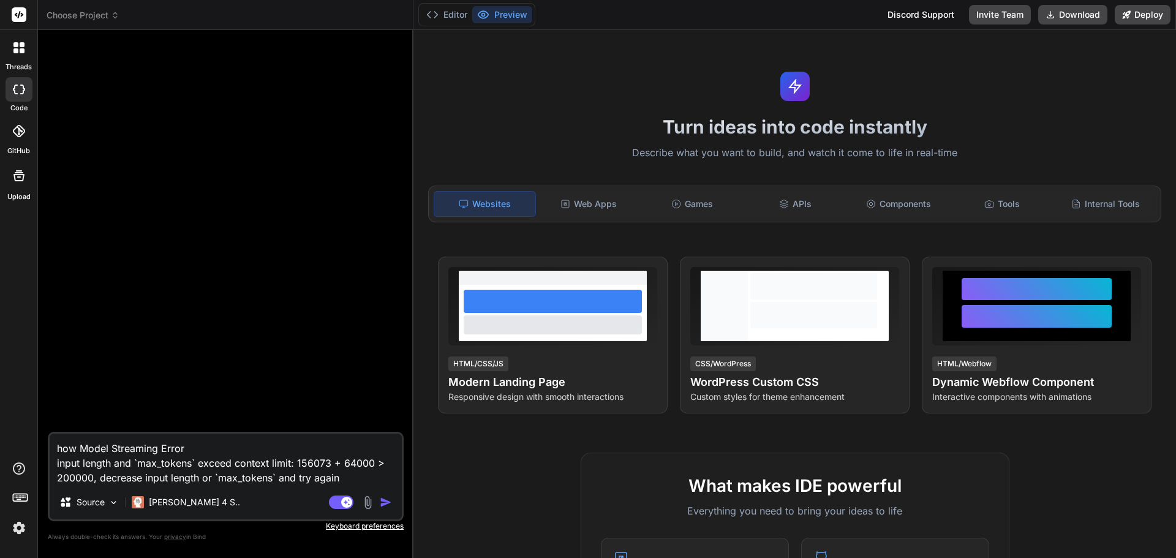
type textarea "x"
type textarea "how doModel Streaming Error input length and `max_tokens` exceed context limit:…"
type textarea "x"
type textarea "how do Model Streaming Error input length and `max_tokens` exceed context limit…"
type textarea "x"
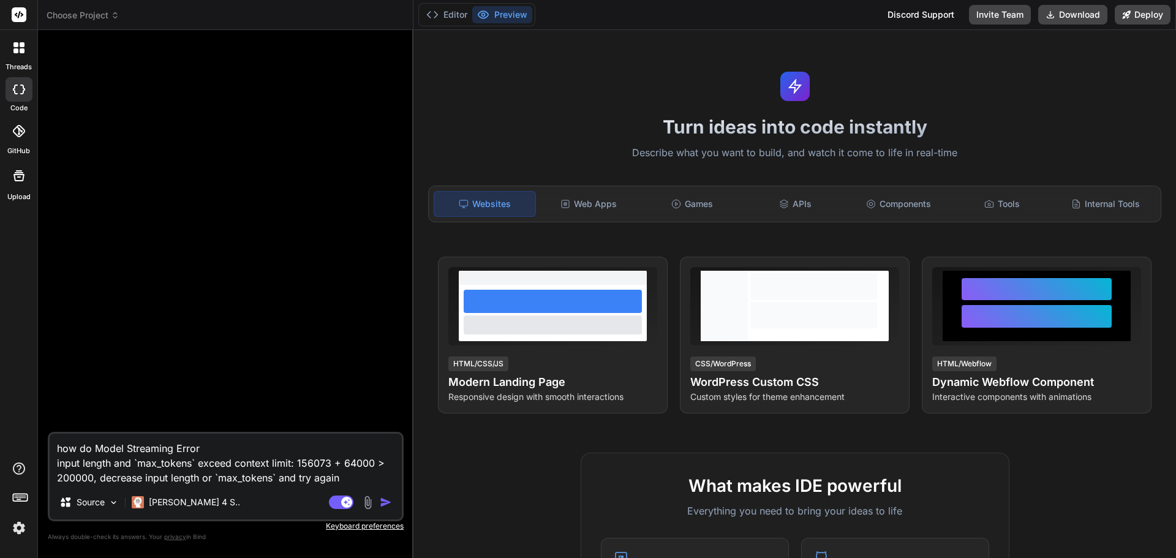
type textarea "how do iModel Streaming Error input length and `max_tokens` exceed context limi…"
type textarea "x"
type textarea "how do i Model Streaming Error input length and `max_tokens` exceed context lim…"
type textarea "x"
type textarea "how do i fModel Streaming Error input length and `max_tokens` exceed context li…"
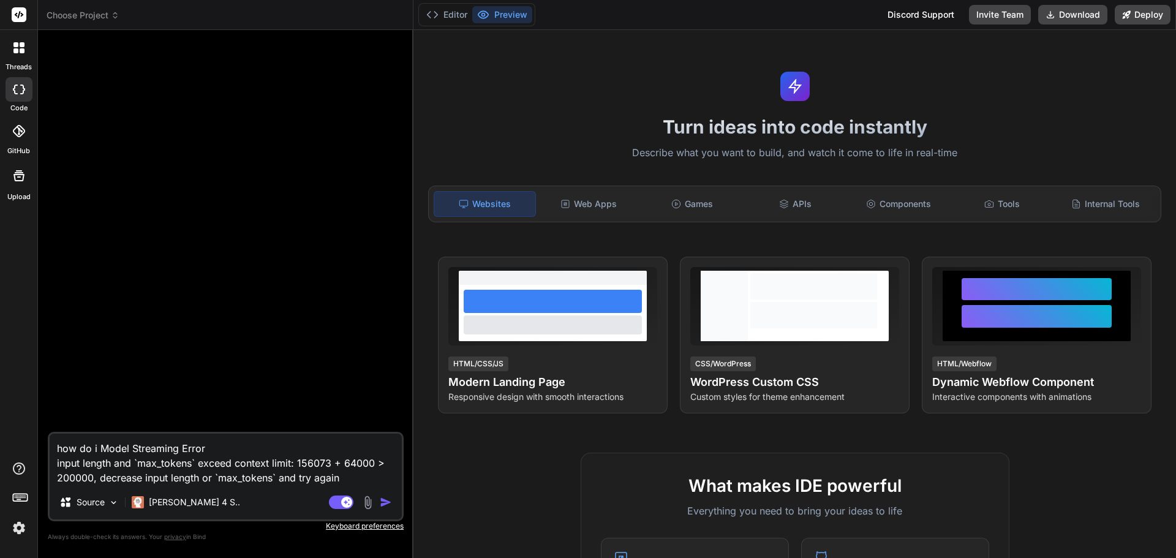
type textarea "x"
type textarea "how do i fiModel Streaming Error input length and `max_tokens` exceed context l…"
type textarea "x"
type textarea "how do i fixModel Streaming Error input length and `max_tokens` exceed context …"
type textarea "x"
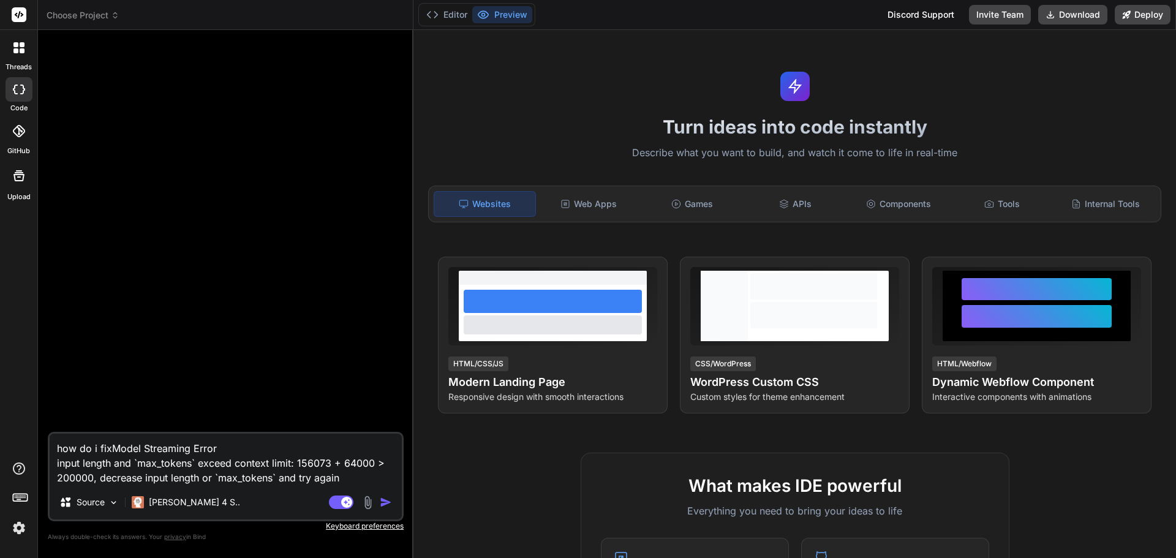
type textarea "how do i fix Model Streaming Error input length and `max_tokens` exceed context…"
type textarea "x"
type textarea "how do i fix tModel Streaming Error input length and `max_tokens` exceed contex…"
type textarea "x"
type textarea "how do i fix thModel Streaming Error input length and `max_tokens` exceed conte…"
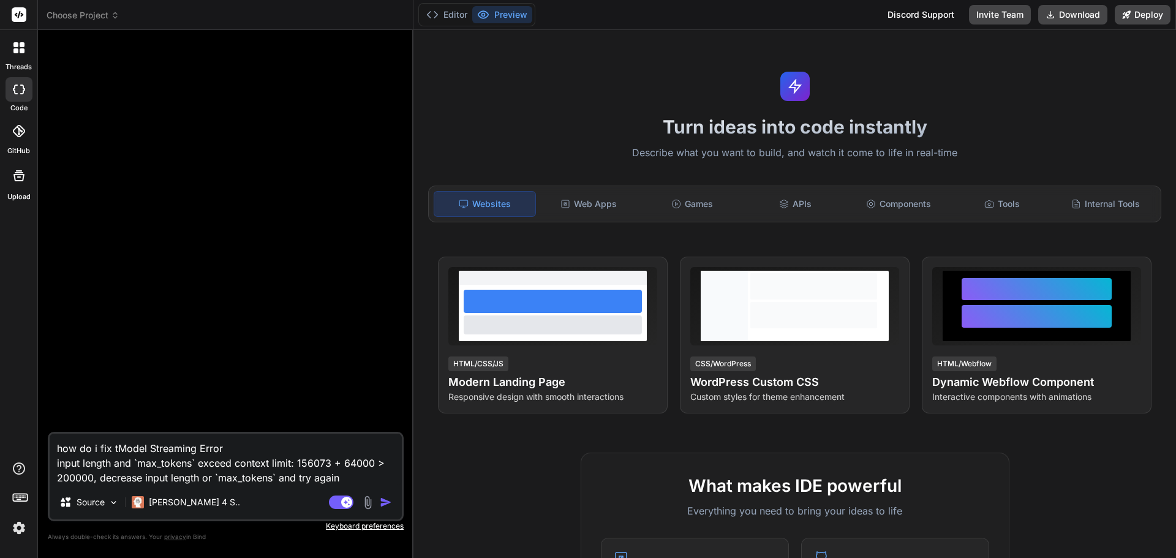
type textarea "x"
type textarea "how do i fix thiModel Streaming Error input length and `max_tokens` exceed cont…"
type textarea "x"
type textarea "how do i fix thisModel Streaming Error input length and `max_tokens` exceed con…"
type textarea "x"
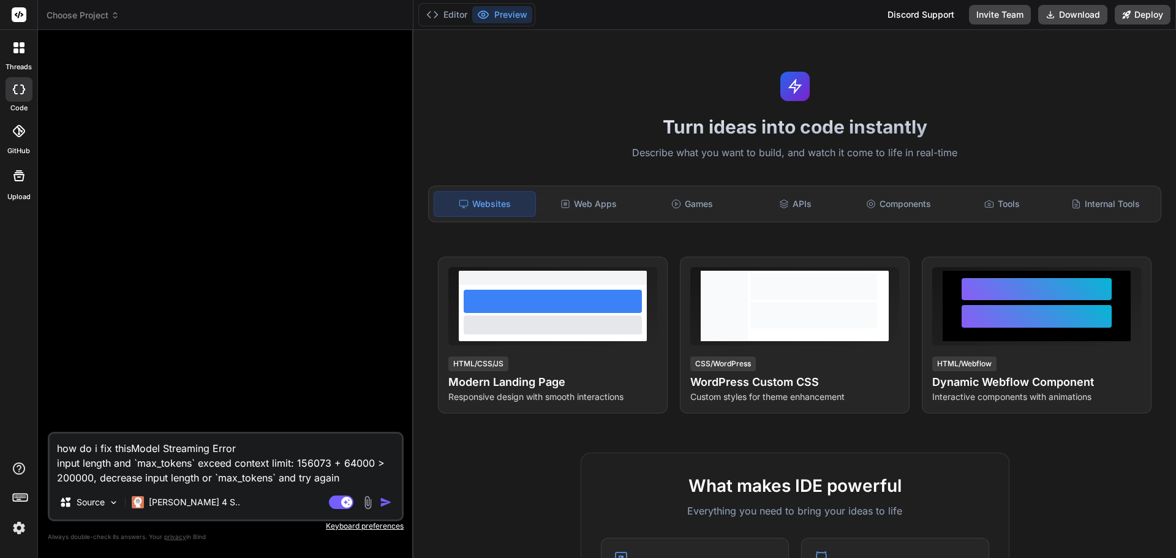
type textarea "how do i fix this Model Streaming Error input length and `max_tokens` exceed co…"
type textarea "x"
type textarea "how do i fix this iModel Streaming Error input length and `max_tokens` exceed c…"
type textarea "x"
type textarea "how do i fix this inModel Streaming Error input length and `max_tokens` exceed …"
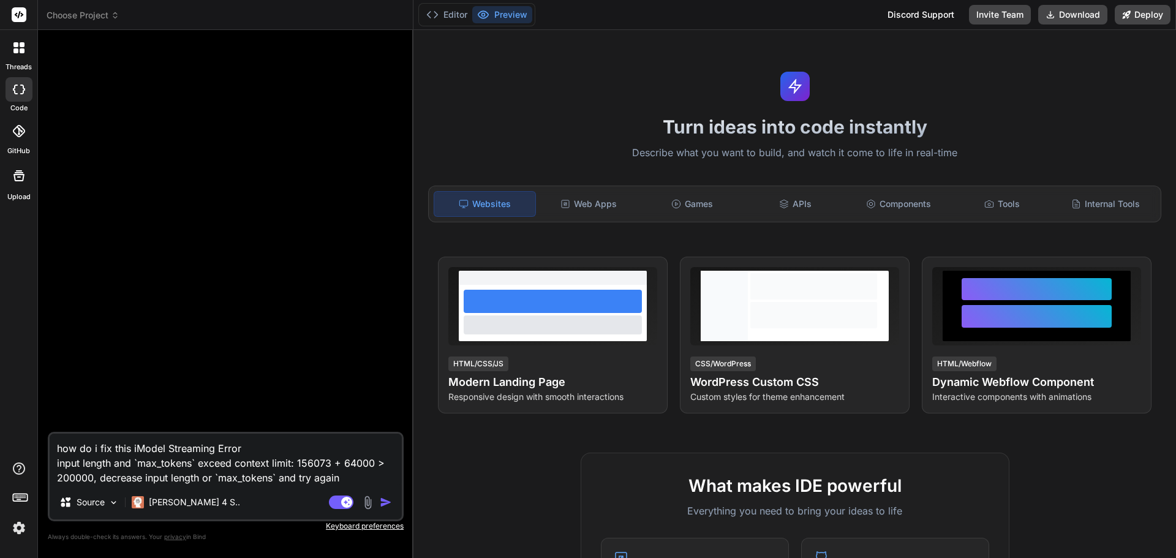
type textarea "x"
type textarea "how do i fix this in Model Streaming Error input length and `max_tokens` exceed…"
type textarea "x"
type textarea "how do i fix this in gModel Streaming Error input length and `max_tokens` excee…"
type textarea "x"
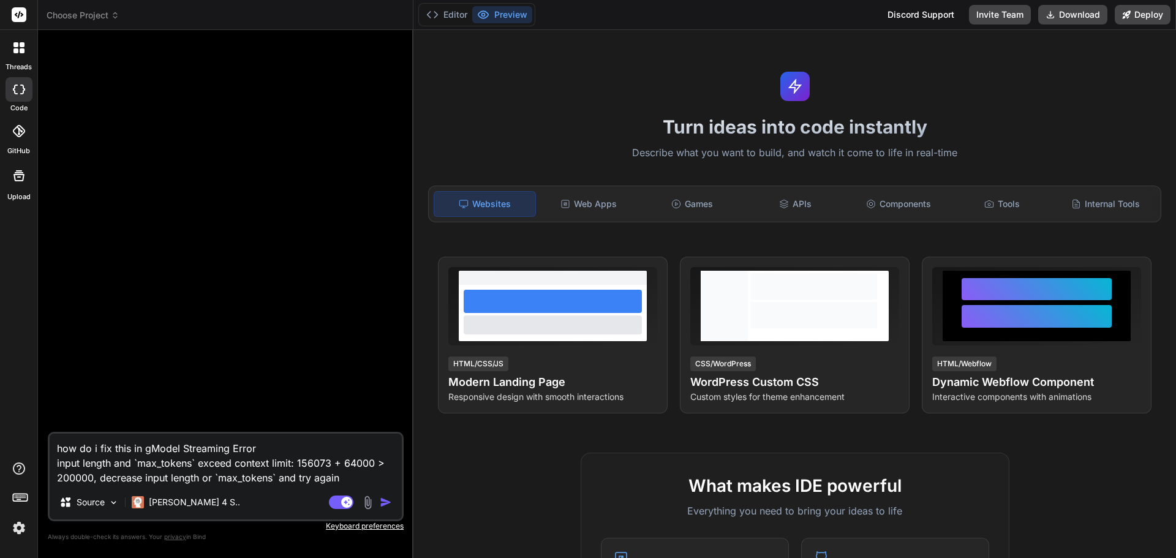
type textarea "how do i fix this in geModel Streaming Error input length and `max_tokens` exce…"
type textarea "x"
type textarea "how do i fix this in getModel Streaming Error input length and `max_tokens` exc…"
type textarea "x"
type textarea "how do i fix this in getbModel Streaming Error input length and `max_tokens` ex…"
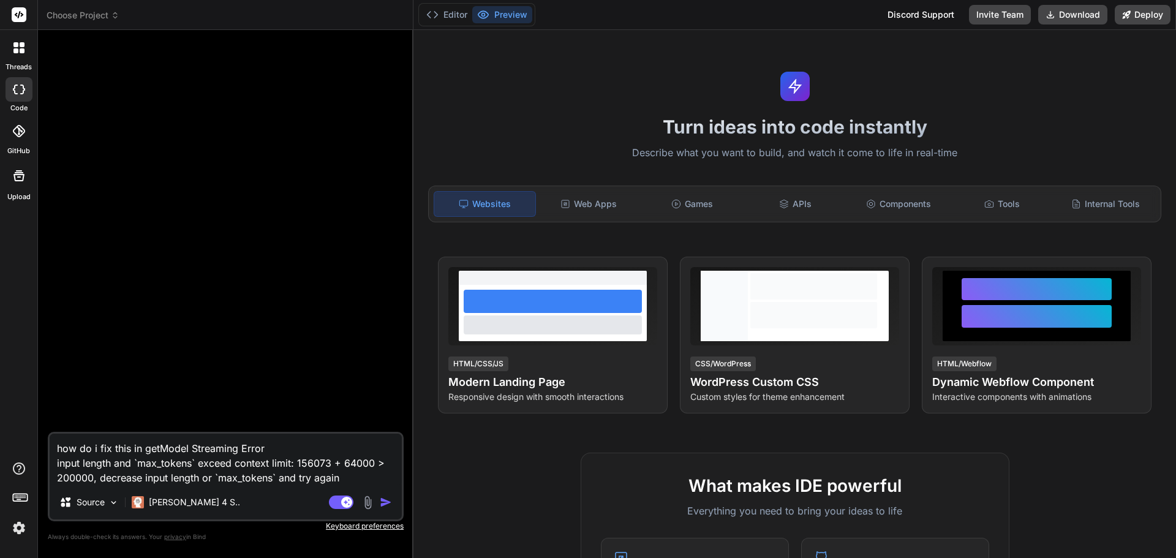
type textarea "x"
type textarea "how do i fix this in getbiModel Streaming Error input length and `max_tokens` e…"
type textarea "x"
type textarea "how do i fix this in getbinModel Streaming Error input length and `max_tokens` …"
type textarea "x"
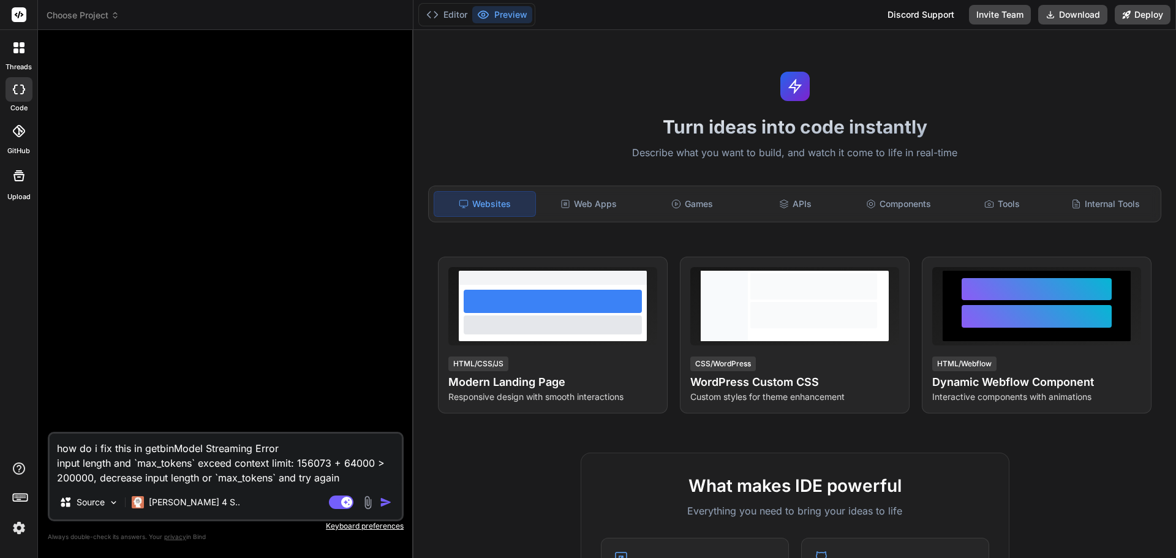
type textarea "how do i fix this in getbindModel Streaming Error input length and `max_tokens`…"
type textarea "x"
type textarea "how do i fix this in getbind.Model Streaming Error input length and `max_tokens…"
type textarea "x"
type textarea "how do i fix this in getbind.cModel Streaming Error input length and `max_token…"
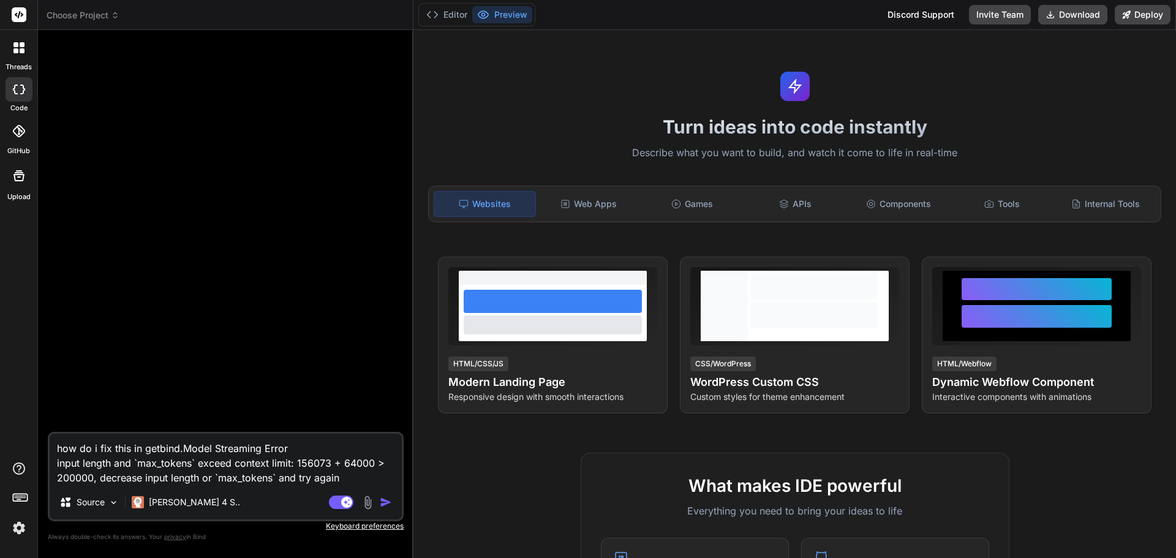
type textarea "x"
type textarea "how do i fix this in getbind.coModel Streaming Error input length and `max_toke…"
type textarea "x"
type textarea "how do i fix this in [DOMAIN_NAME][URL] Streaming Error input length and `max_t…"
type textarea "x"
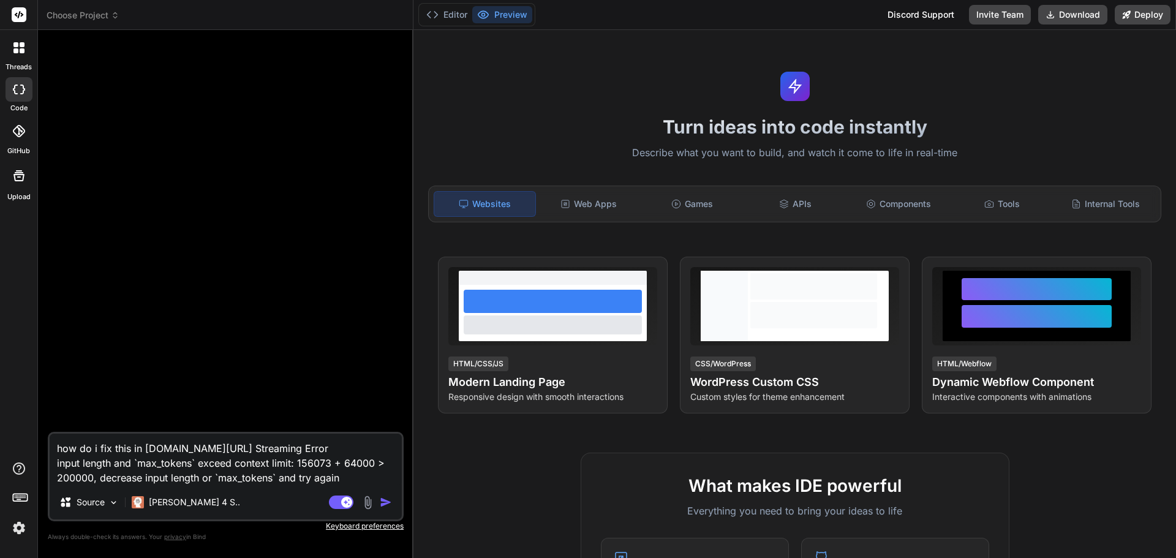
type textarea "how do i fix this in [DOMAIN_NAME][URL] Streaming Error input length and `max_t…"
type textarea "x"
type textarea "how do i fix this in [DOMAIN_NAME][URL] Streaming Error input length and `max_t…"
type textarea "x"
type textarea "how do i fix this in [DOMAIN_NAME][URL] Streaming Error input length and `max_t…"
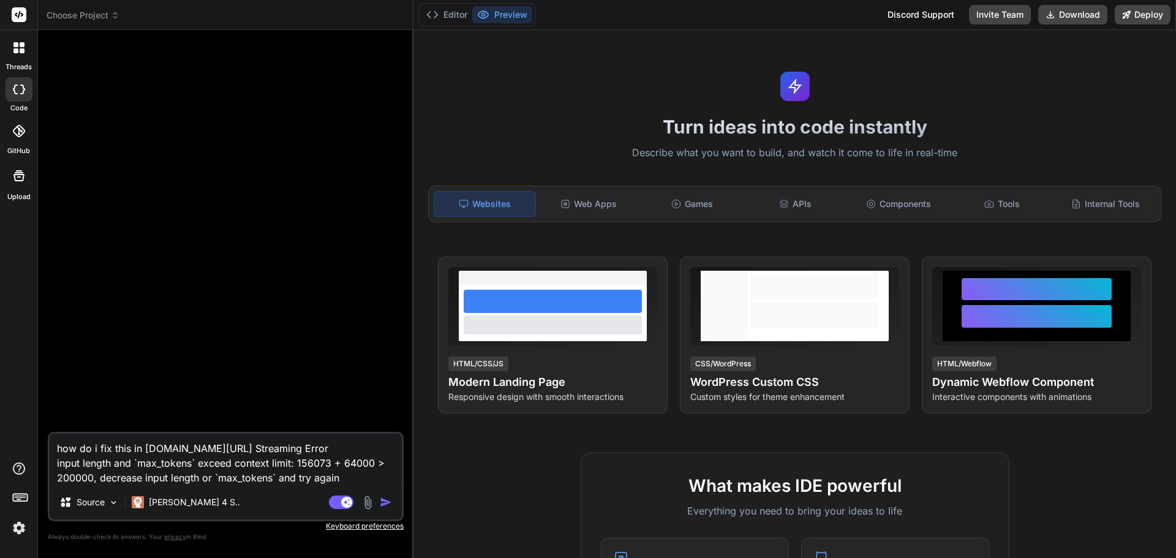
type textarea "x"
type textarea "how do i fix this in [DOMAIN_NAME][URL] Model Streaming Error input length and …"
type textarea "x"
type textarea "how do i fix this in [DOMAIN_NAME][URL] ?Model Streaming Error input length and…"
type textarea "x"
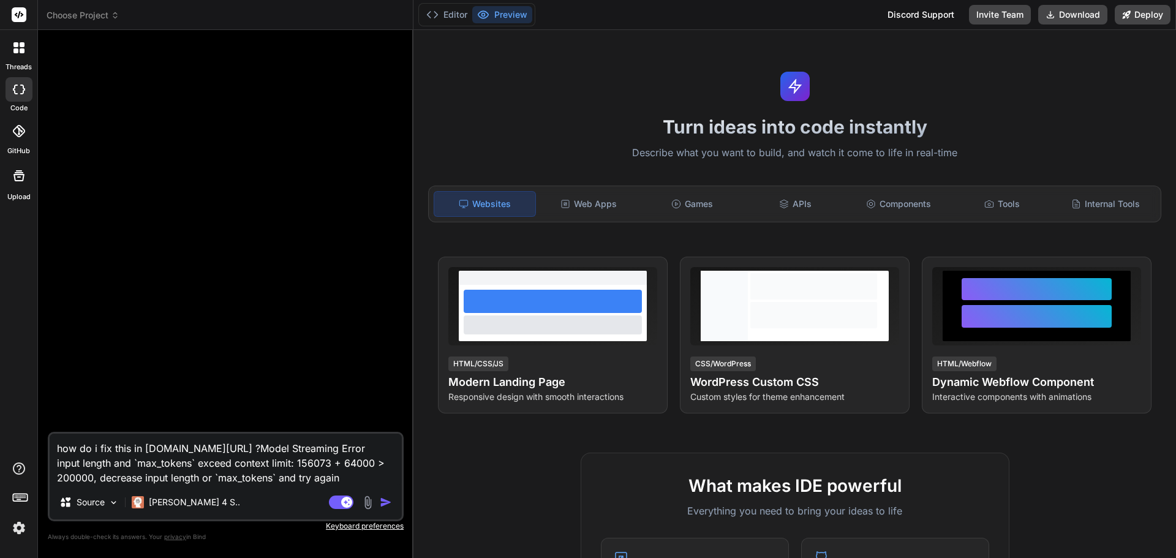
type textarea "how do i fix this in [DOMAIN_NAME][URL] ? Model Streaming Error input length an…"
type textarea "x"
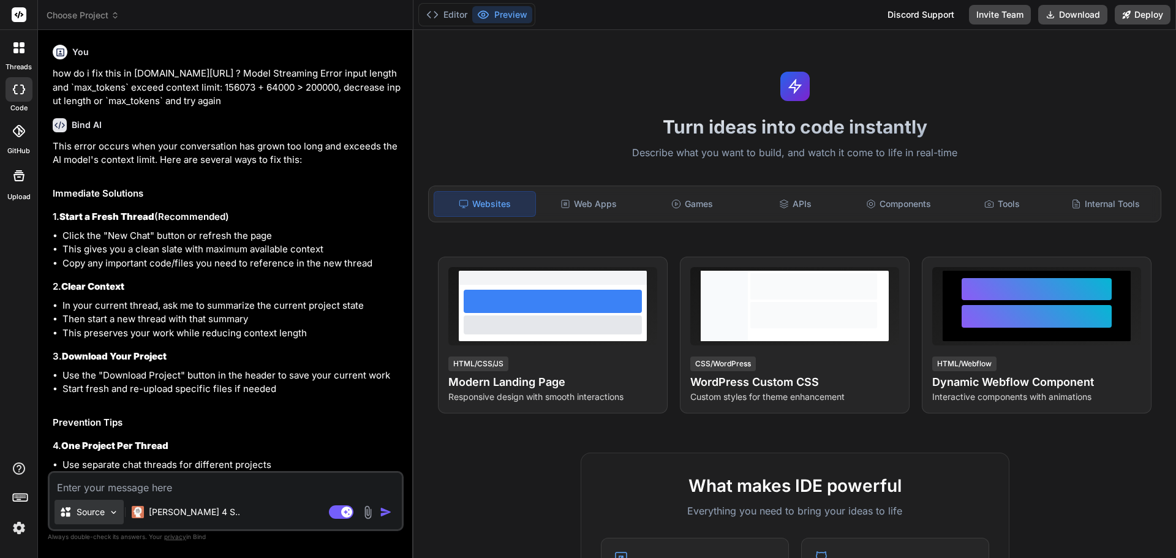
type textarea "x"
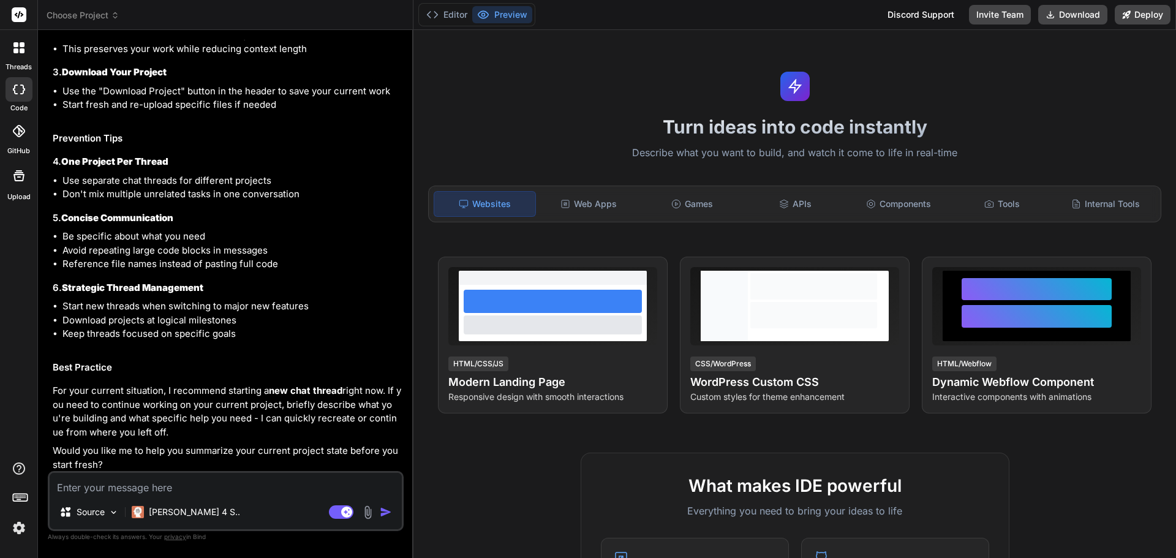
scroll to position [287, 0]
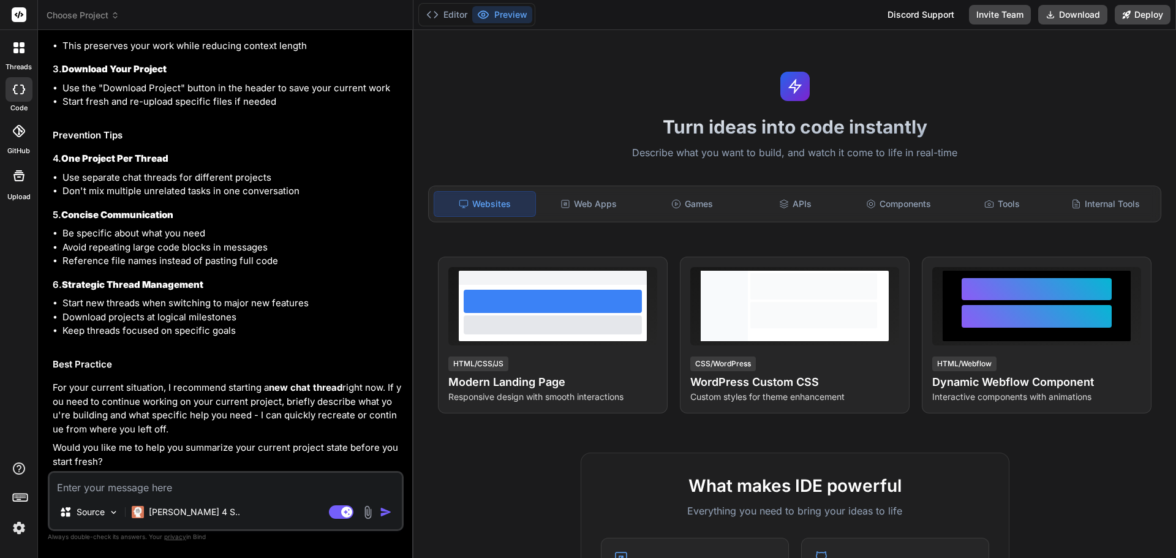
drag, startPoint x: 88, startPoint y: 17, endPoint x: 359, endPoint y: 26, distance: 271.5
click at [359, 26] on header "Choose Project Created with Pixso." at bounding box center [225, 15] width 375 height 30
click at [69, 487] on textarea at bounding box center [226, 484] width 352 height 22
type textarea "h"
type textarea "x"
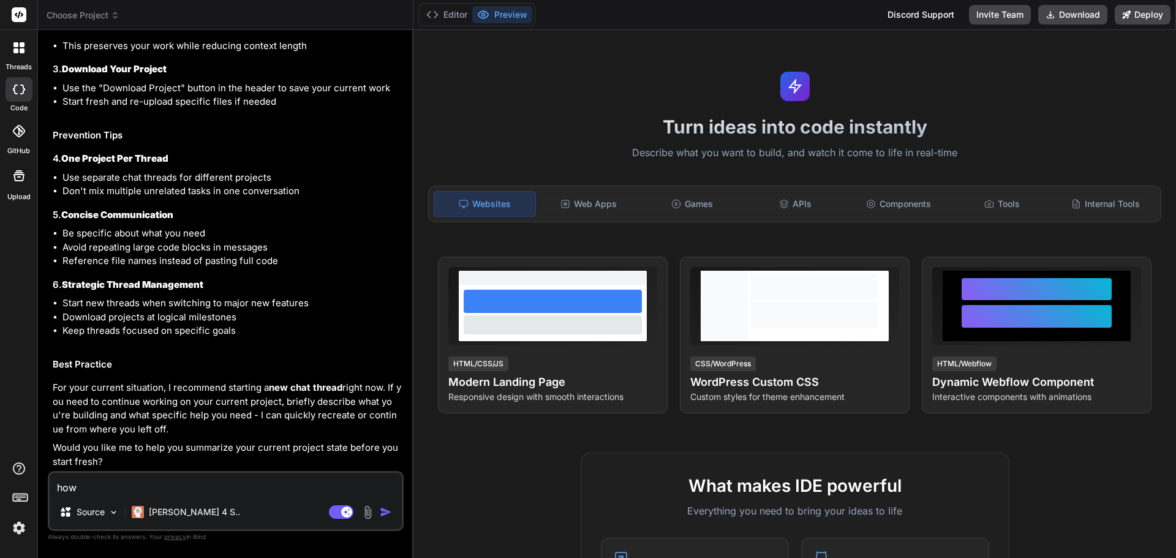
type textarea "how"
type textarea "x"
type textarea "how d"
type textarea "x"
type textarea "how do"
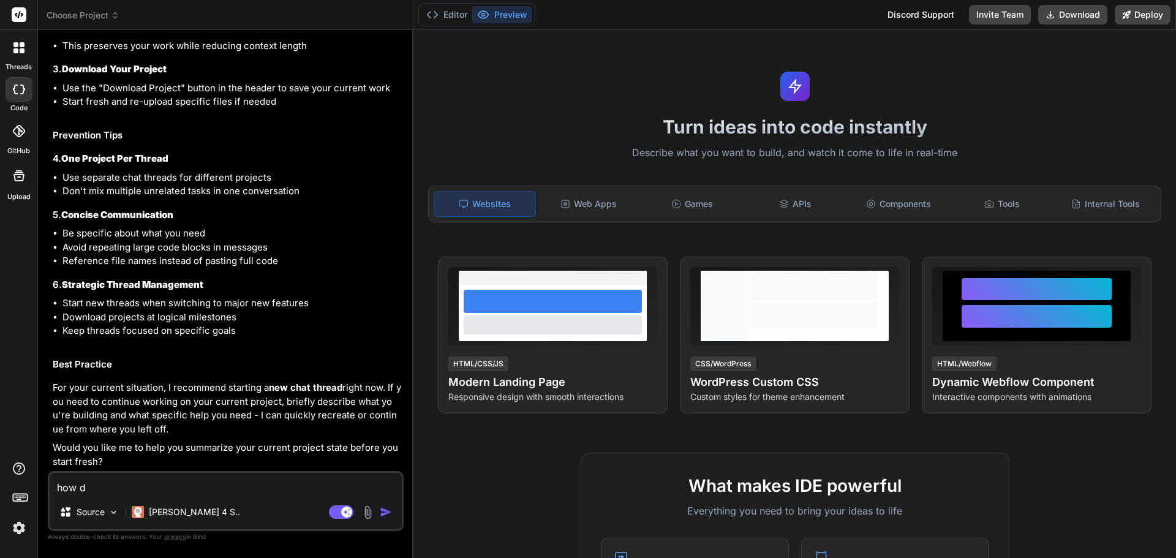
type textarea "x"
type textarea "how do"
type textarea "x"
type textarea "how do i"
type textarea "x"
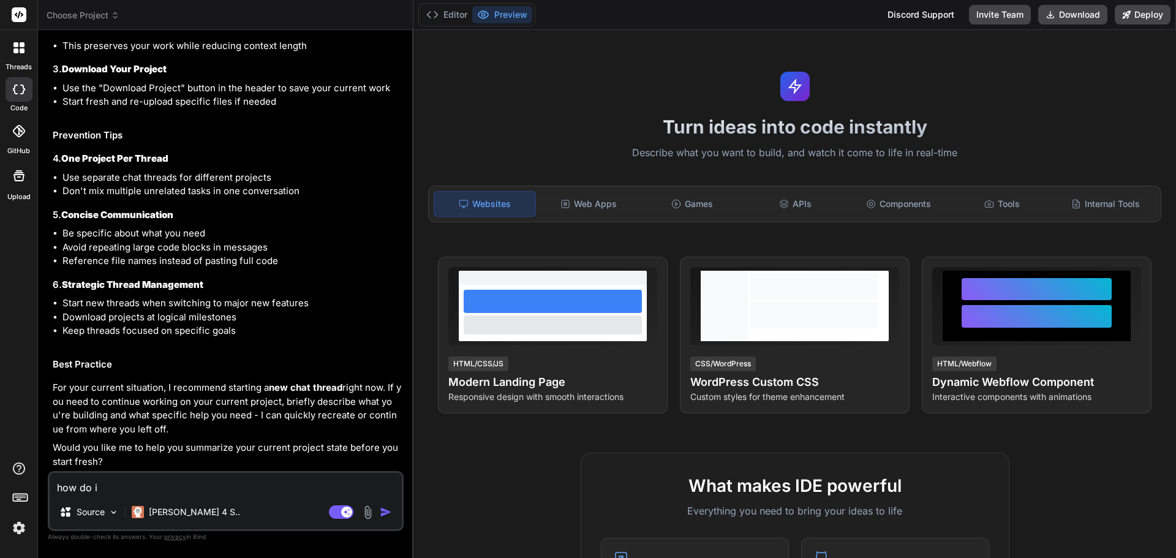
type textarea "how do i"
type textarea "x"
type textarea "how do i s"
type textarea "x"
type textarea "how do i st"
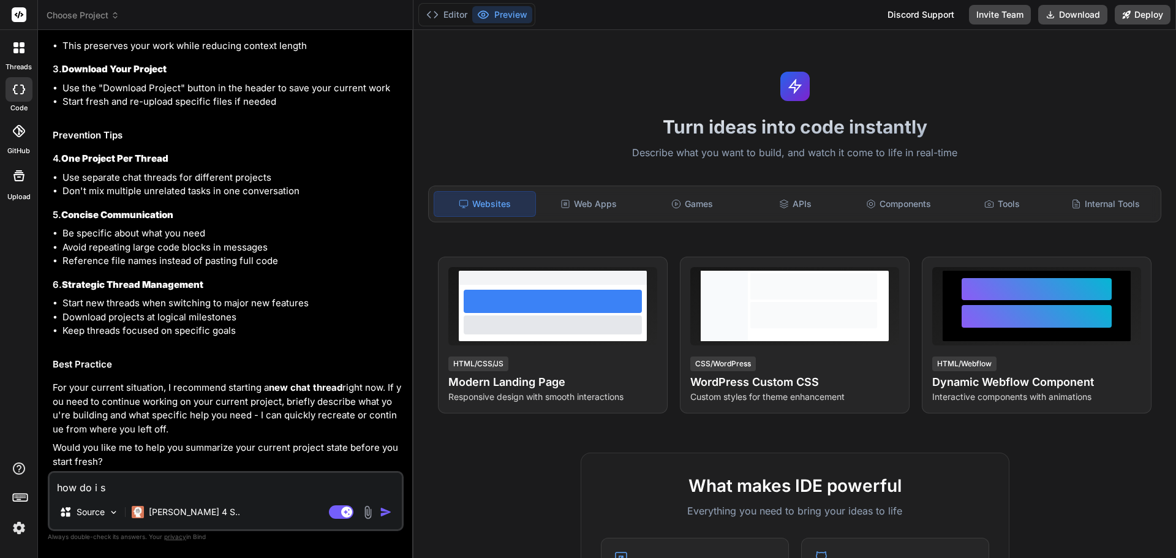
type textarea "x"
type textarea "how do i sta"
type textarea "x"
type textarea "how do i star"
type textarea "x"
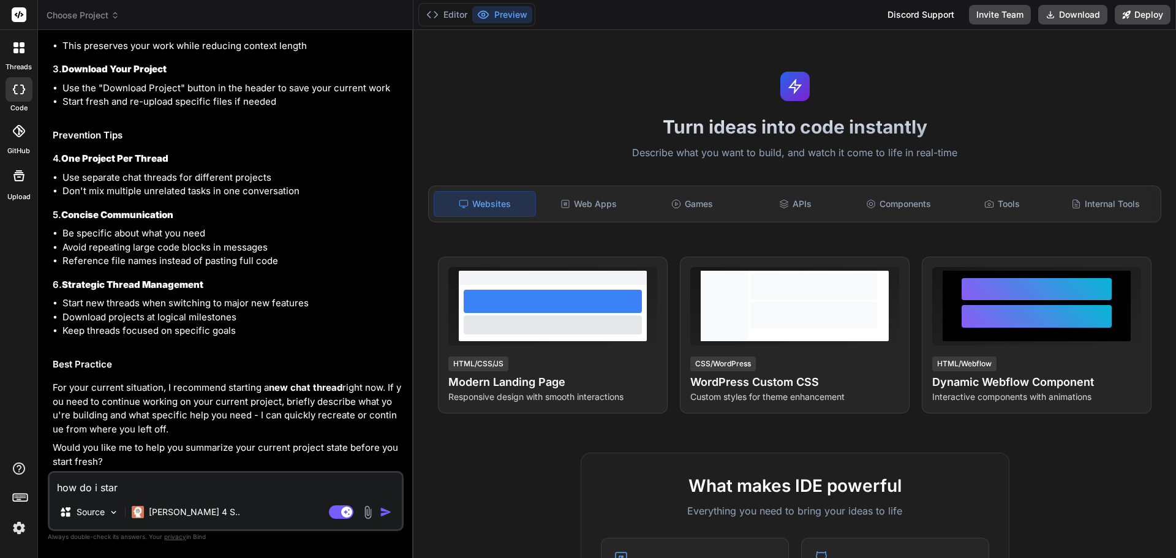
type textarea "how do i start"
type textarea "x"
type textarea "how do i start"
type textarea "x"
type textarea "how do i start a"
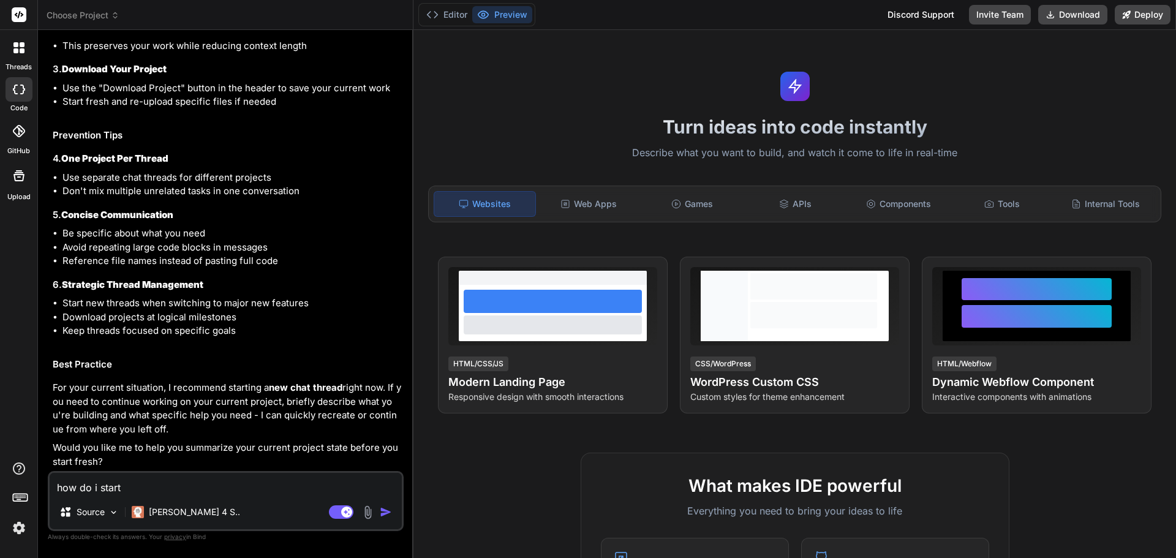
type textarea "x"
type textarea "how do i start a"
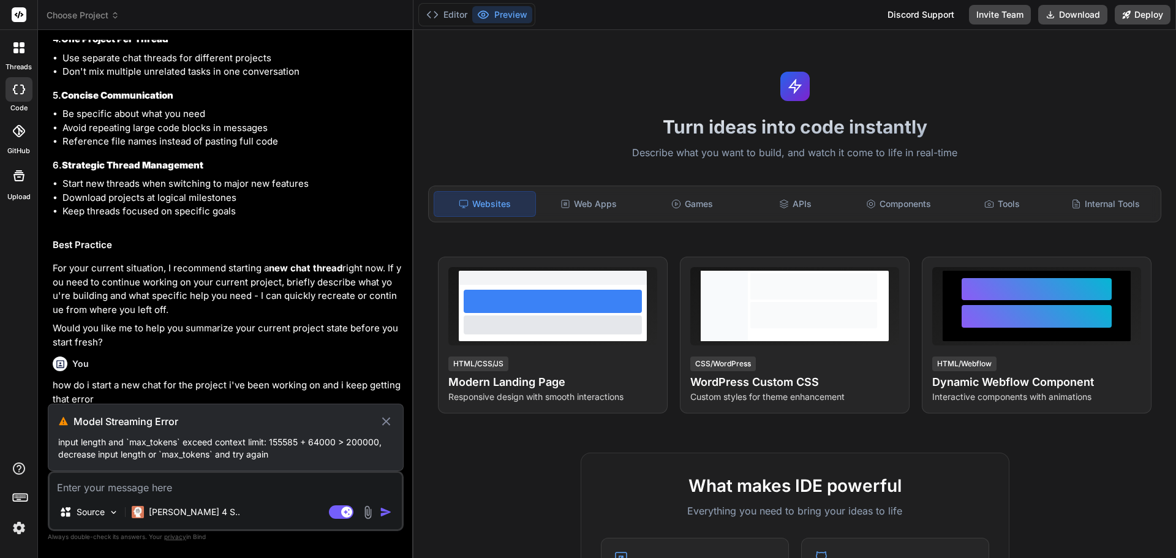
scroll to position [409, 0]
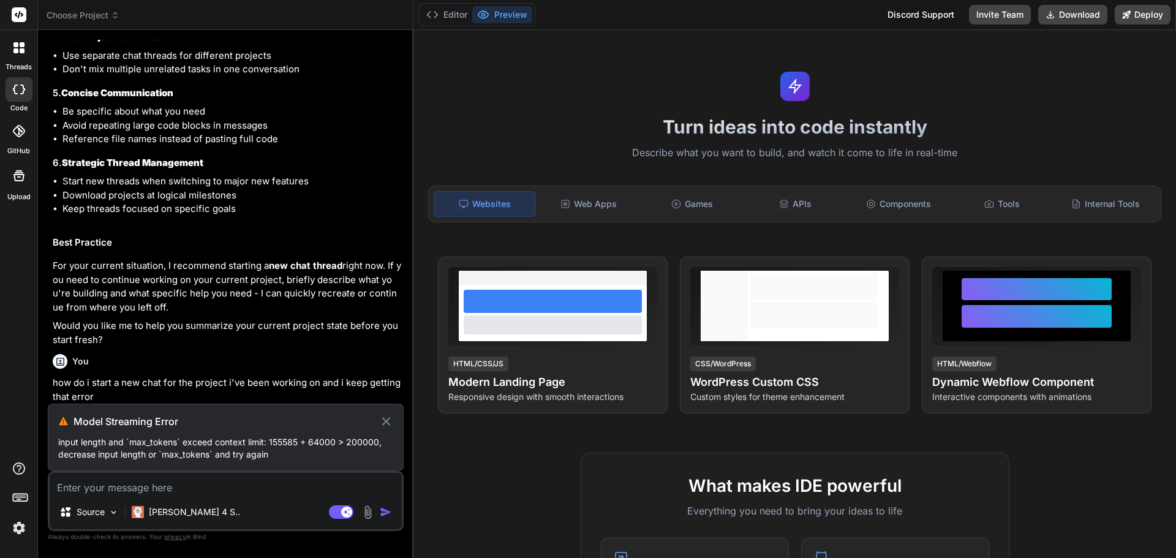
click at [903, 12] on div "Discord Support" at bounding box center [920, 15] width 81 height 20
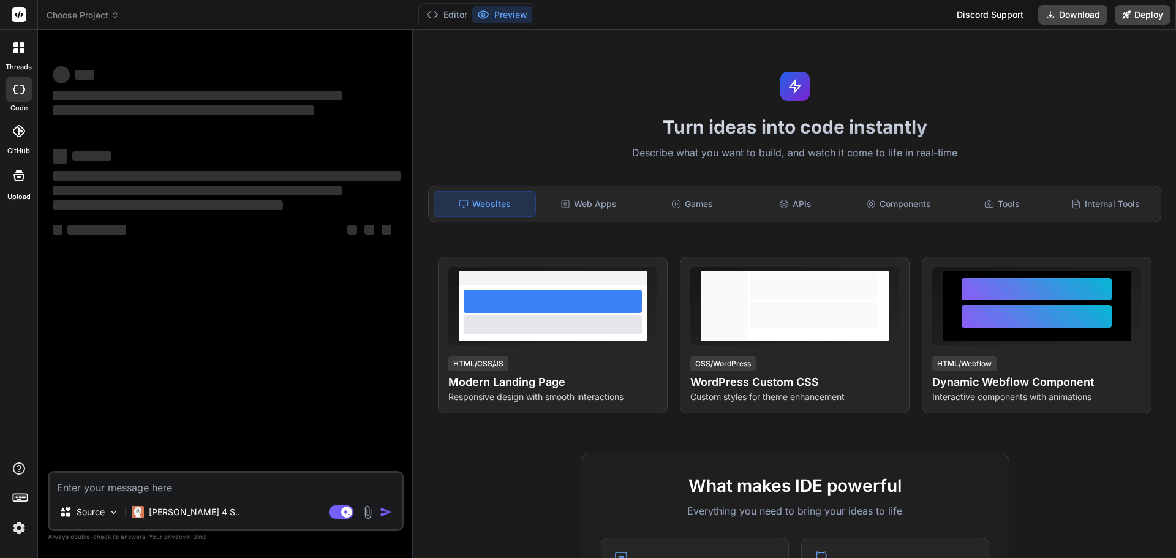
click at [74, 21] on header "Choose Project Created with Pixso." at bounding box center [225, 15] width 375 height 30
click at [92, 14] on span "Choose Project" at bounding box center [83, 15] width 73 height 12
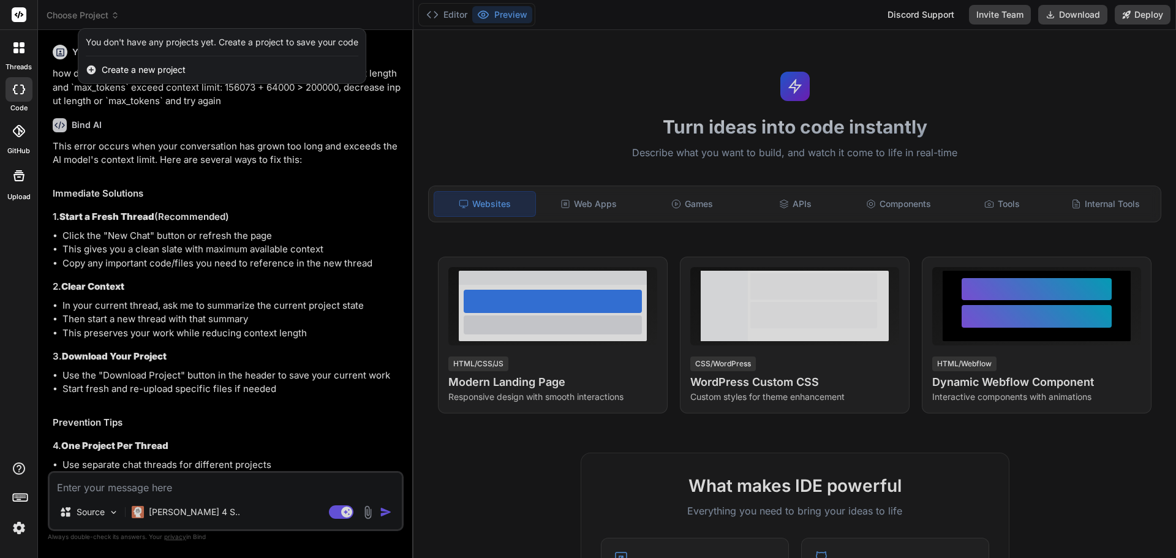
click at [72, 17] on div at bounding box center [588, 279] width 1176 height 558
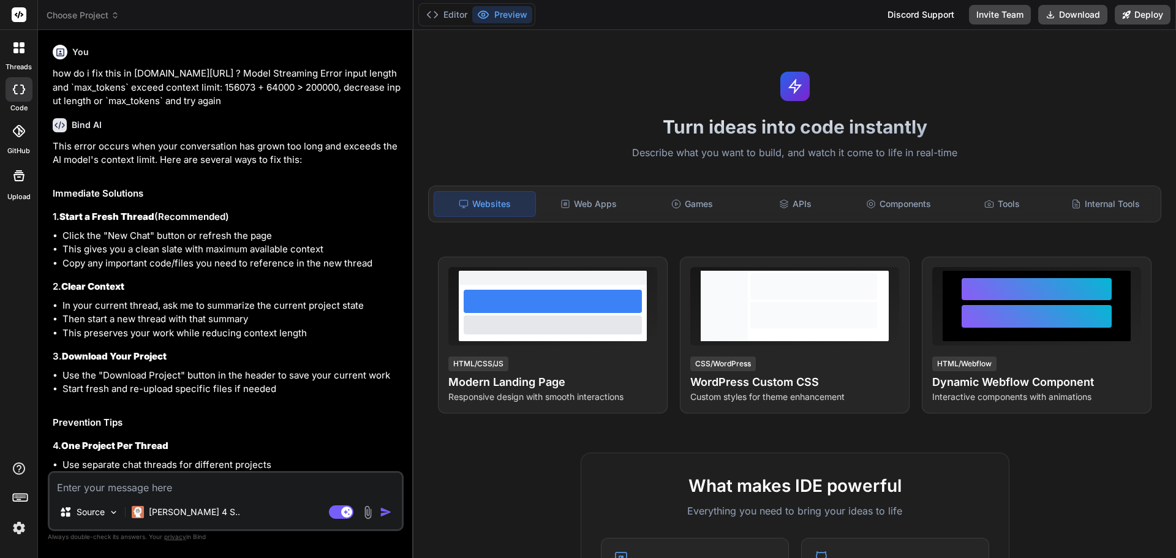
click at [115, 13] on icon at bounding box center [115, 13] width 4 height 2
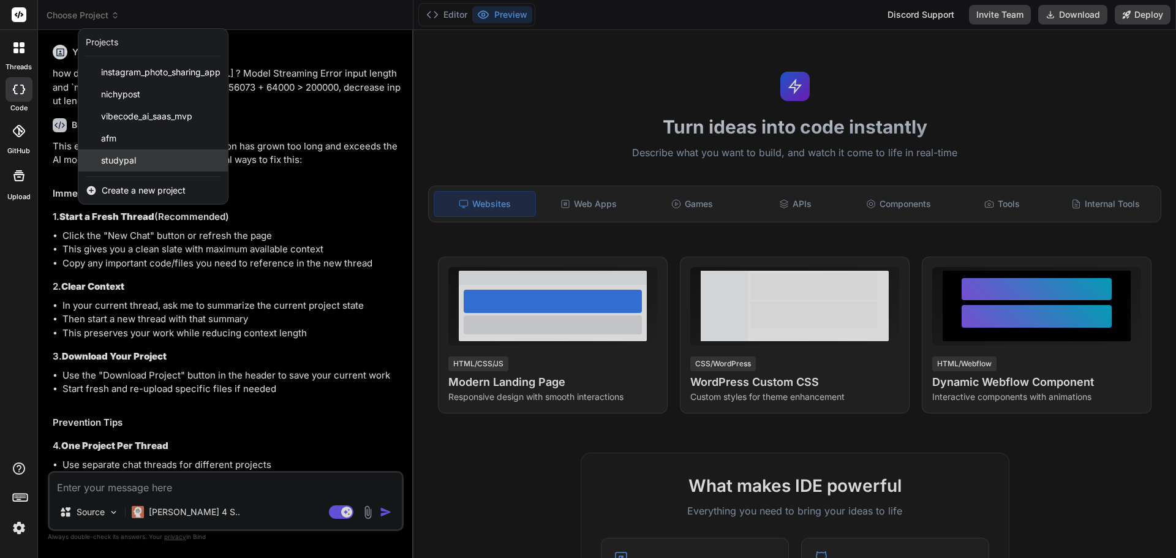
click at [130, 157] on span "studypal" at bounding box center [118, 160] width 35 height 12
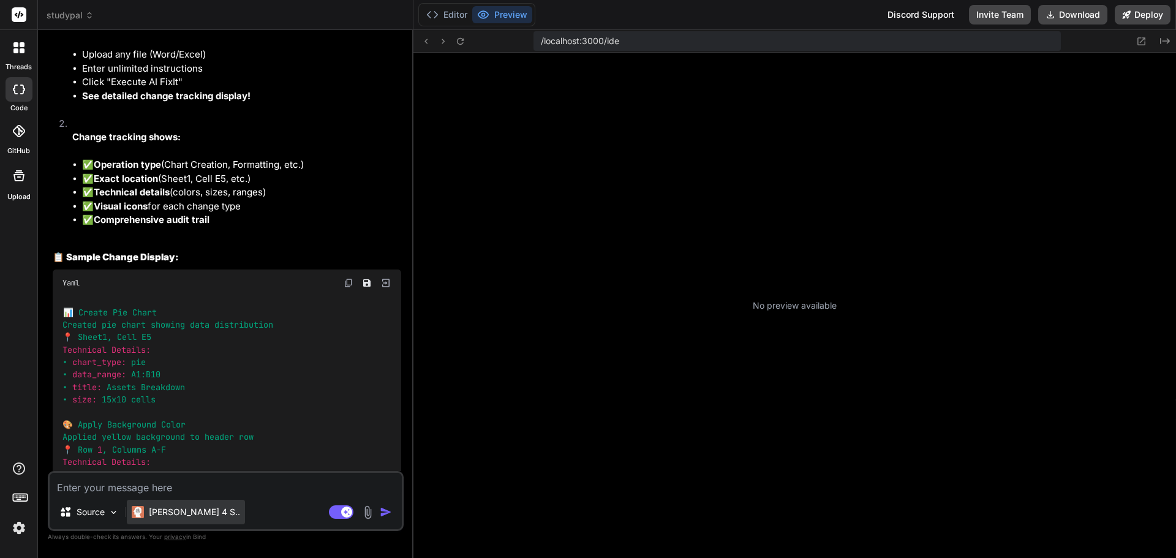
scroll to position [268, 0]
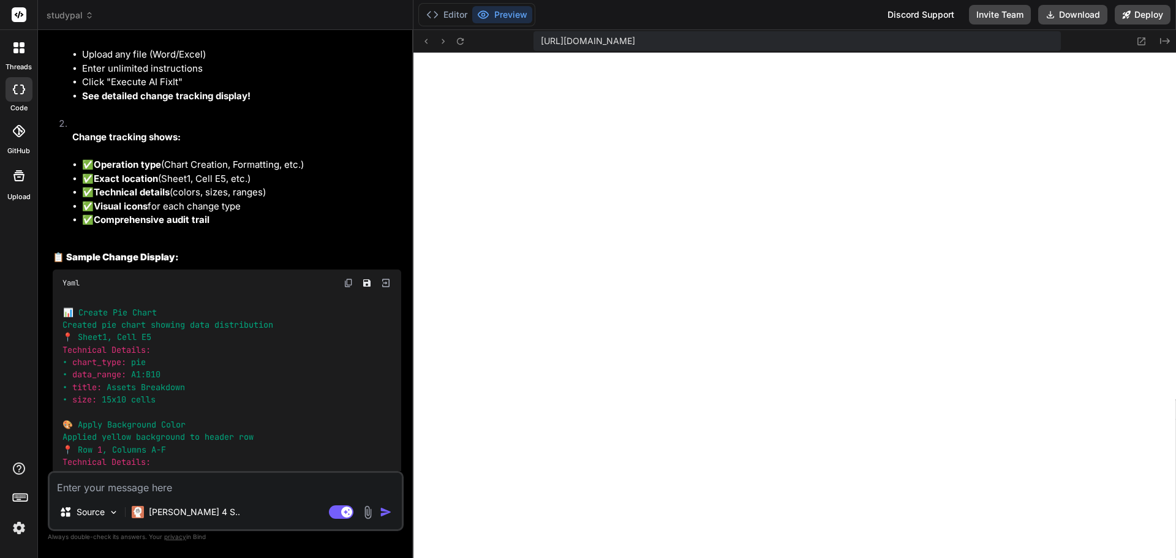
click at [23, 46] on icon at bounding box center [22, 44] width 5 height 5
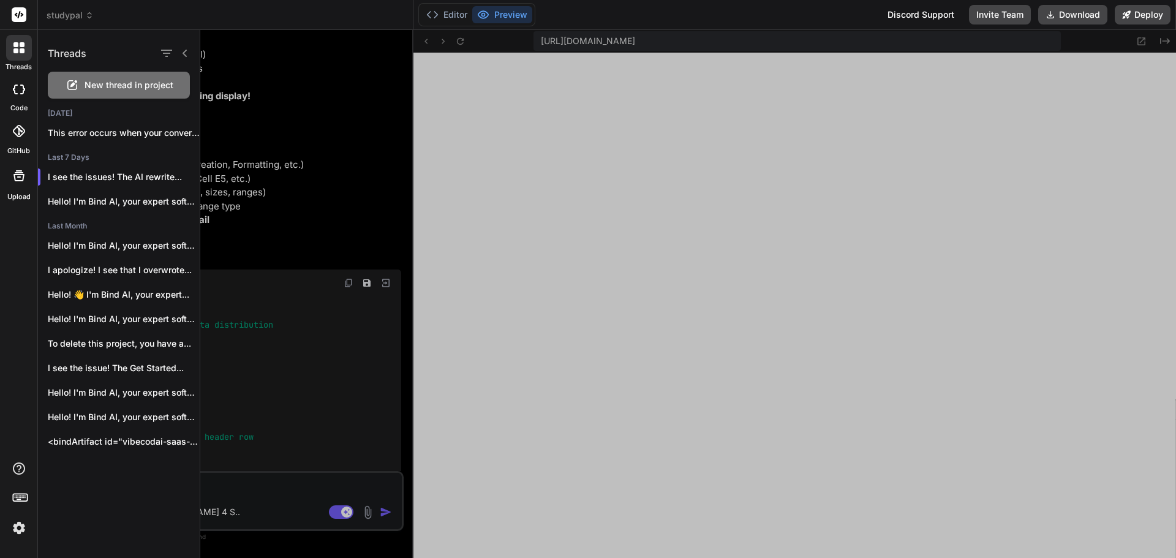
click at [92, 84] on span "New thread in project" at bounding box center [129, 85] width 89 height 12
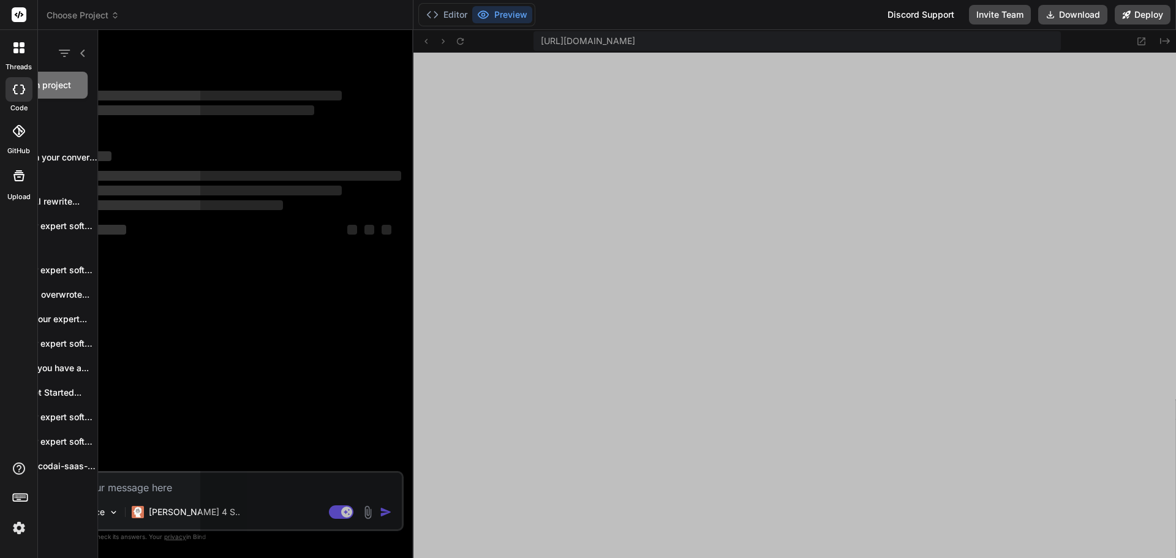
scroll to position [314, 0]
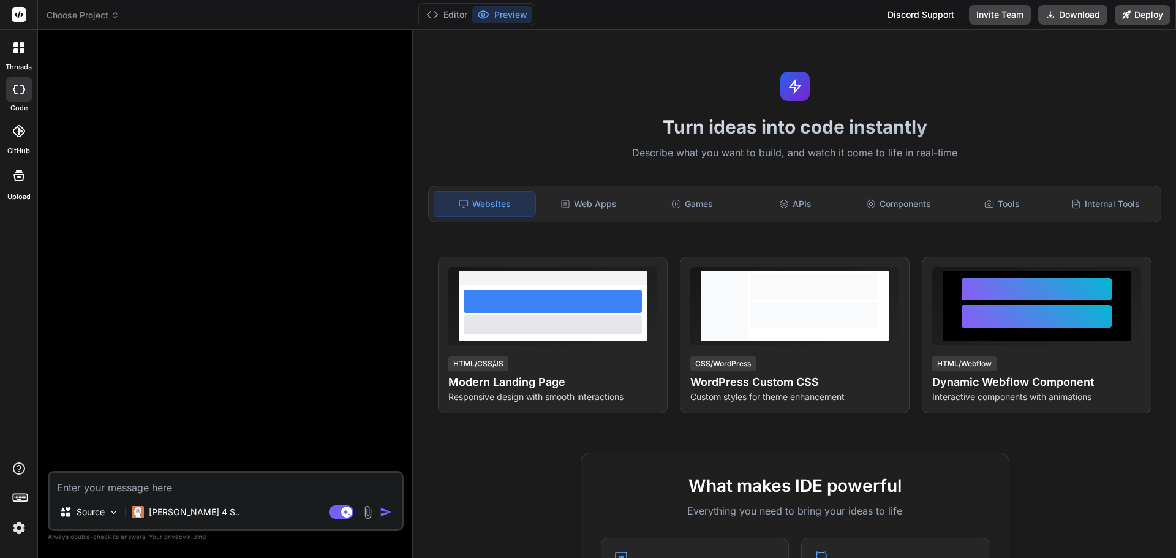
click at [110, 17] on span "Choose Project" at bounding box center [83, 15] width 73 height 12
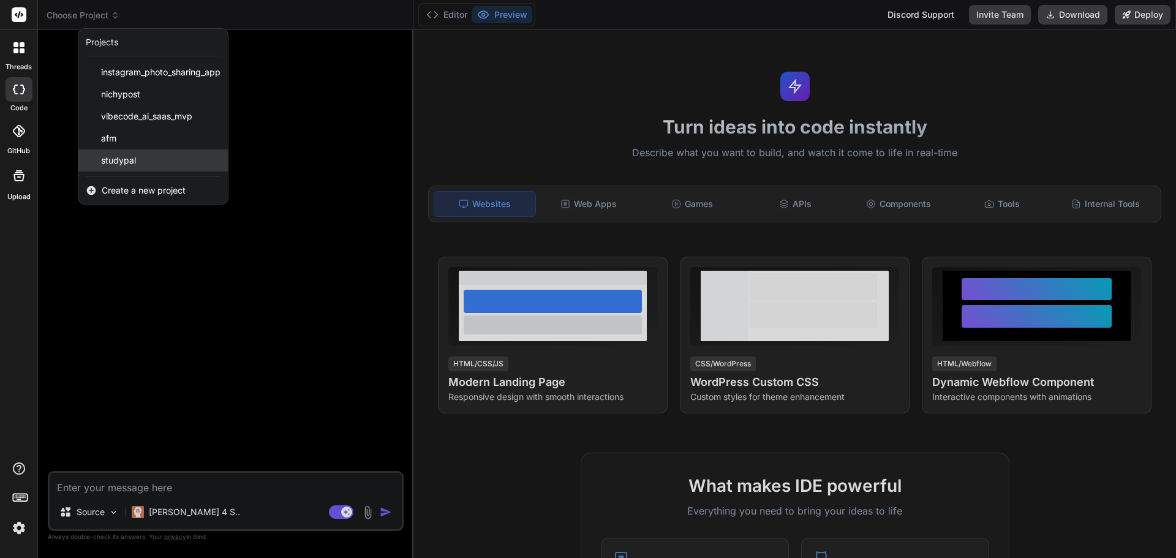
click at [118, 159] on span "studypal" at bounding box center [118, 160] width 35 height 12
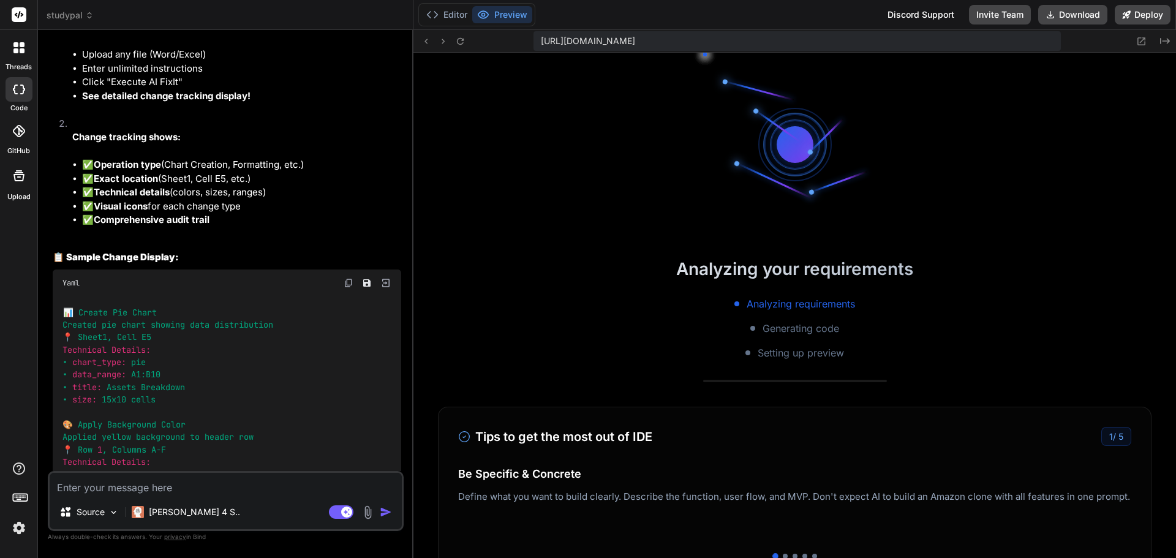
scroll to position [663, 0]
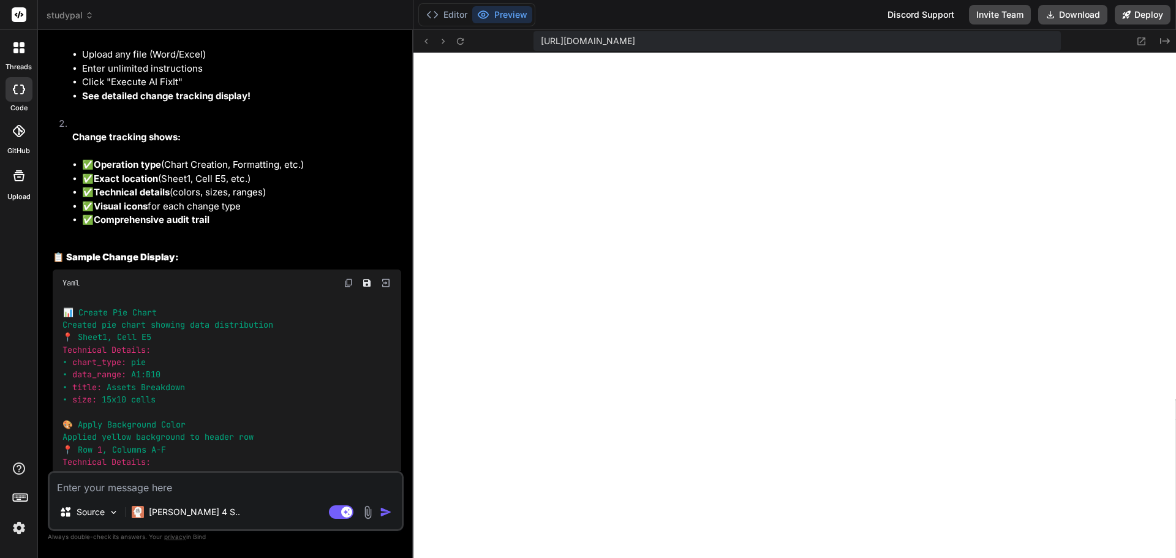
type textarea "x"
click at [202, 481] on textarea at bounding box center [226, 484] width 352 height 22
type textarea "h"
type textarea "x"
type textarea "ho"
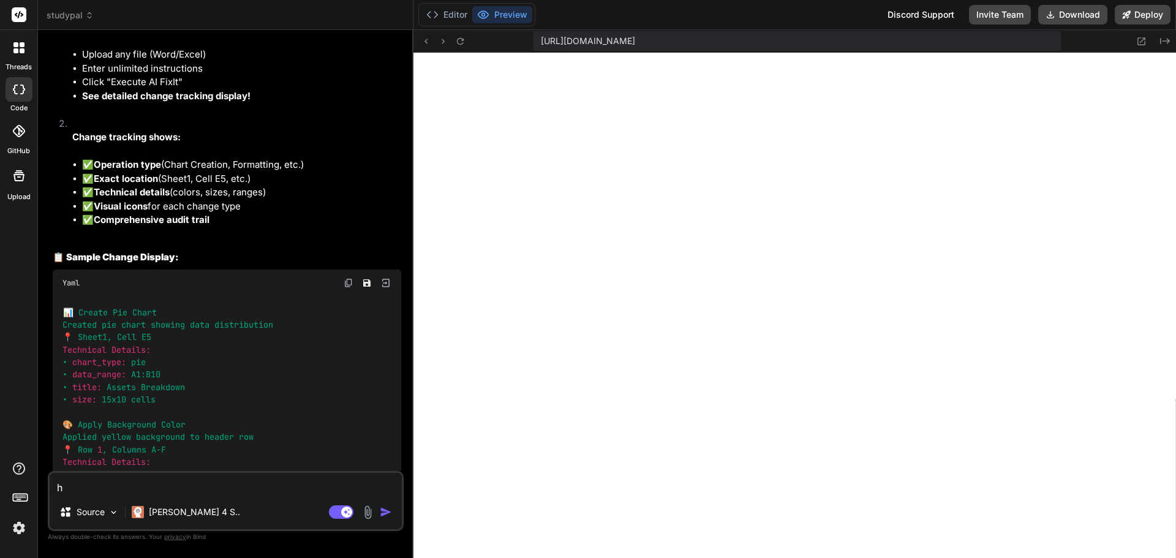
type textarea "x"
type textarea "how"
type textarea "x"
type textarea "how"
type textarea "x"
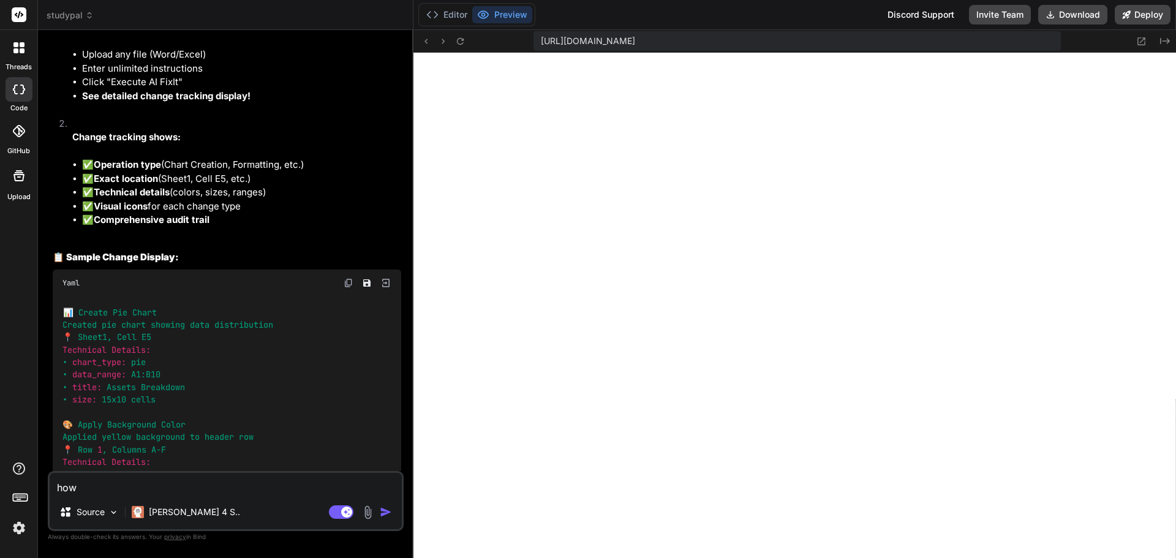
type textarea "how d"
type textarea "x"
type textarea "how do"
type textarea "x"
type textarea "how do"
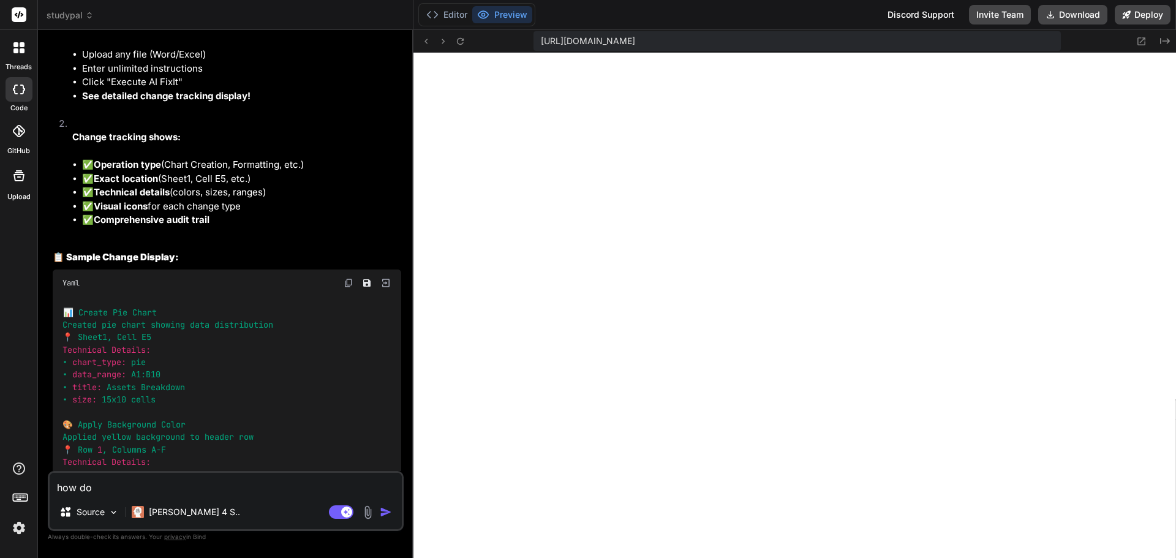
type textarea "x"
type textarea "how do i"
type textarea "x"
type textarea "how do i"
type textarea "x"
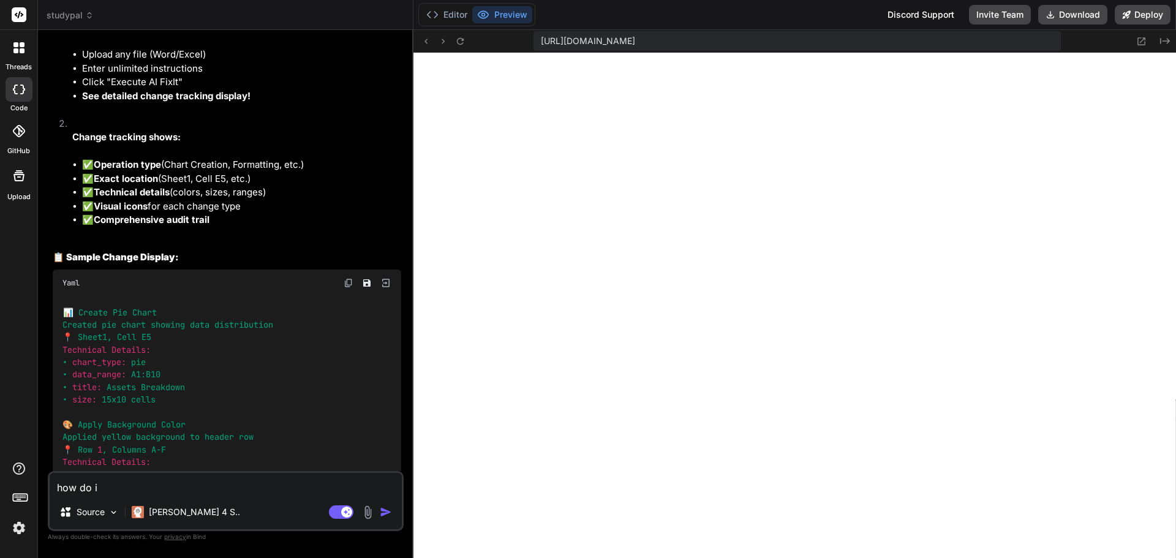
type textarea "how do i s"
type textarea "x"
type textarea "how do i st"
type textarea "x"
type textarea "how do i sta"
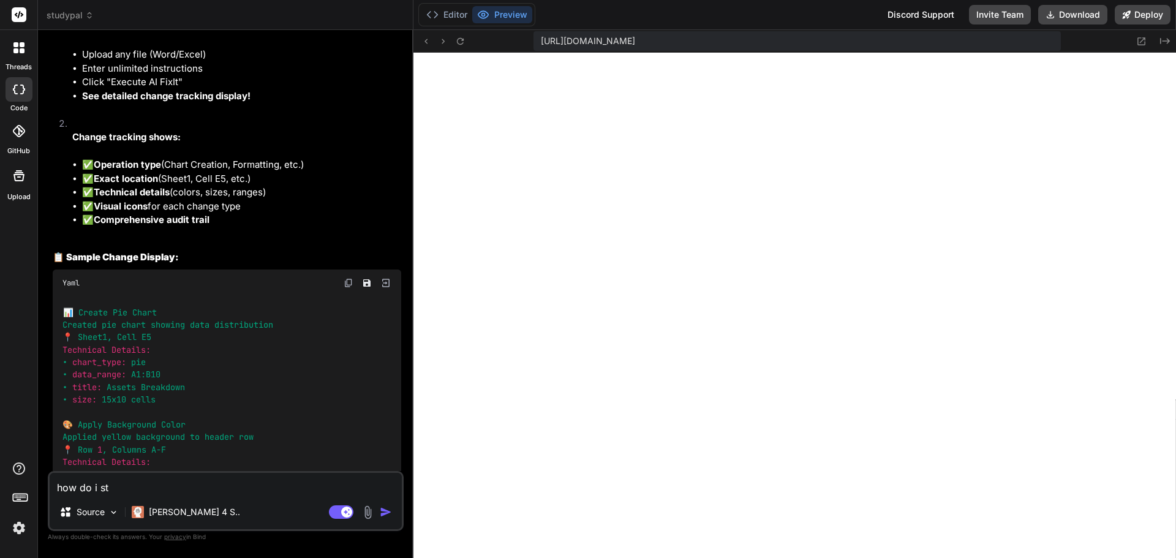
type textarea "x"
type textarea "how do i star"
type textarea "x"
type textarea "how do i start"
type textarea "x"
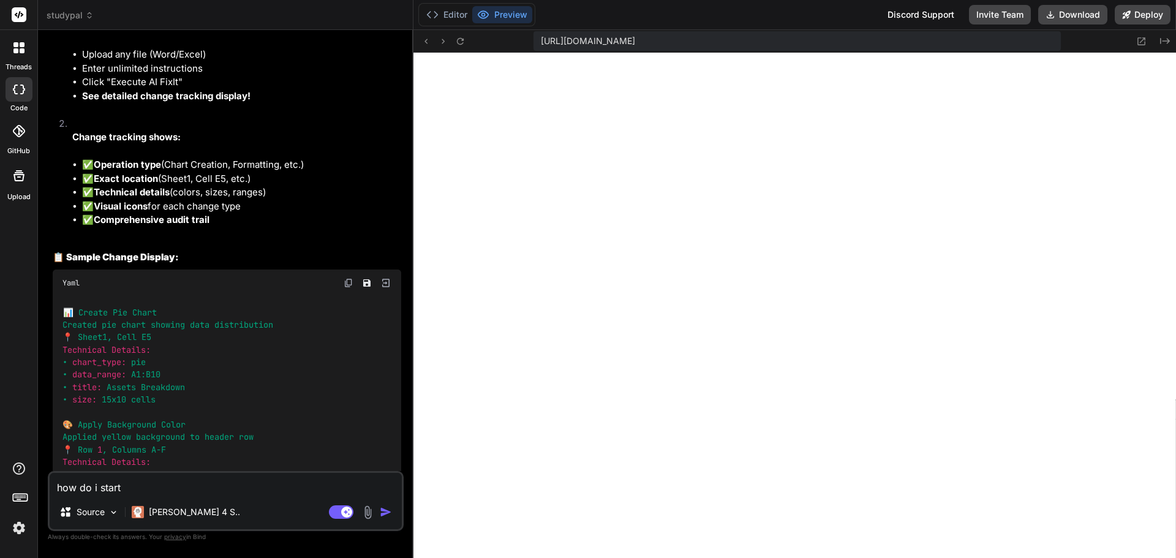
type textarea "how do i start"
type textarea "x"
type textarea "how do i start a"
type textarea "x"
type textarea "how do i start a"
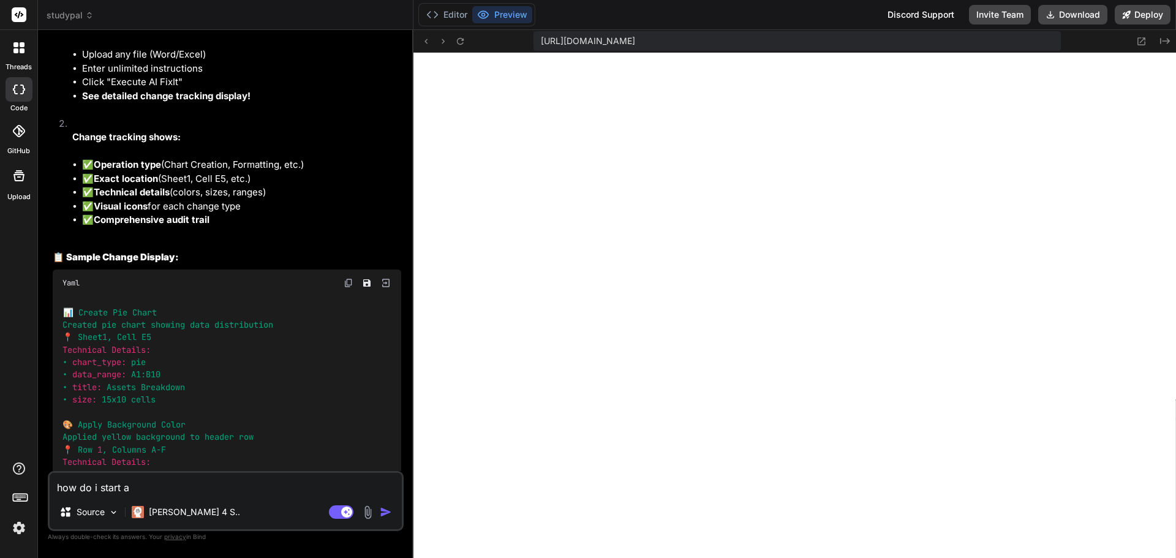
type textarea "x"
type textarea "how do i start a n"
type textarea "x"
type textarea "how do i start a ne"
type textarea "x"
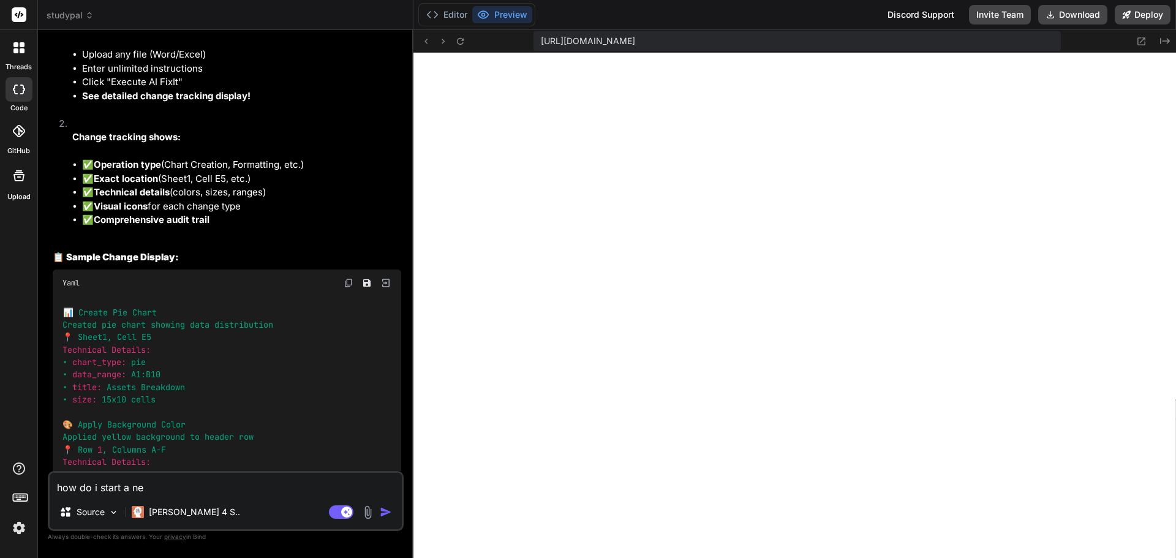
type textarea "how do i start a new"
type textarea "x"
type textarea "how do i start a new"
type textarea "x"
type textarea "how do i start a new c"
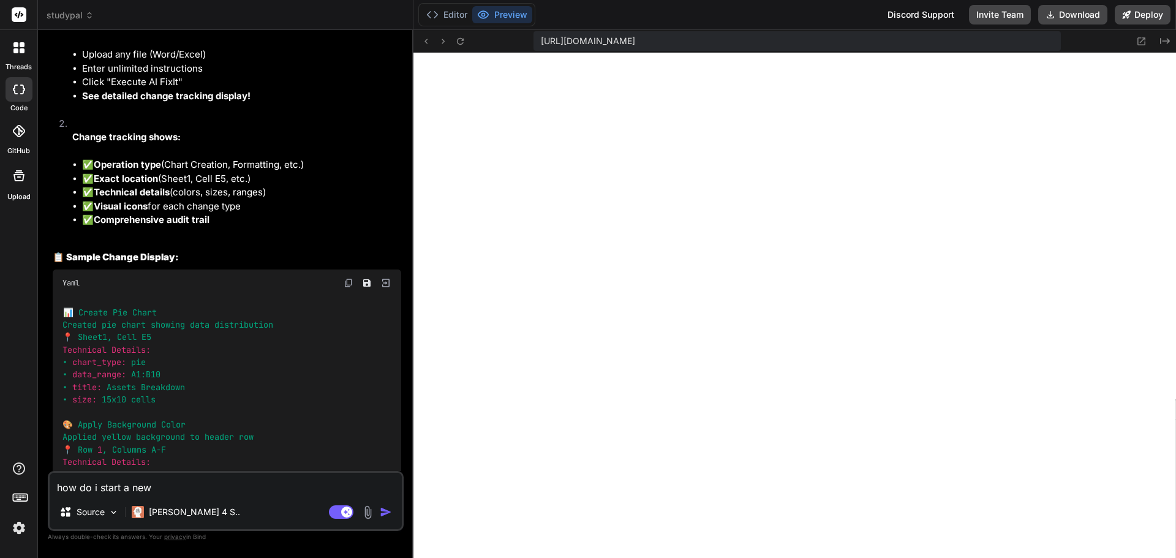
type textarea "x"
type textarea "how do i start a new ch"
type textarea "x"
type textarea "how do i start a new cha"
type textarea "x"
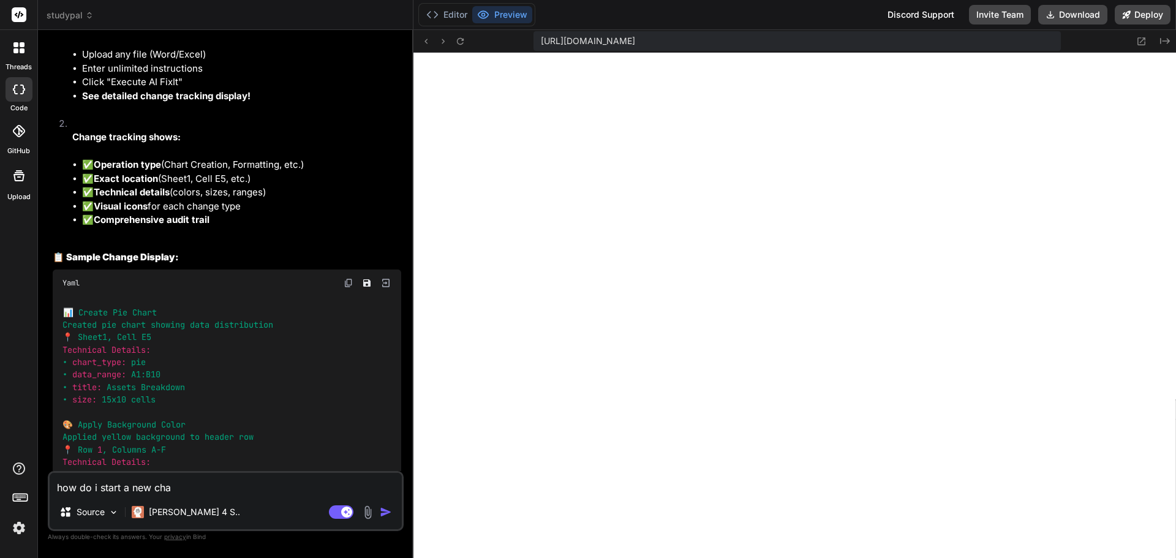
type textarea "how do i start a new chan"
type textarea "x"
type textarea "how do i start a new chang"
type textarea "x"
type textarea "how do i start a new chan"
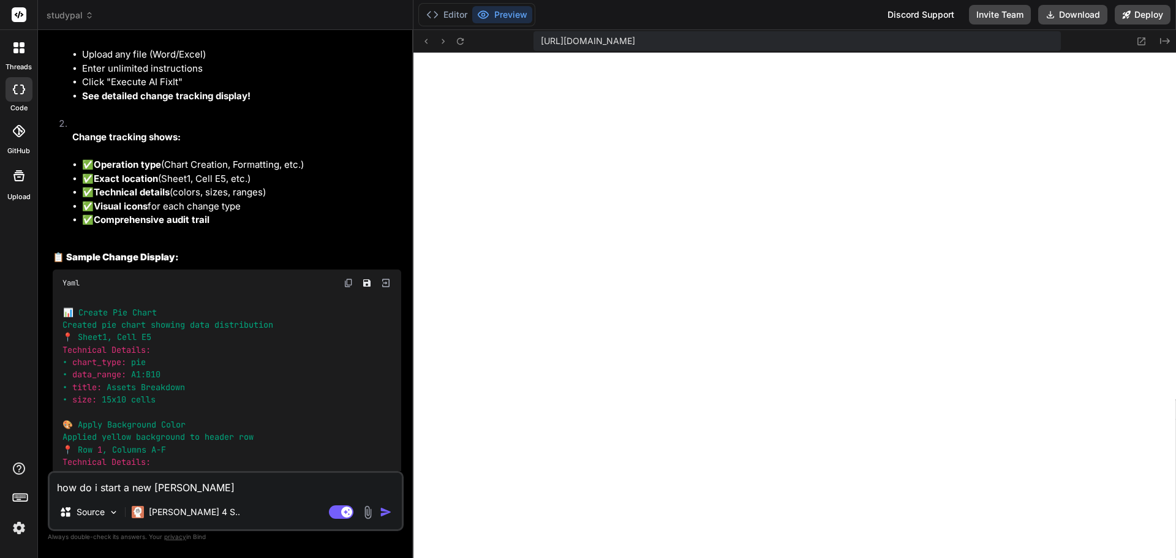
type textarea "x"
type textarea "how do i start a new cha"
type textarea "x"
type textarea "how do i start a new chat"
type textarea "x"
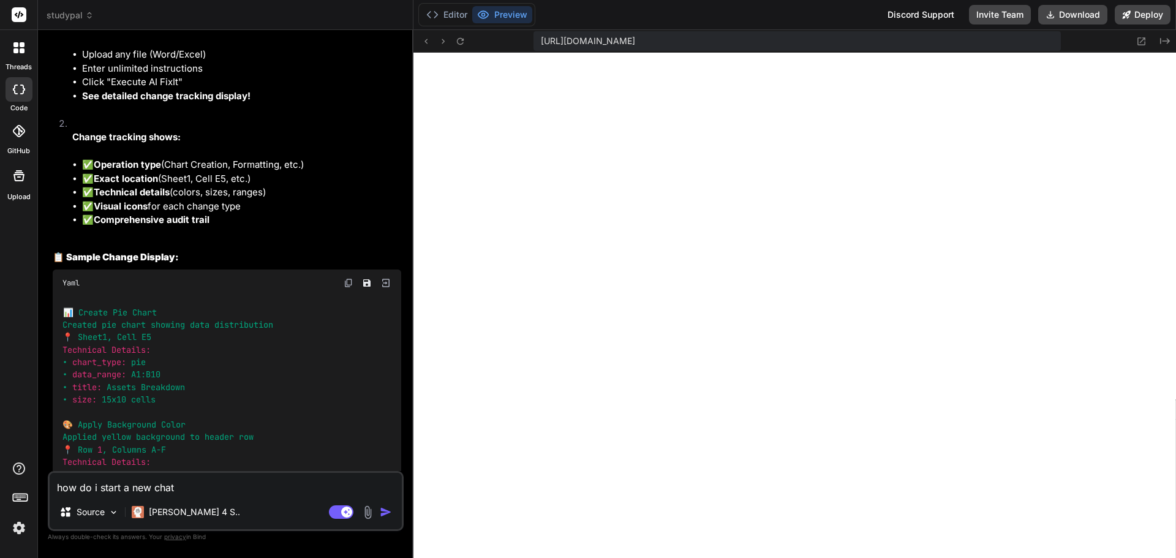
type textarea "how do i start a new chat"
type textarea "x"
type textarea "how do i start a new chat f"
type textarea "x"
type textarea "how do i start a new chat fo"
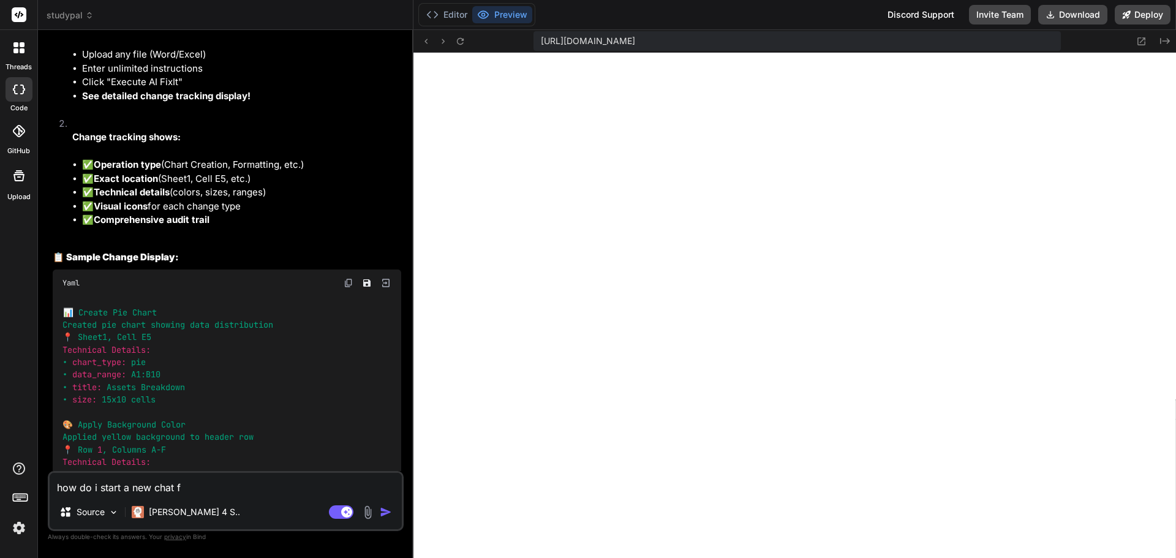
type textarea "x"
type textarea "how do i start a new chat for"
type textarea "x"
type textarea "how do i start a new chat for"
type textarea "x"
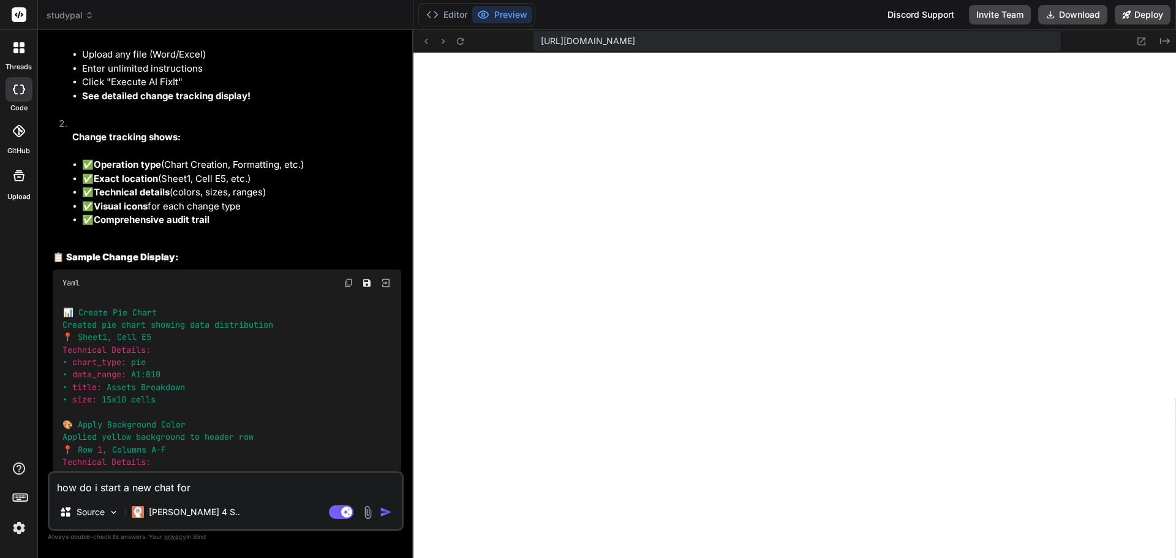
type textarea "how do i start a new chat for t"
type textarea "x"
type textarea "how do i start a new chat for th"
type textarea "x"
type textarea "how do i start a new chat for thi"
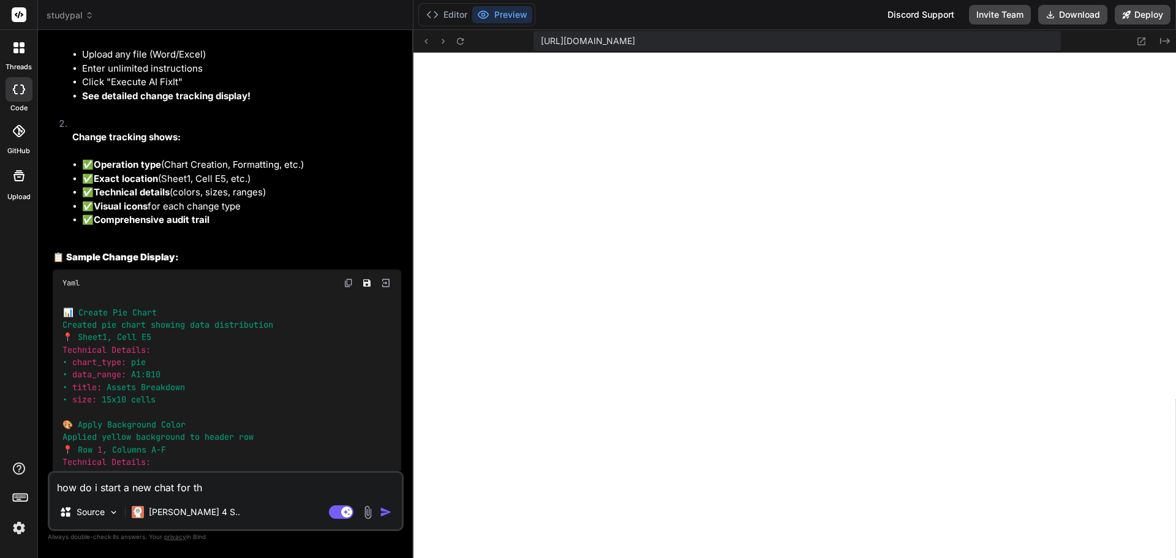
type textarea "x"
type textarea "how do i start a new chat for this"
type textarea "x"
type textarea "how do i start a new chat for this"
type textarea "x"
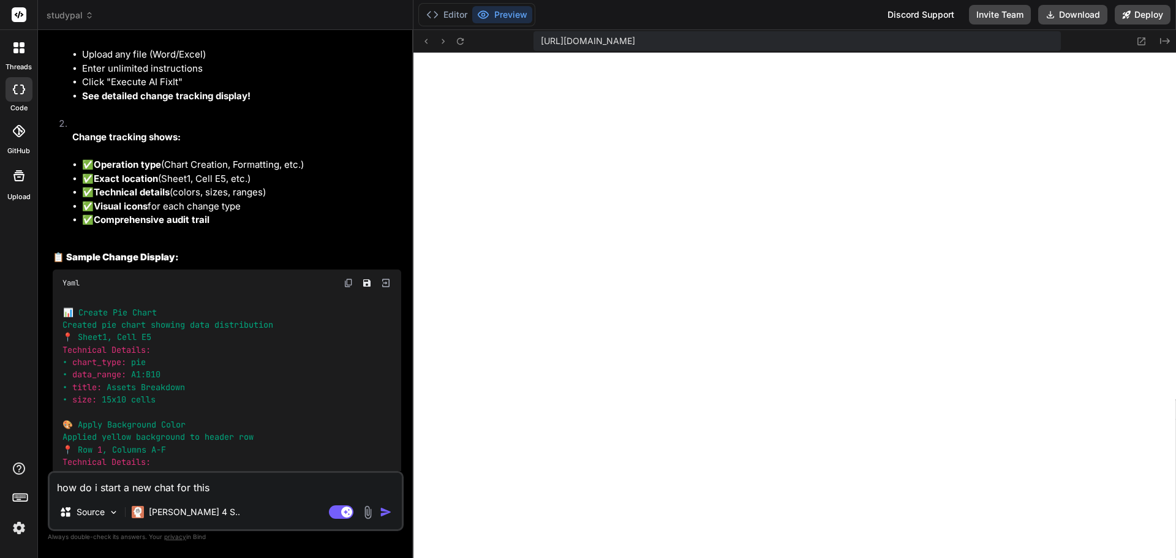
type textarea "how do i start a new chat for this p"
type textarea "x"
type textarea "how do i start a new chat for this pr"
type textarea "x"
type textarea "how do i start a new chat for this pro"
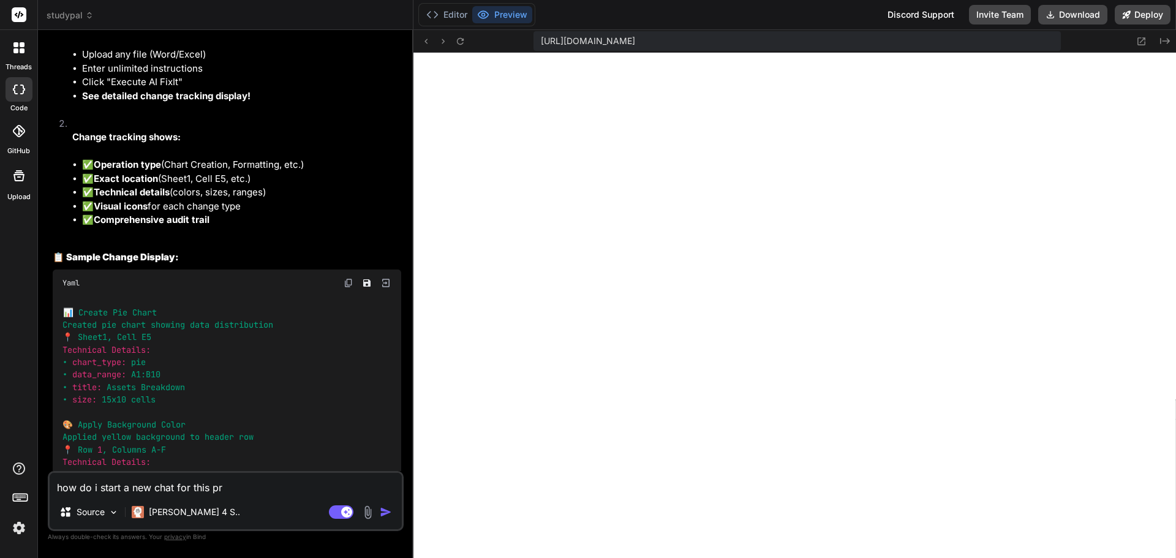
type textarea "x"
type textarea "how do i start a new chat for this proj"
type textarea "x"
type textarea "how do i start a new chat for this proje"
type textarea "x"
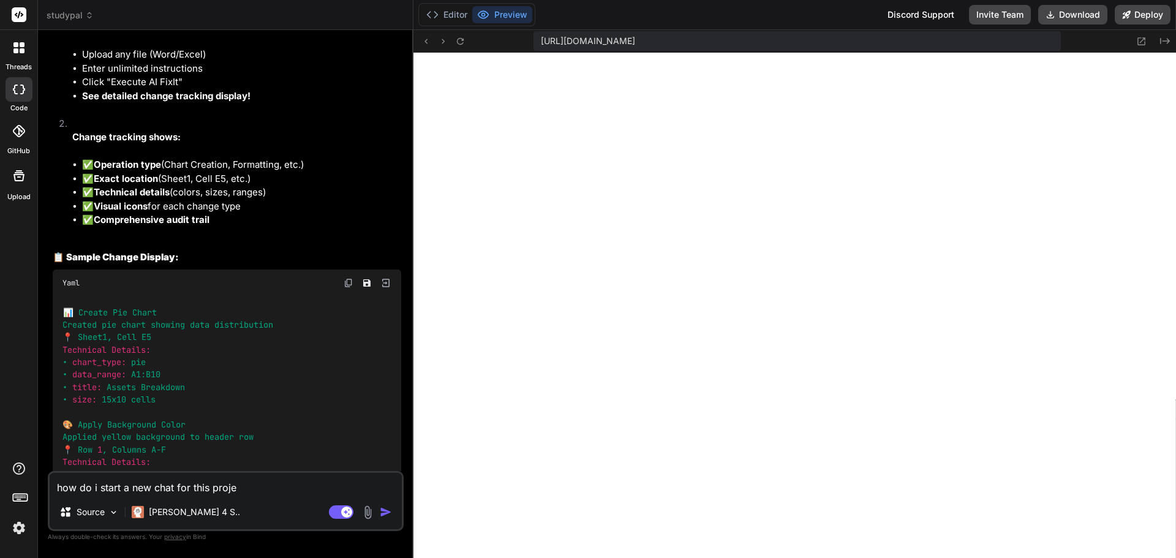
type textarea "how do i start a new chat for this projec"
type textarea "x"
type textarea "how do i start a new chat for this project"
type textarea "x"
type textarea "how do i start a new chat for this project?"
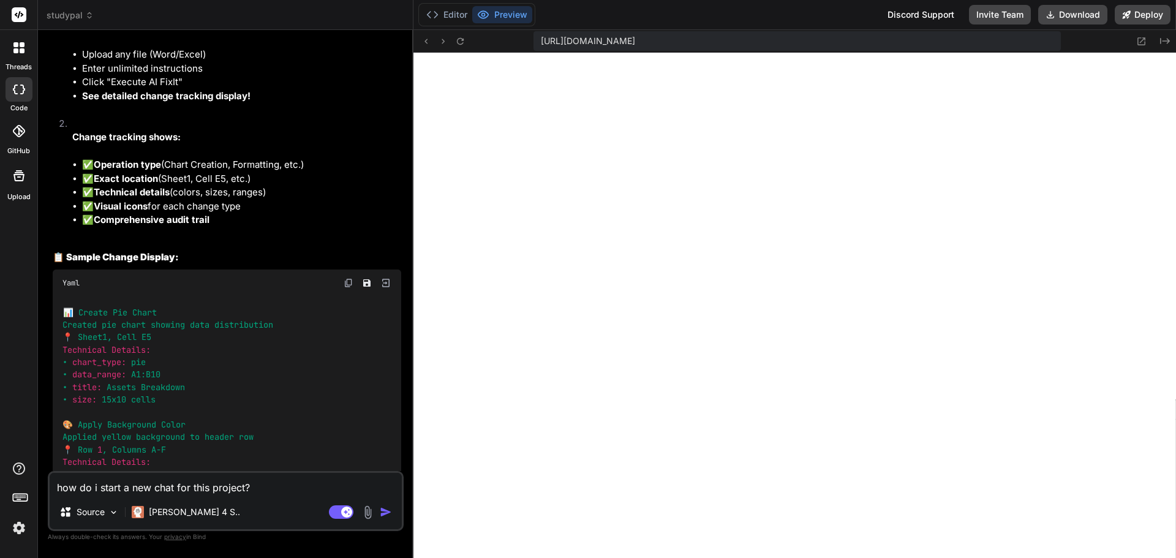
type textarea "x"
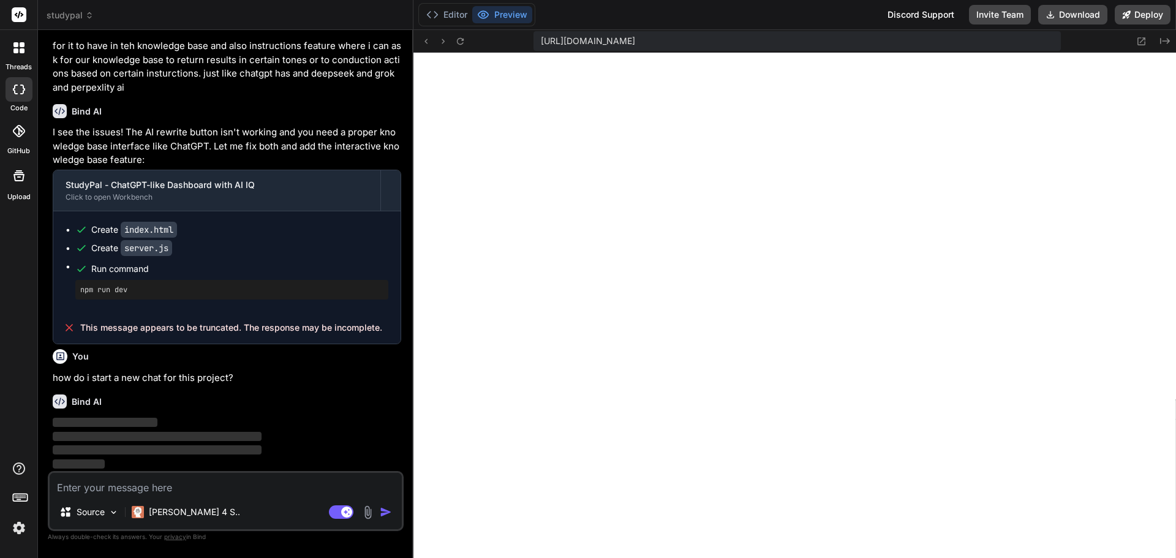
scroll to position [10267, 0]
type textarea "x"
